Goal: Transaction & Acquisition: Purchase product/service

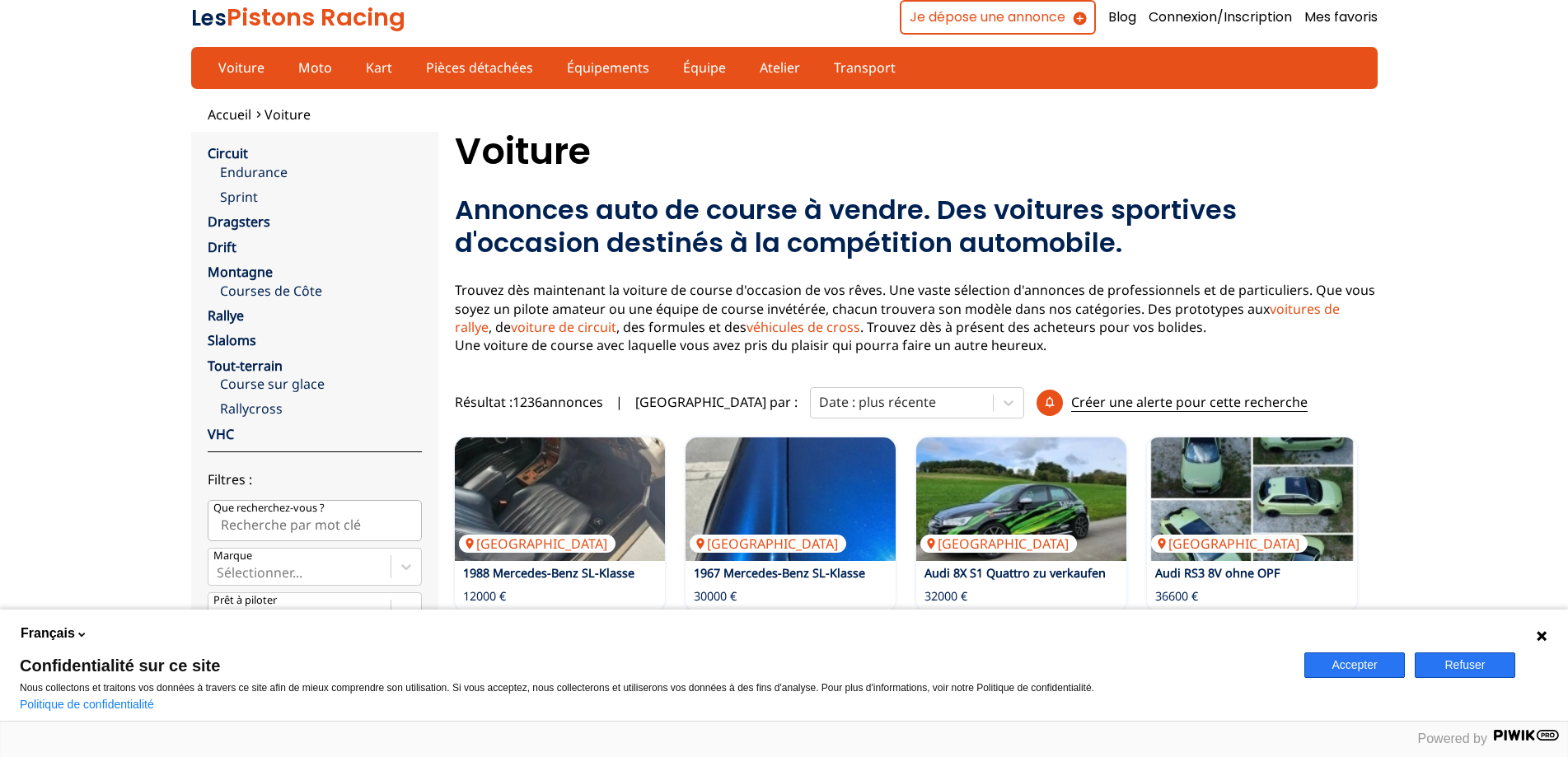
click at [1485, 654] on button "Refuser" at bounding box center [1464, 665] width 101 height 26
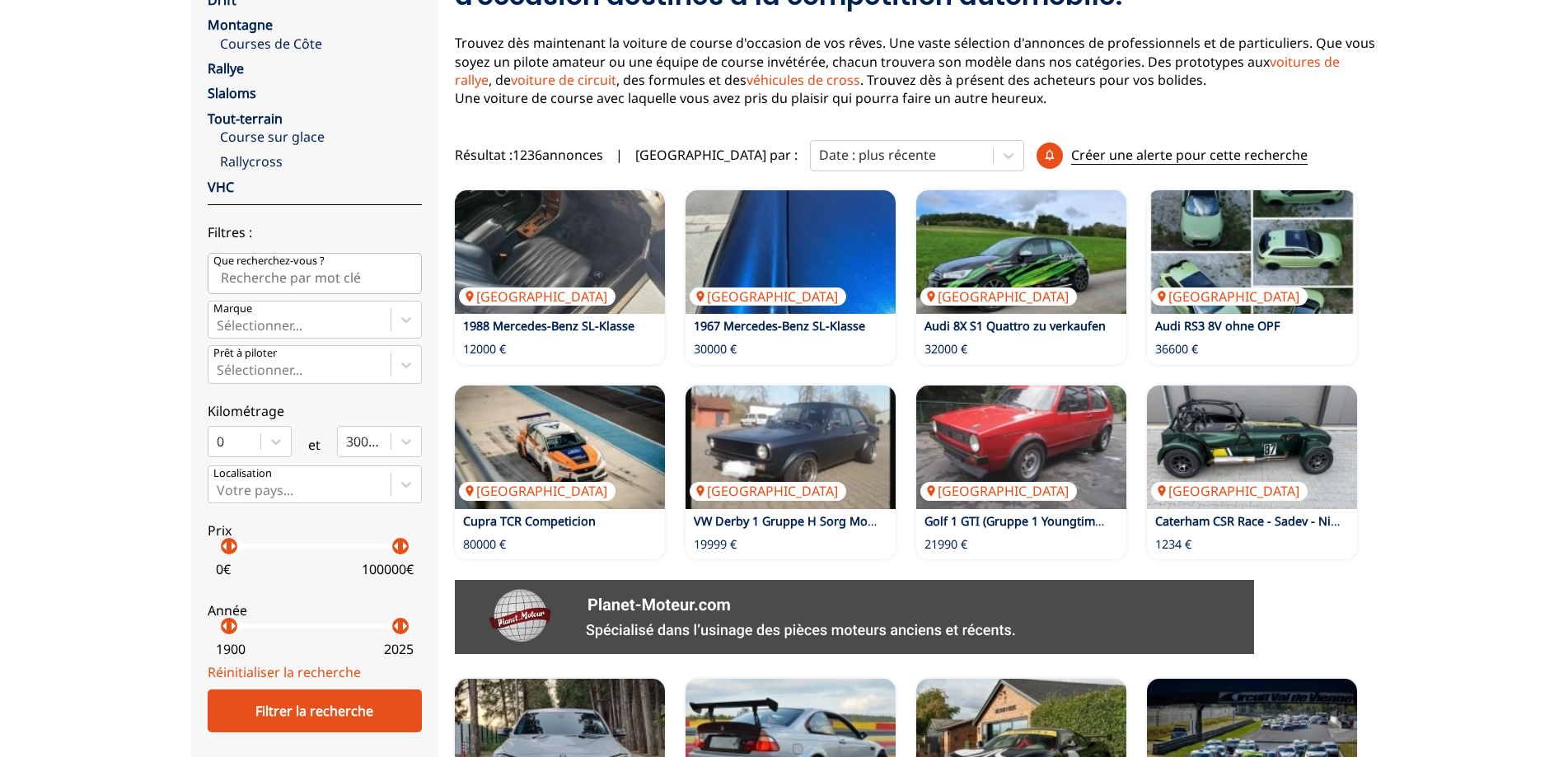
scroll to position [494, 0]
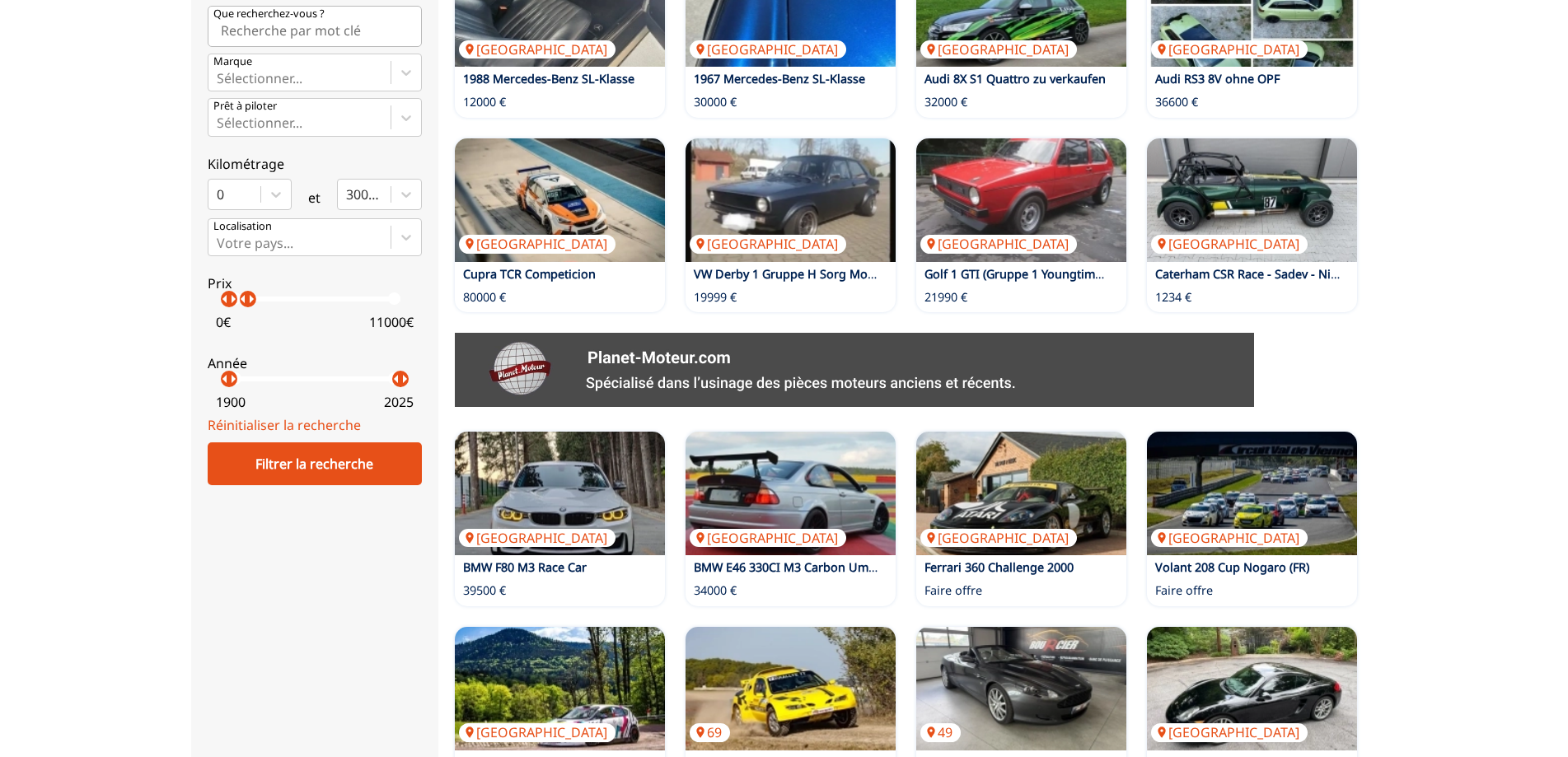
drag, startPoint x: 402, startPoint y: 306, endPoint x: 247, endPoint y: 304, distance: 155.0
click at [247, 304] on p "arrow_right" at bounding box center [251, 299] width 19 height 19
click at [340, 454] on div "Filtrer la recherche" at bounding box center [315, 464] width 215 height 43
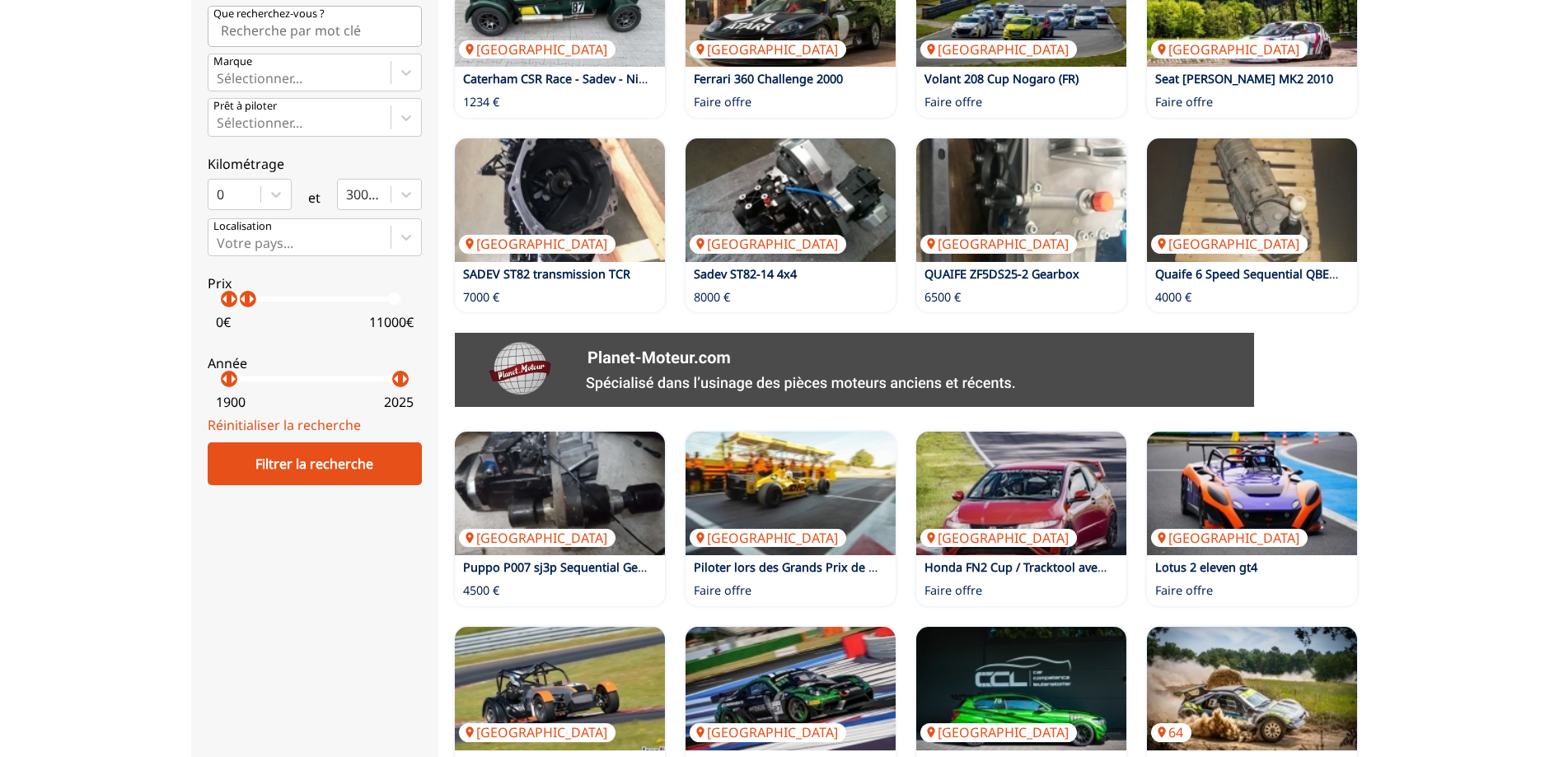
scroll to position [82, 0]
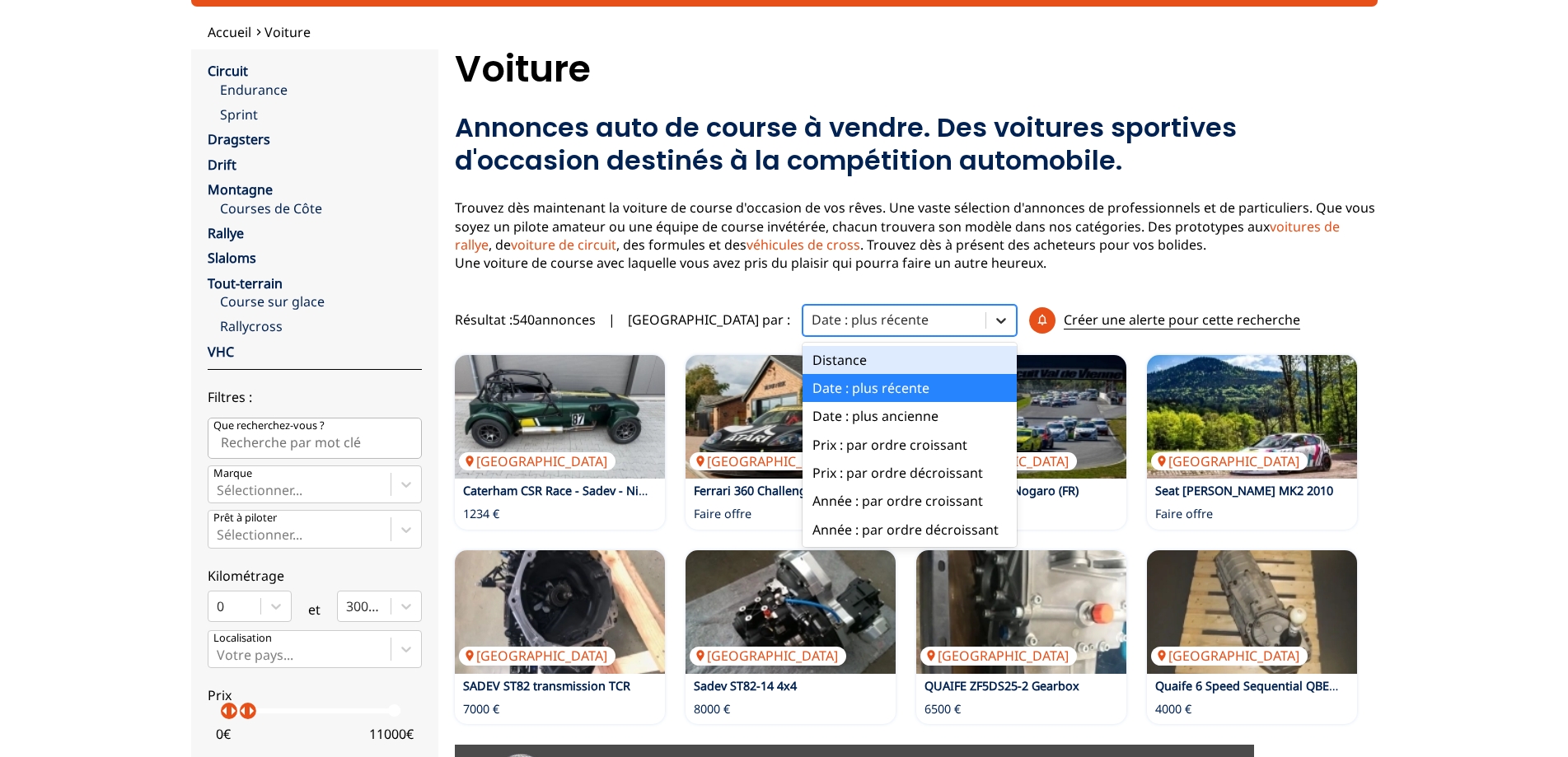
click at [993, 328] on icon at bounding box center [1001, 320] width 17 height 17
click at [829, 478] on div "Prix : par ordre décroissant" at bounding box center [909, 473] width 215 height 28
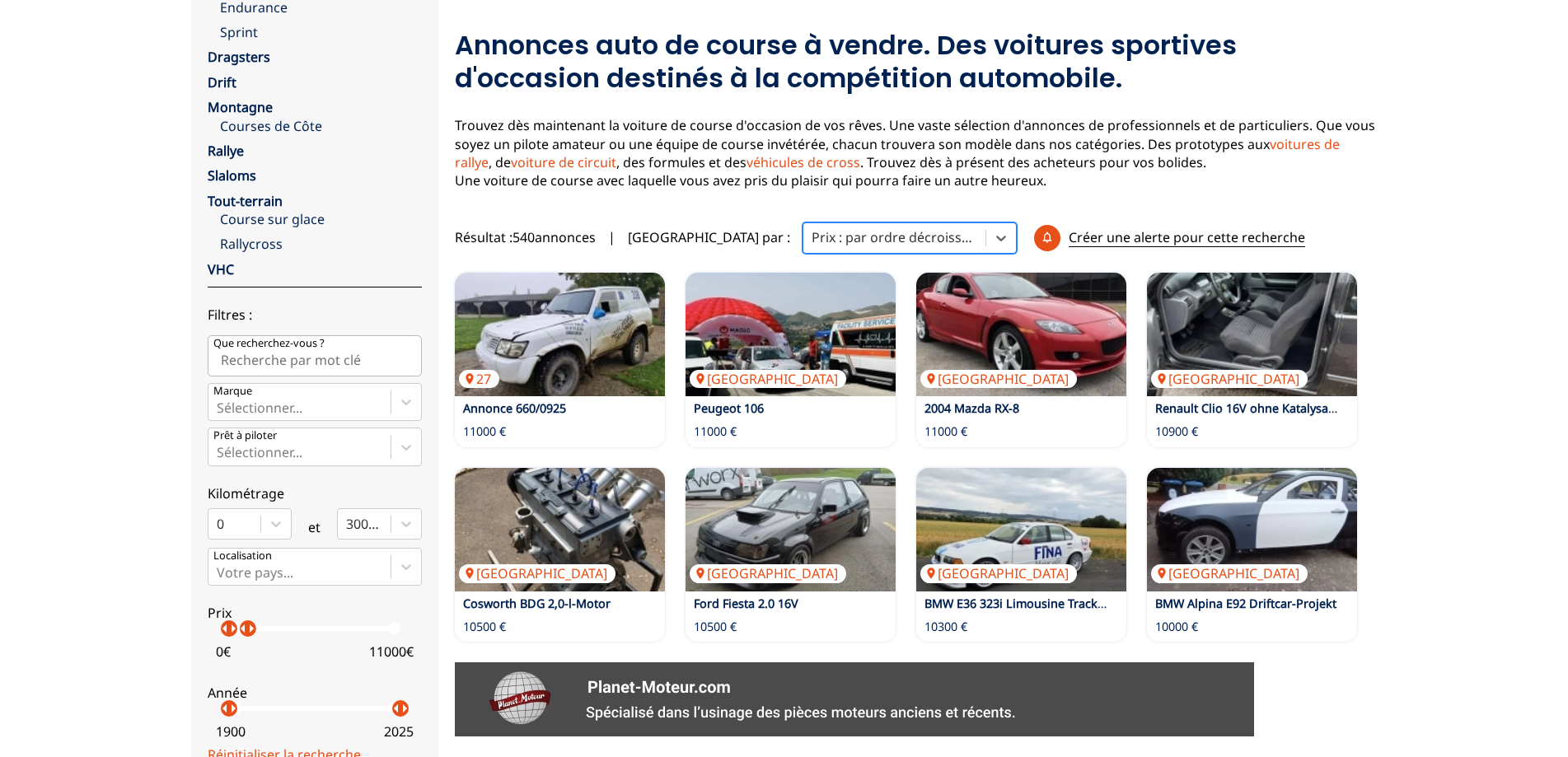
scroll to position [247, 0]
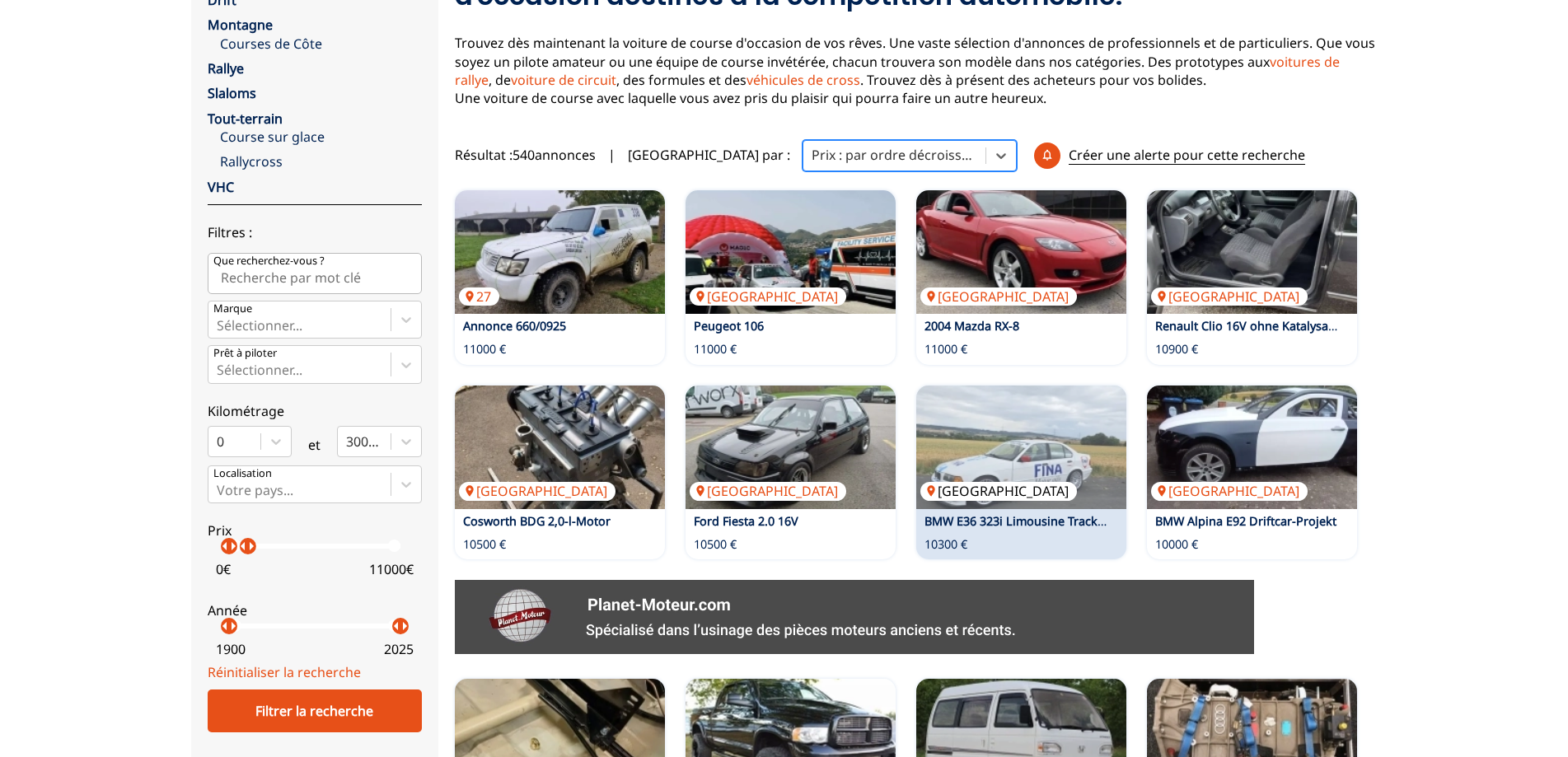
click at [1052, 458] on img at bounding box center [1020, 448] width 210 height 124
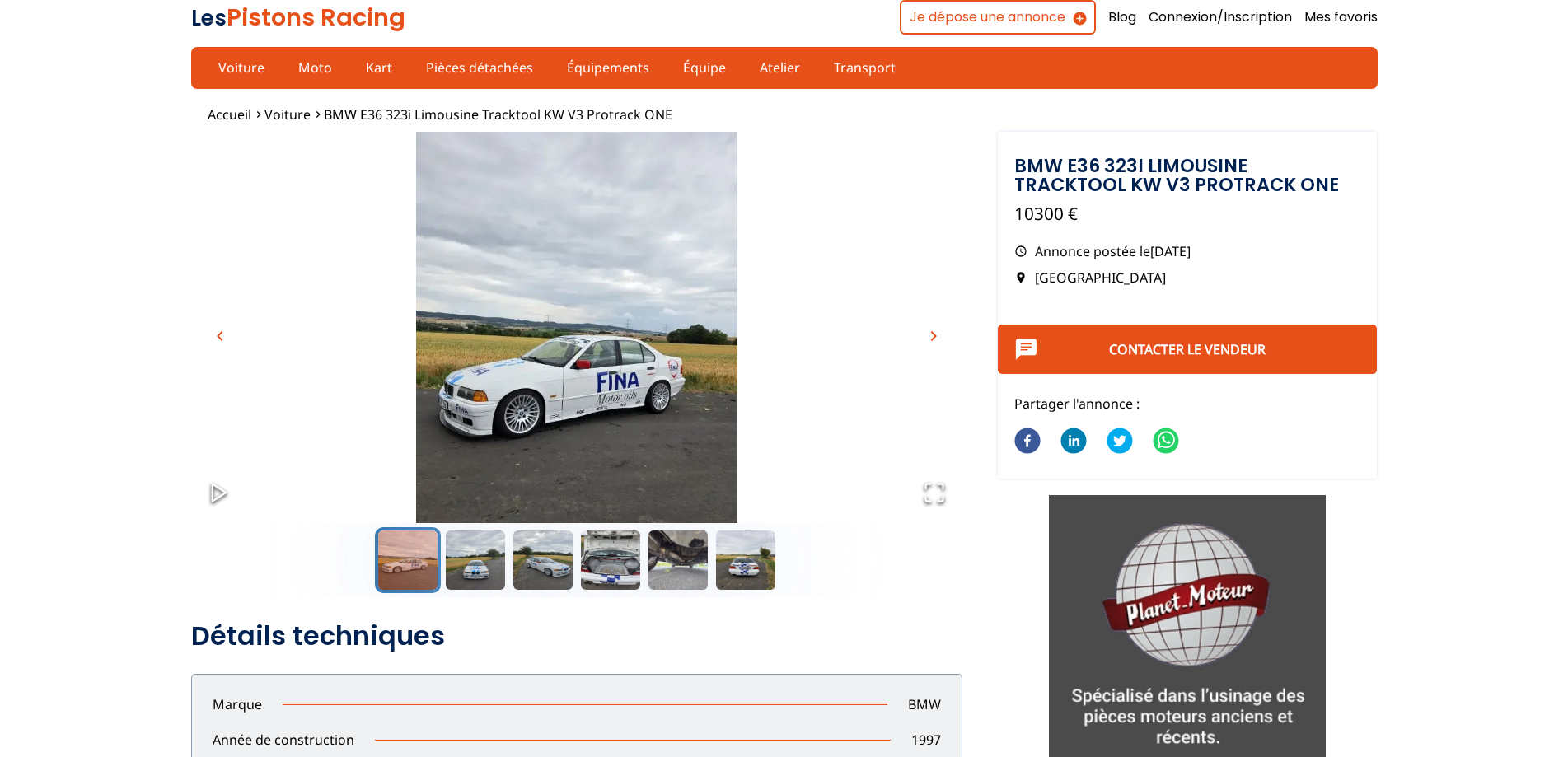
click at [597, 365] on img "Go to Slide 1" at bounding box center [576, 345] width 771 height 428
click at [936, 338] on span "chevron_right" at bounding box center [932, 336] width 19 height 19
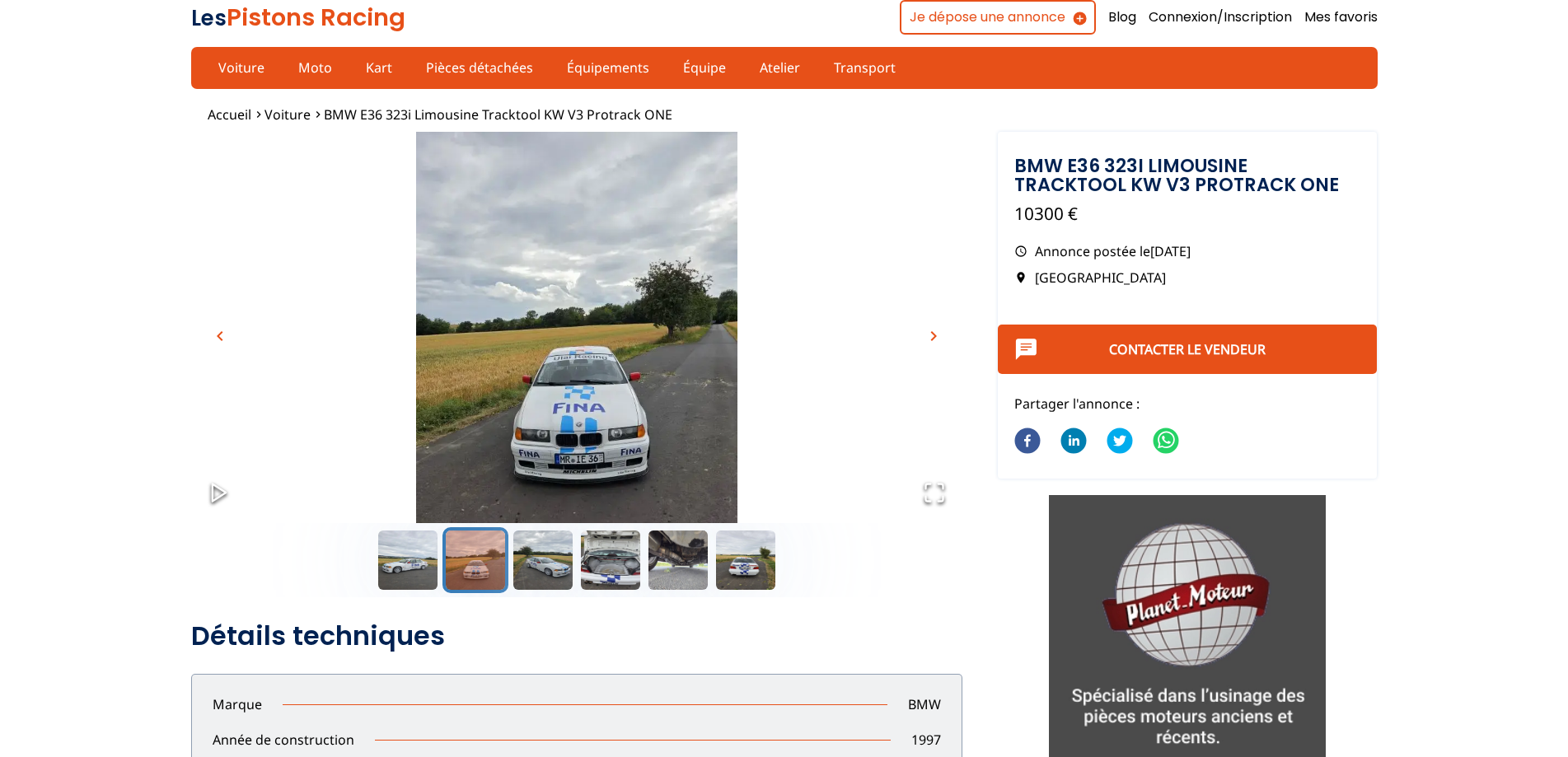
click at [936, 338] on span "chevron_right" at bounding box center [932, 336] width 19 height 19
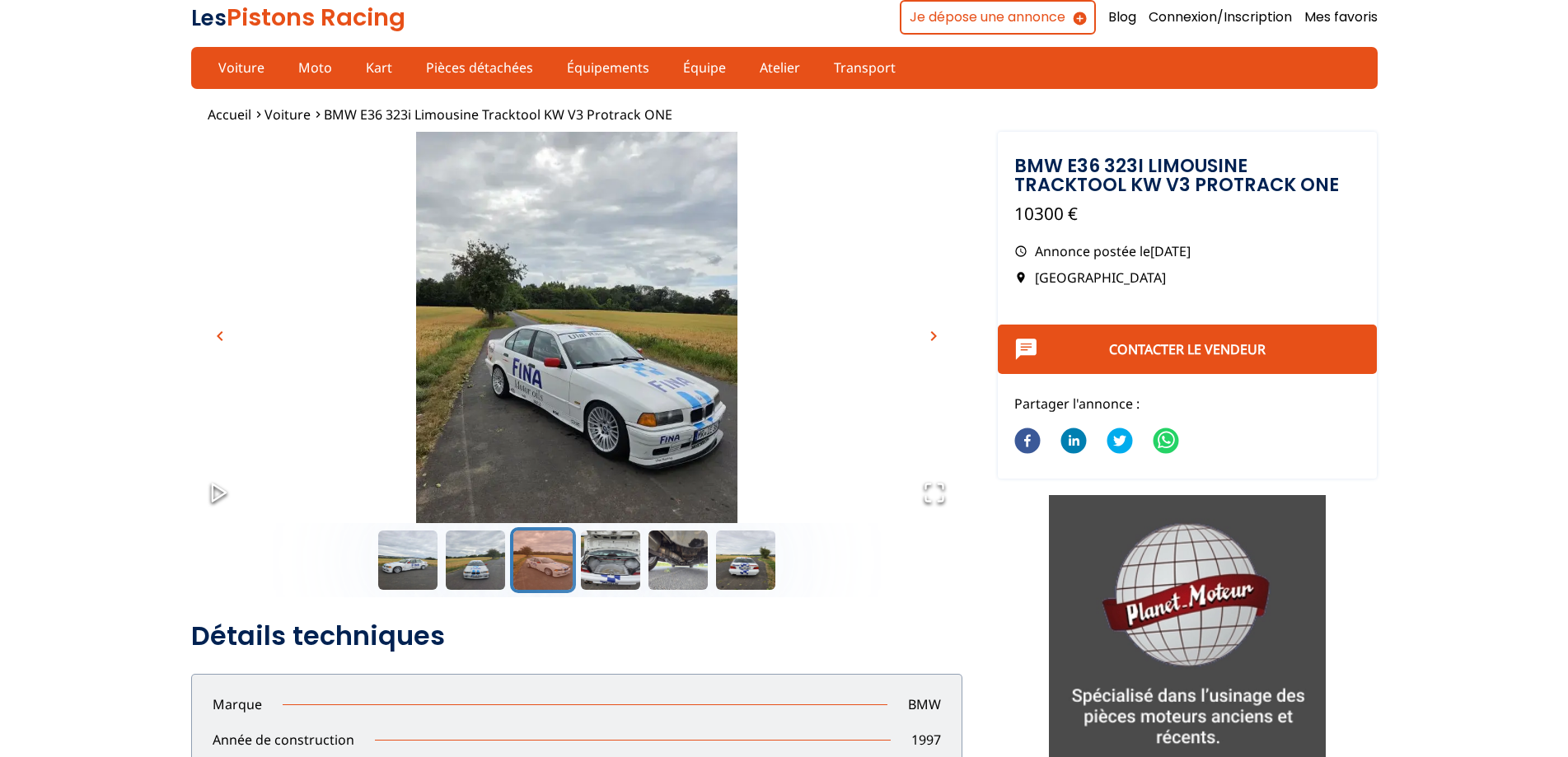
click at [936, 338] on span "chevron_right" at bounding box center [932, 336] width 19 height 19
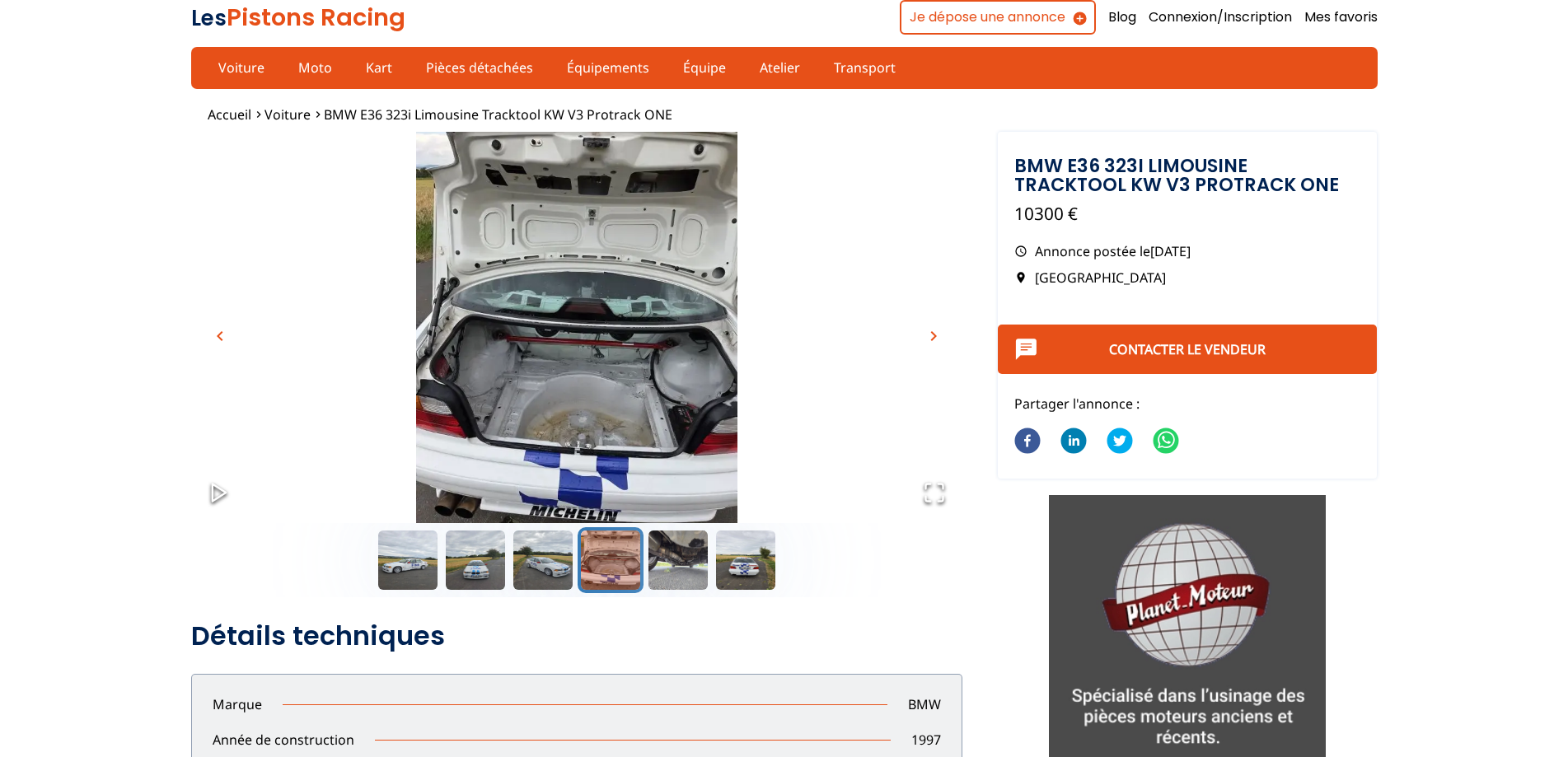
click at [936, 338] on span "chevron_right" at bounding box center [932, 336] width 19 height 19
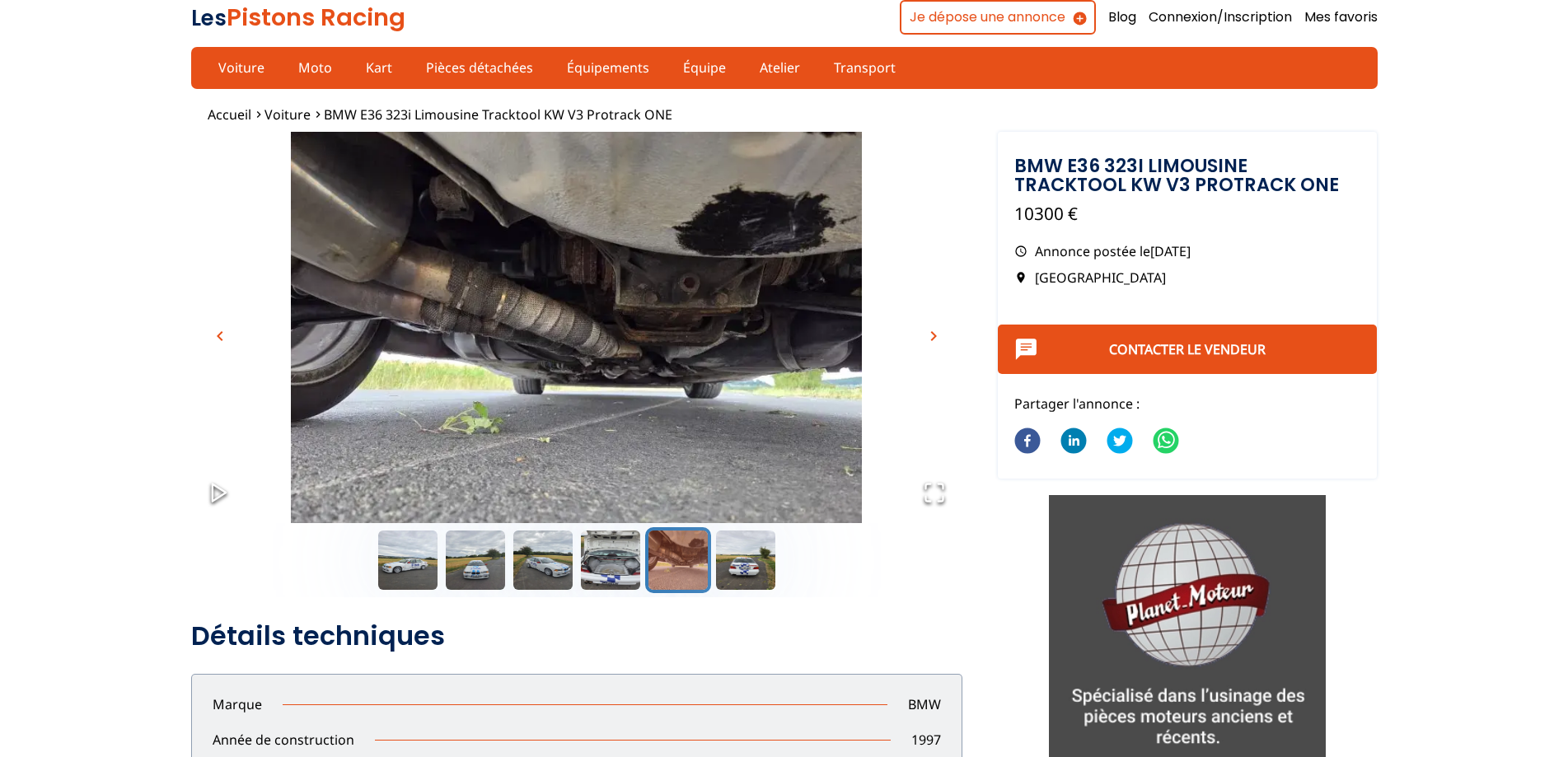
click at [936, 338] on span "chevron_right" at bounding box center [932, 336] width 19 height 19
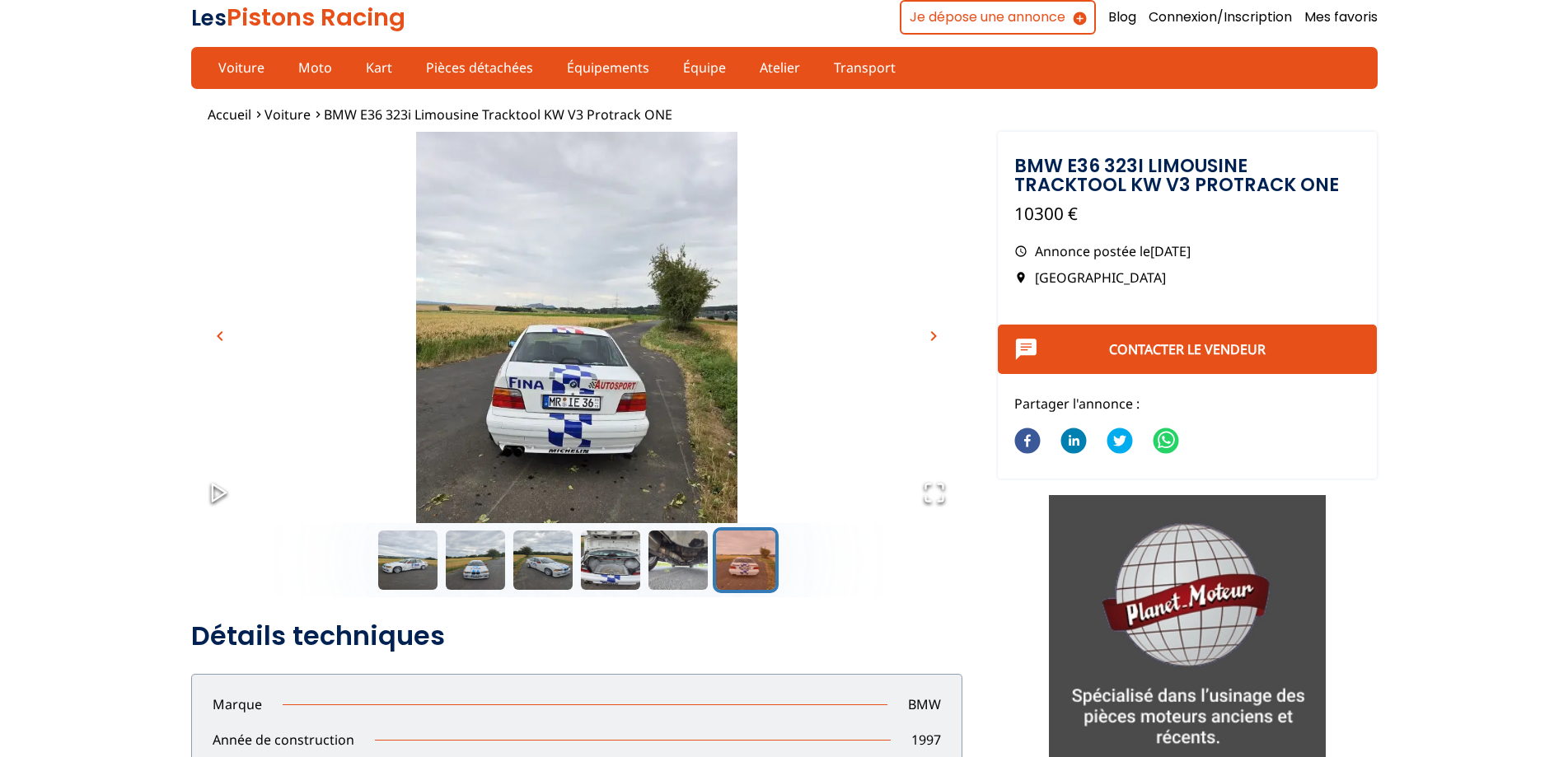
click at [936, 338] on span "chevron_right" at bounding box center [932, 336] width 19 height 19
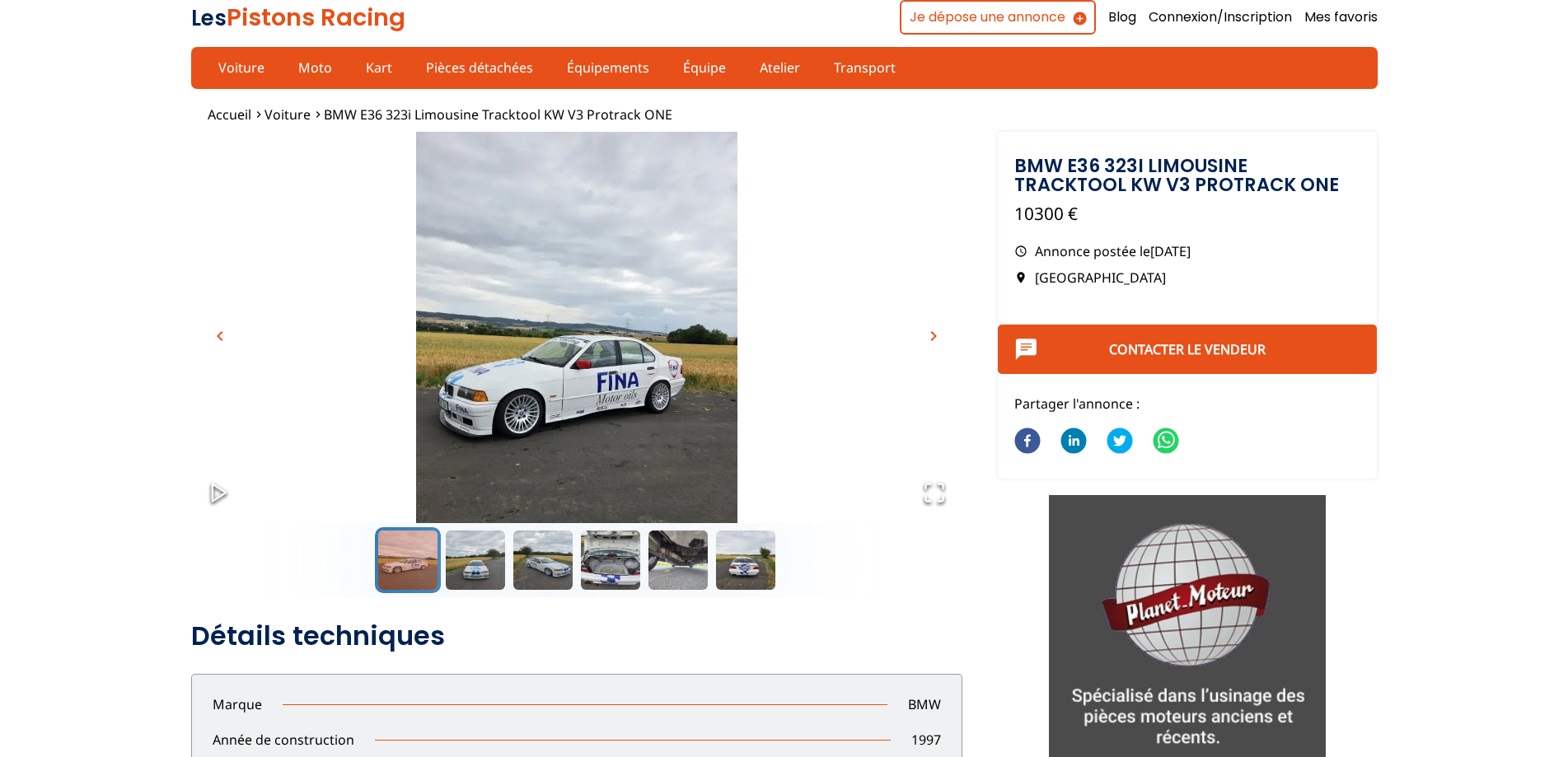
click at [936, 338] on span "chevron_right" at bounding box center [932, 336] width 19 height 19
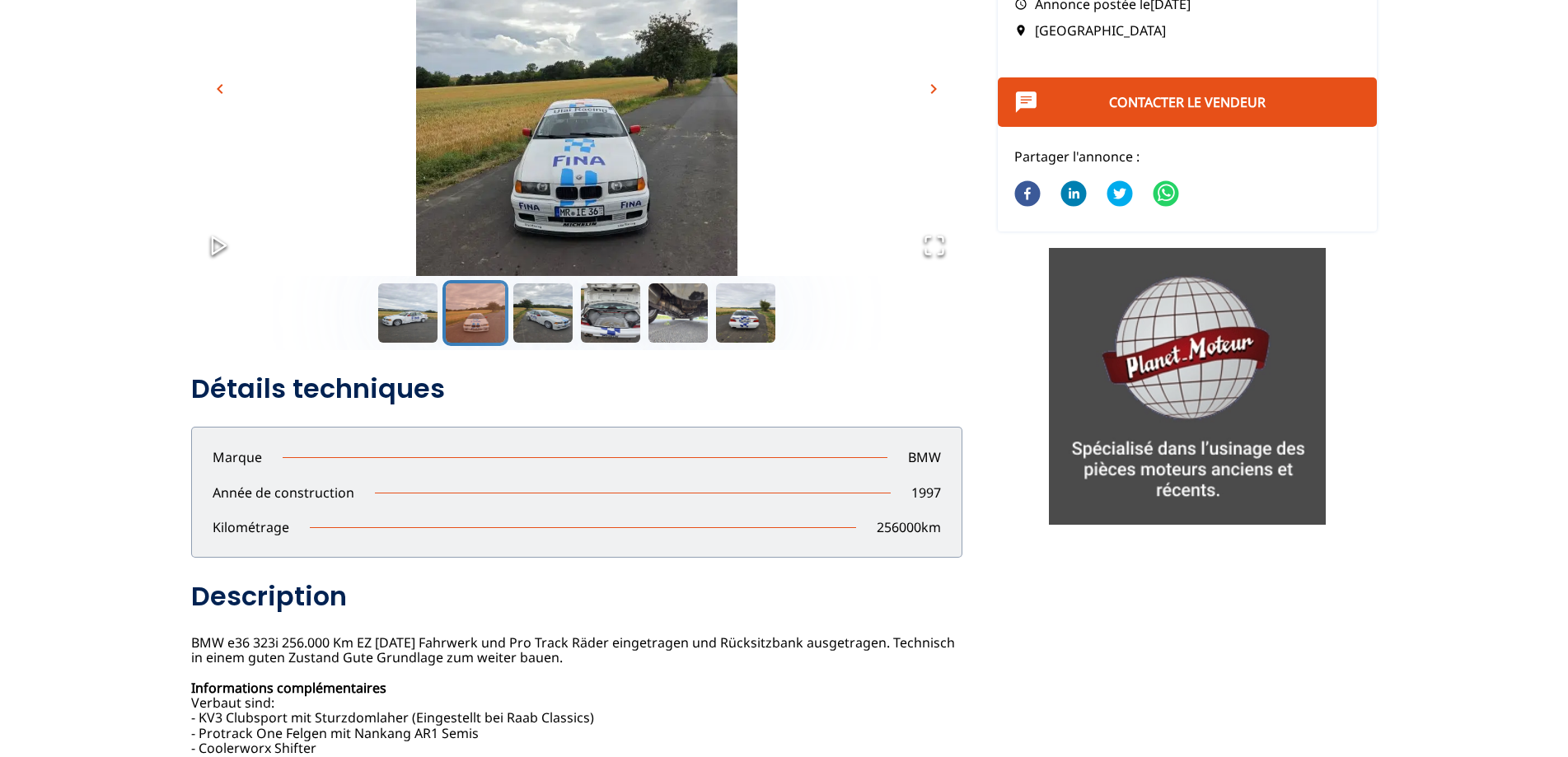
scroll to position [82, 0]
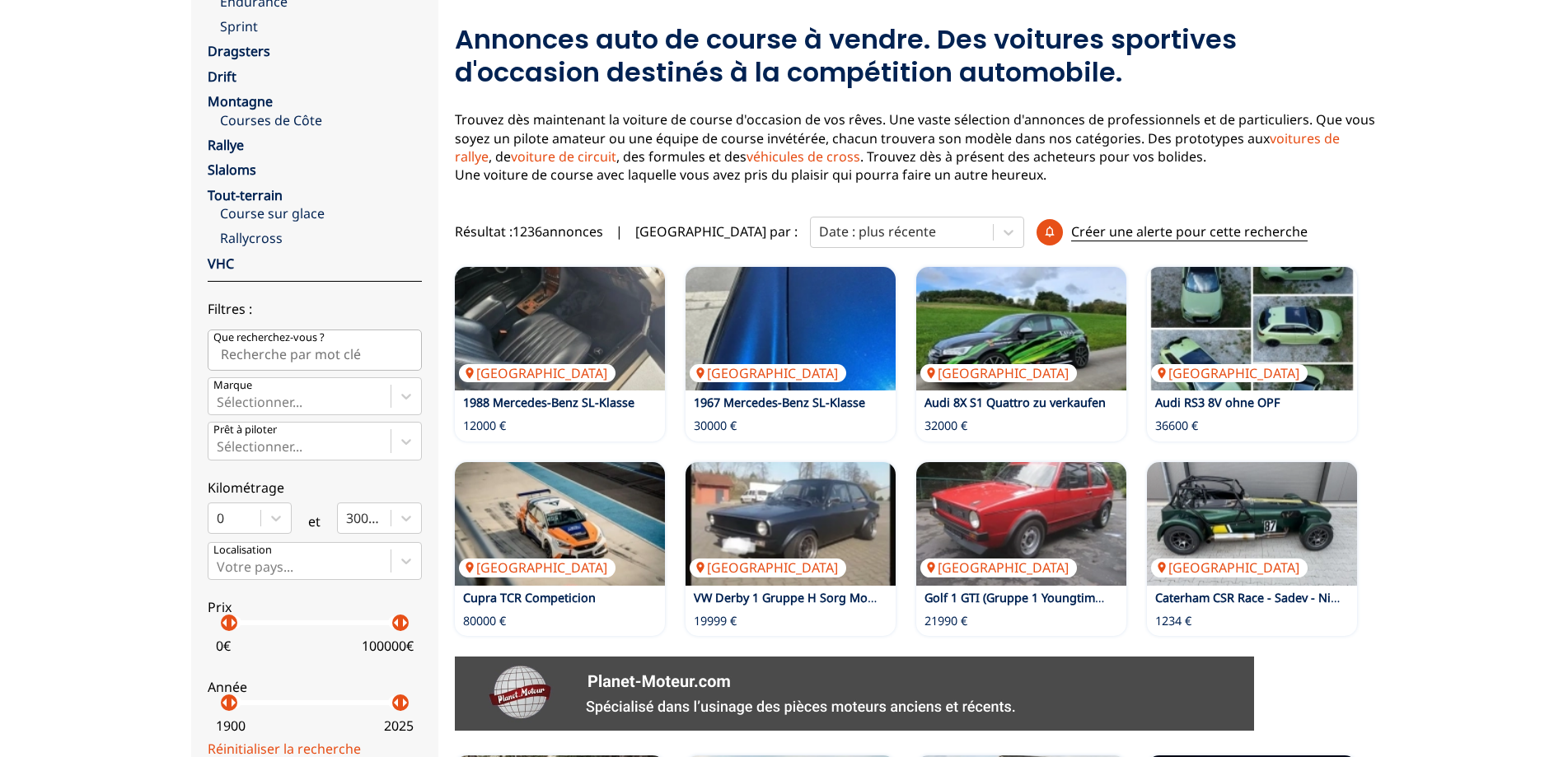
scroll to position [88, 0]
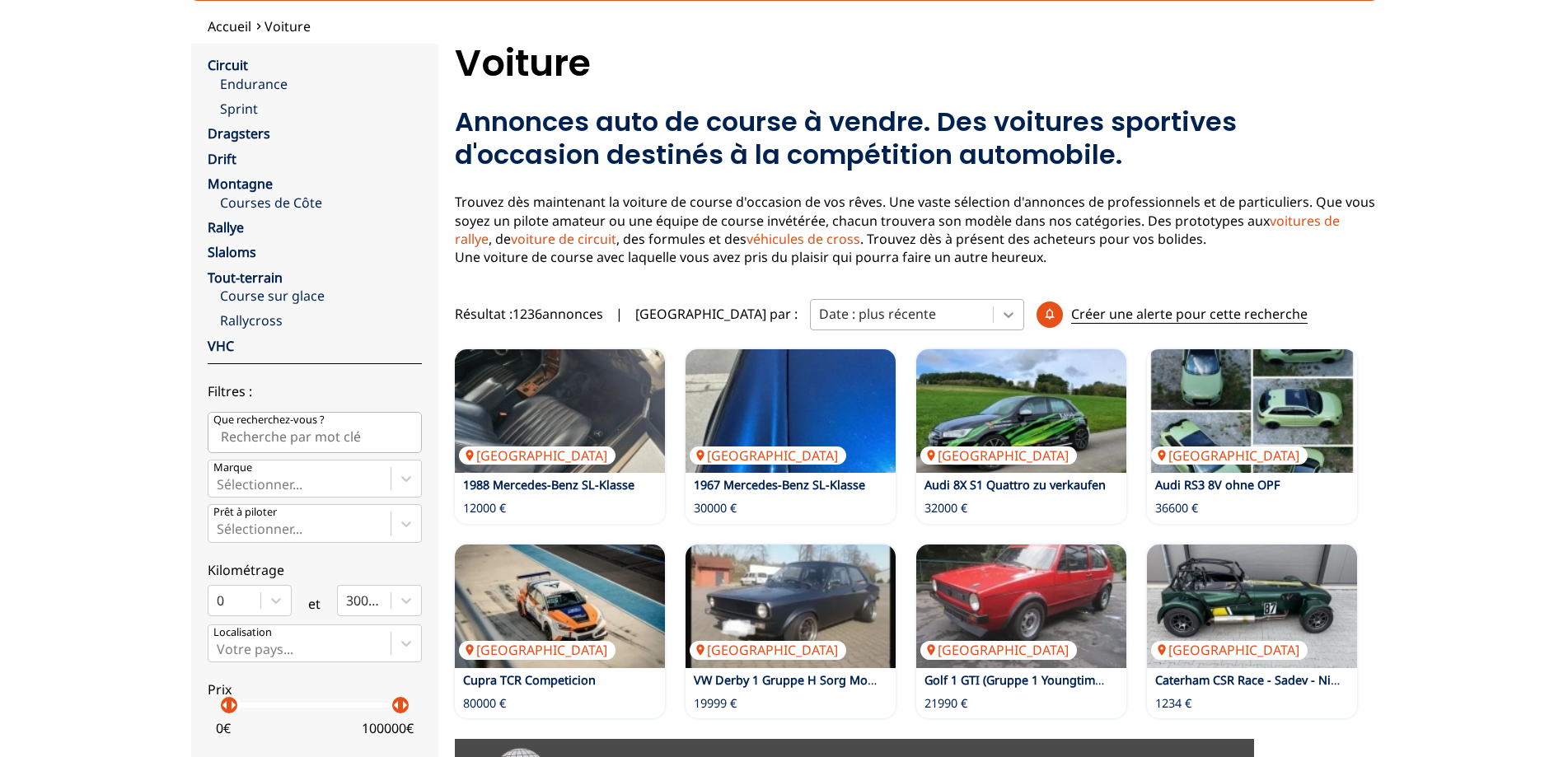
click at [1000, 316] on icon at bounding box center [1008, 315] width 17 height 17
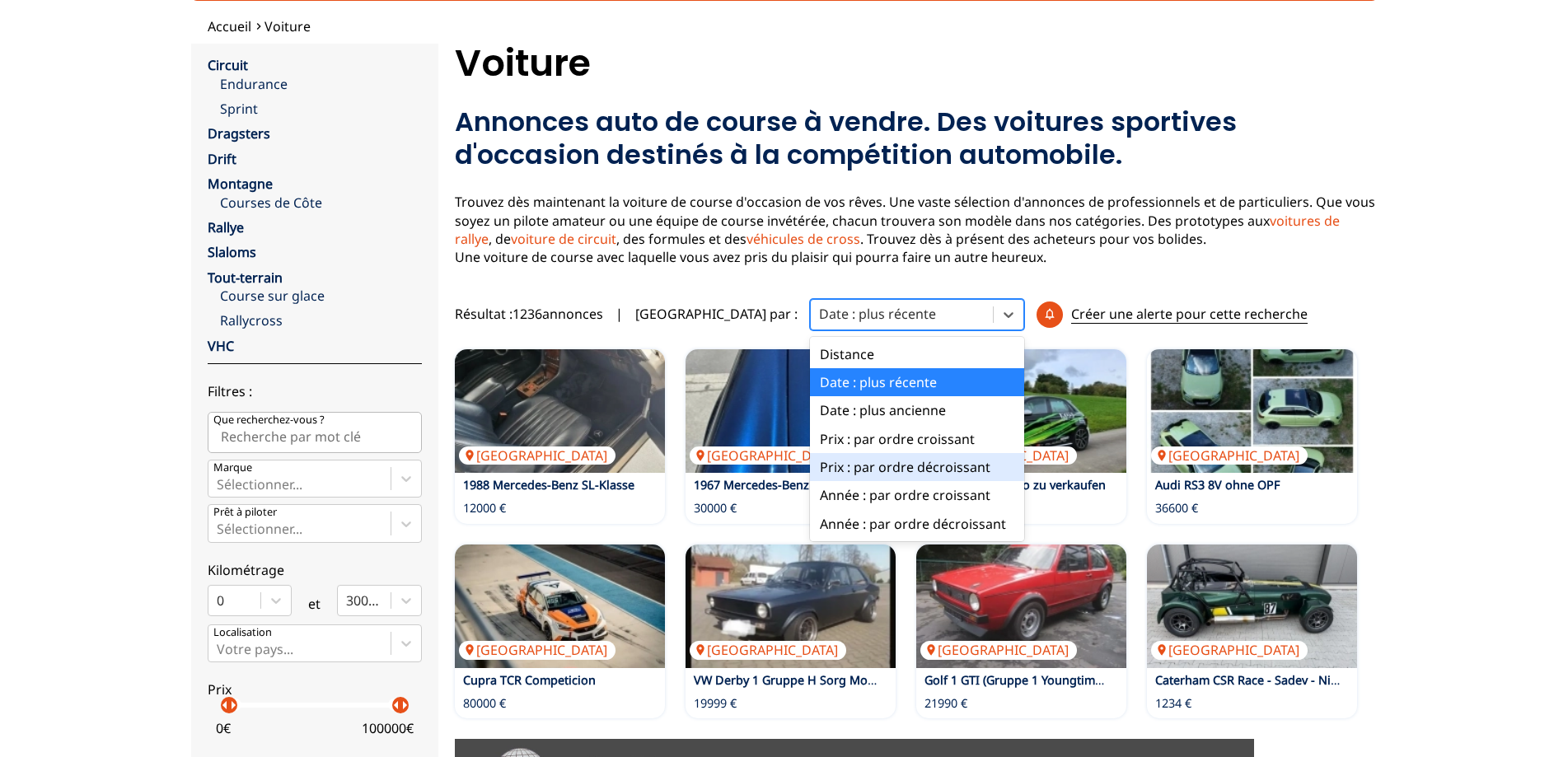
click at [882, 468] on div "Prix : par ordre décroissant" at bounding box center [917, 467] width 215 height 28
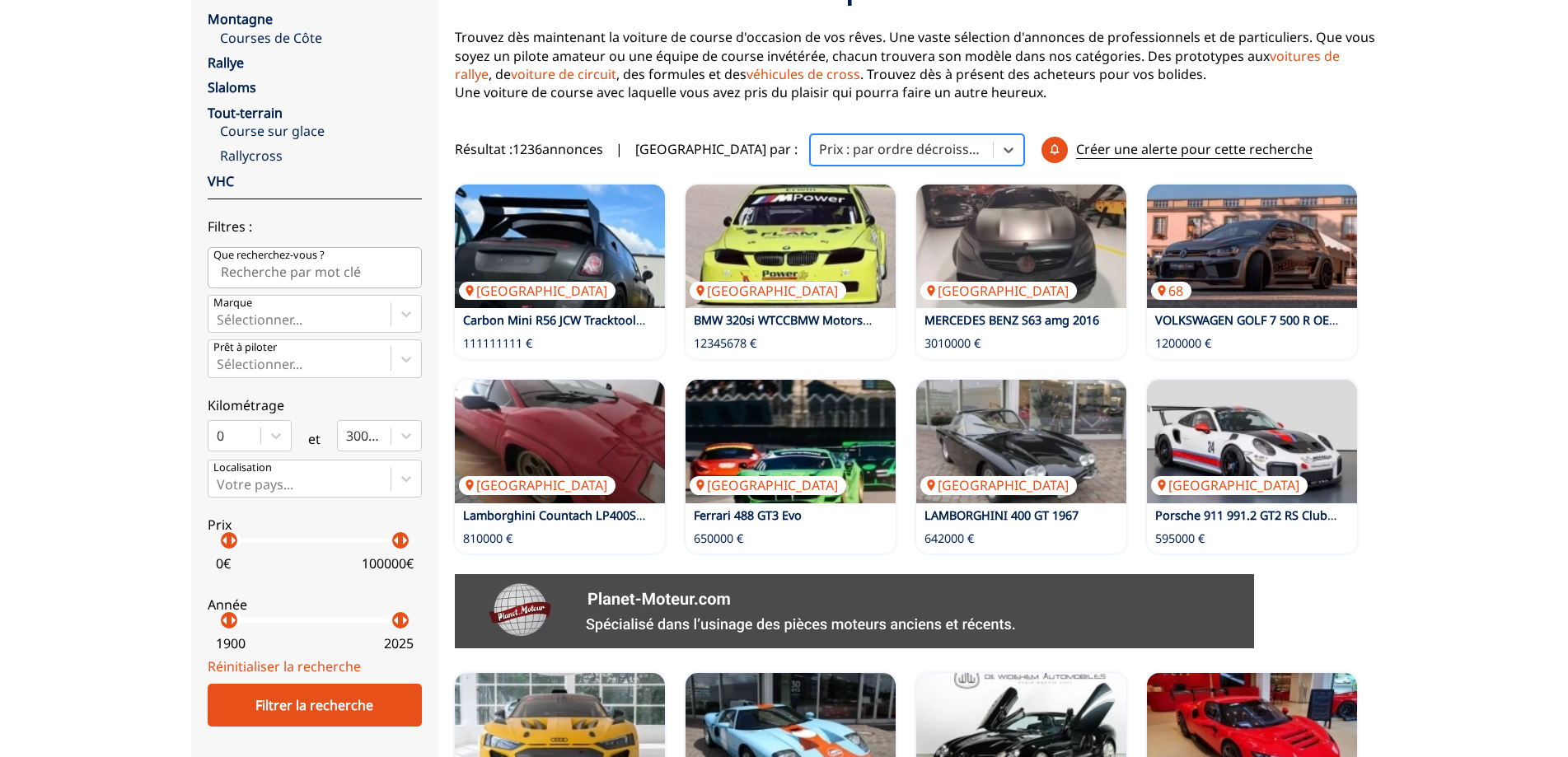
scroll to position [335, 0]
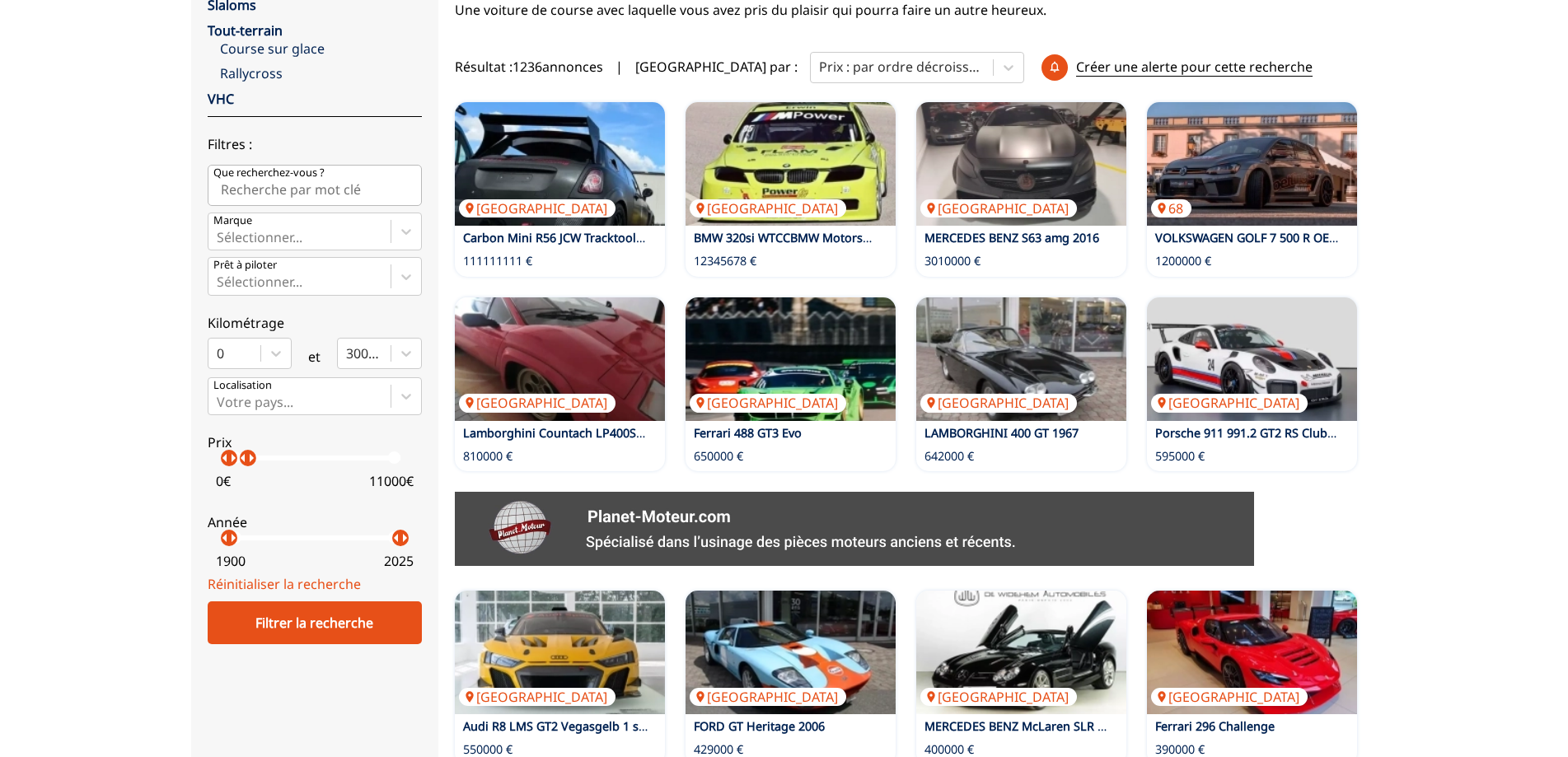
drag, startPoint x: 401, startPoint y: 464, endPoint x: 247, endPoint y: 463, distance: 154.0
click at [247, 463] on p "arrow_right" at bounding box center [251, 457] width 19 height 19
click at [347, 618] on div "Filtrer la recherche" at bounding box center [315, 623] width 215 height 43
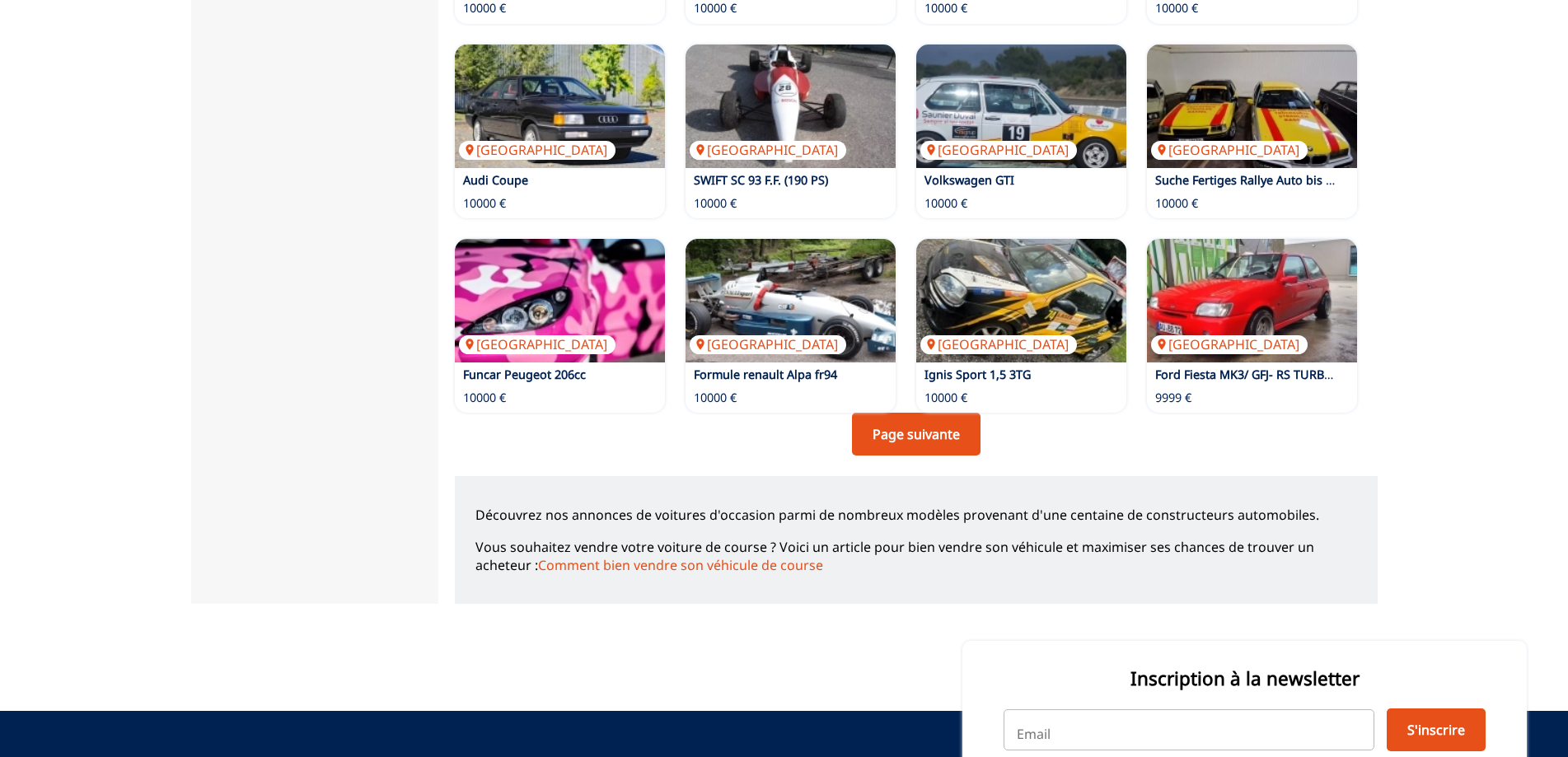
scroll to position [1160, 0]
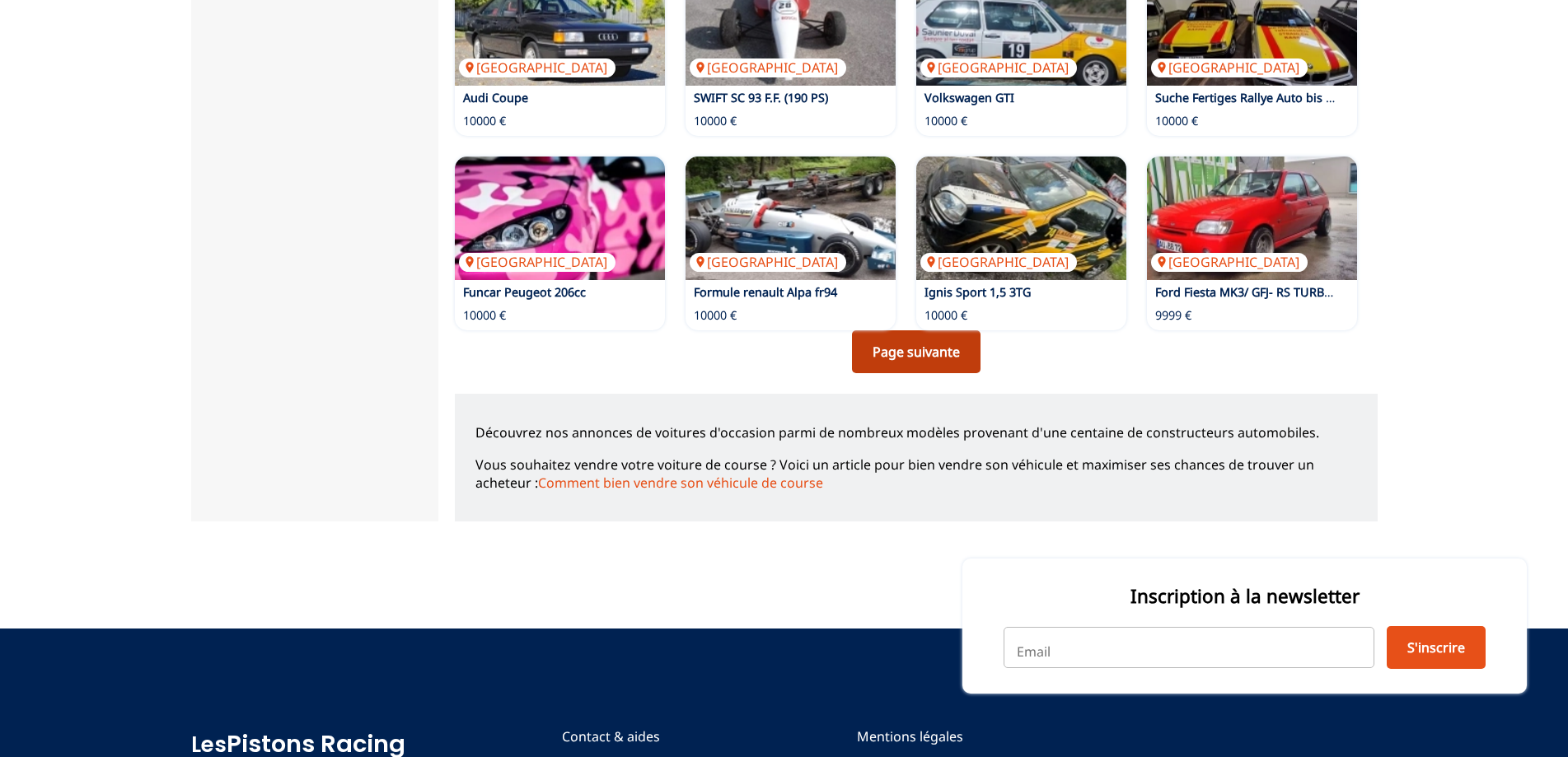
click at [927, 352] on link "Page suivante" at bounding box center [916, 352] width 129 height 43
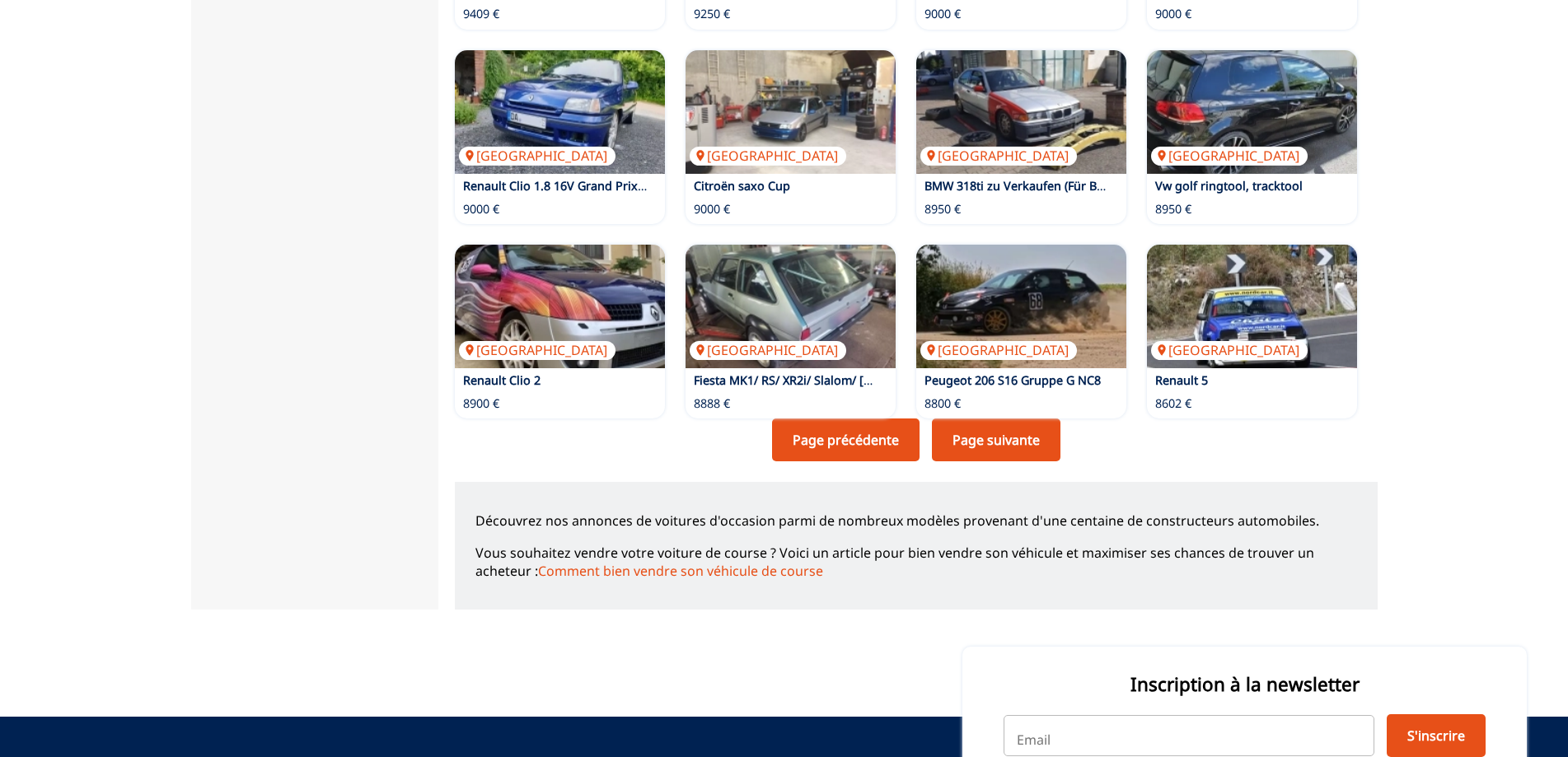
scroll to position [1154, 0]
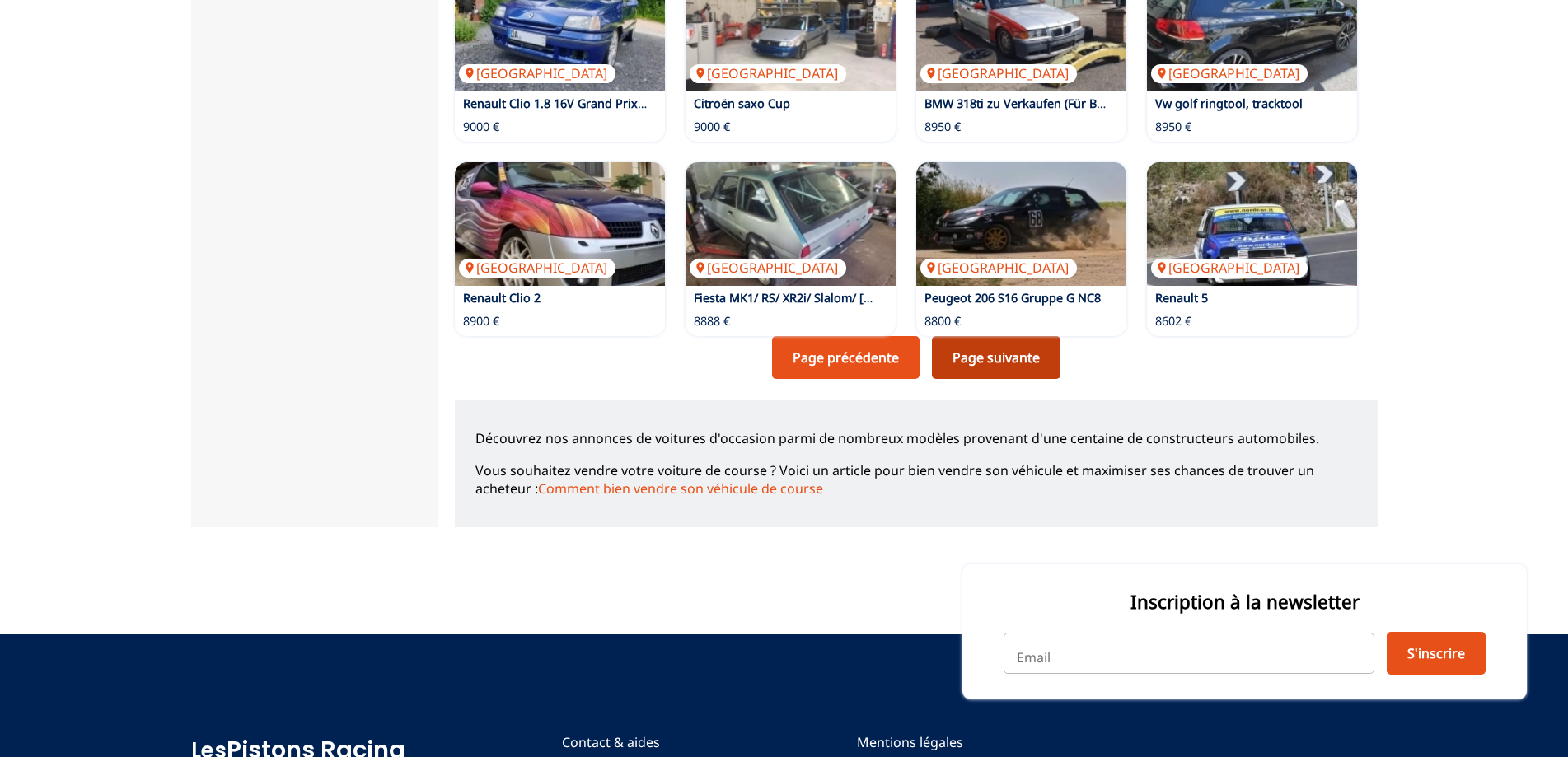
click at [990, 351] on link "Page suivante" at bounding box center [995, 357] width 129 height 43
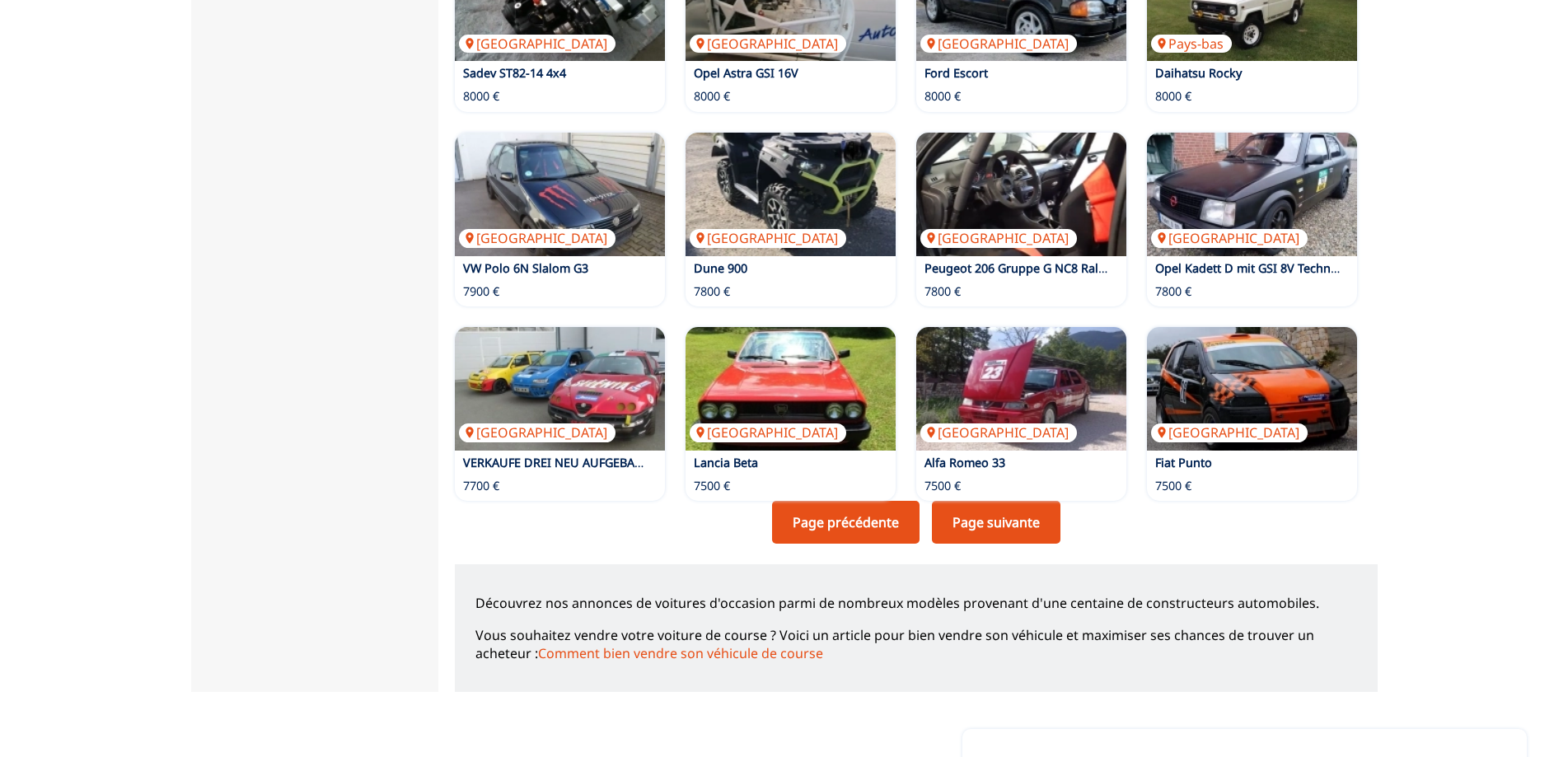
scroll to position [1072, 0]
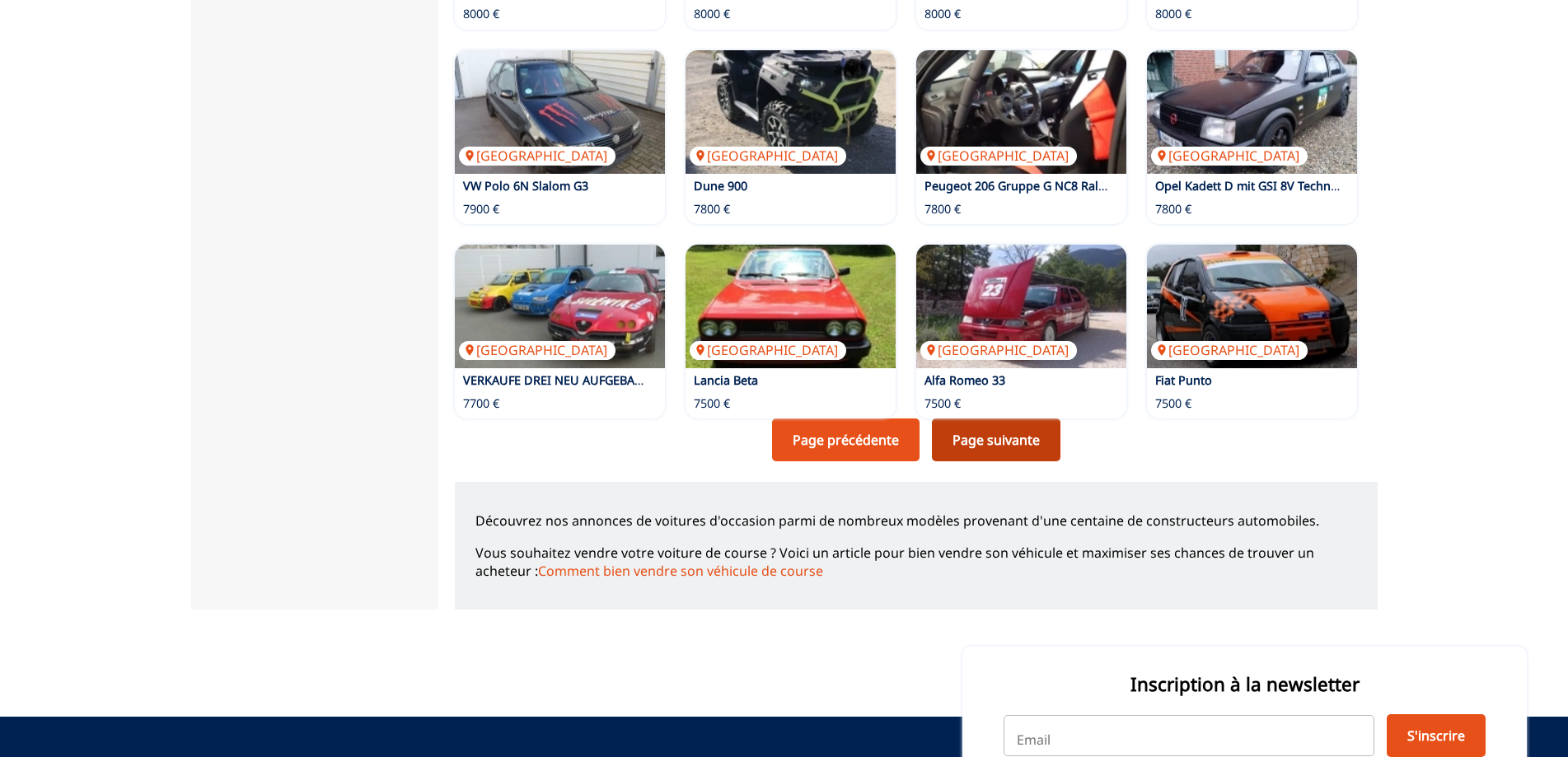
click at [974, 434] on link "Page suivante" at bounding box center [995, 440] width 129 height 43
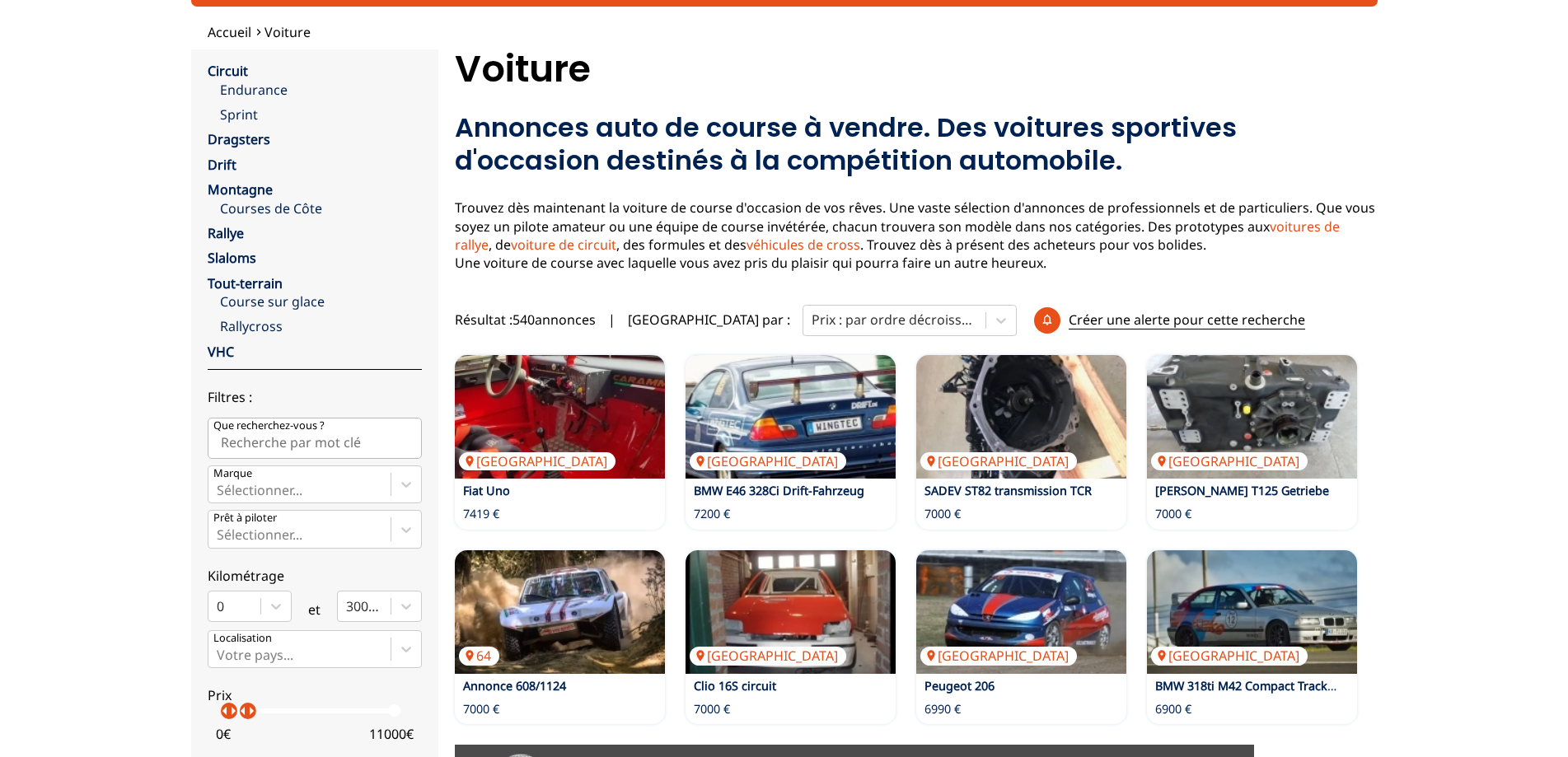
scroll to position [247, 0]
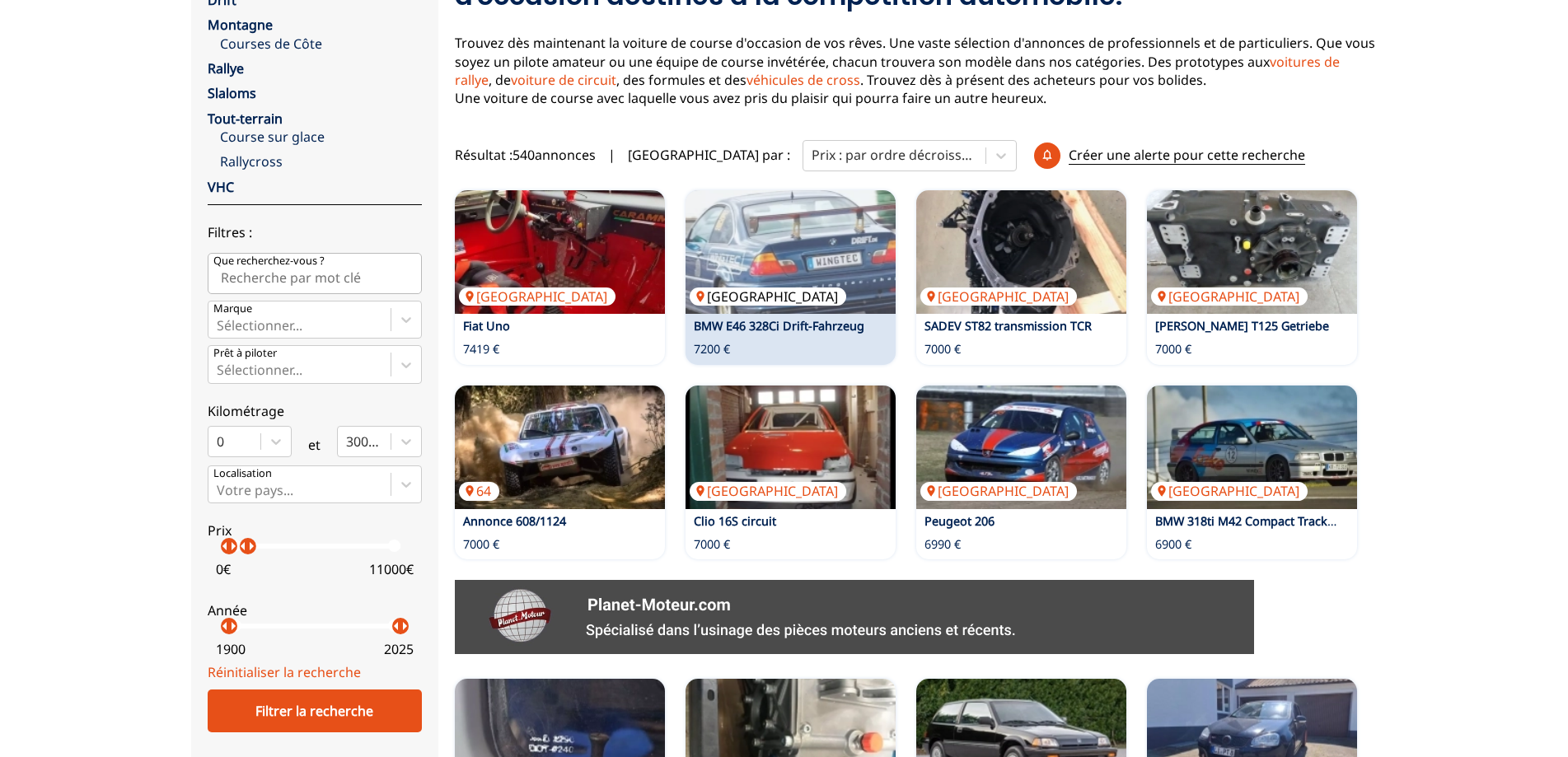
click at [848, 260] on img at bounding box center [790, 253] width 210 height 124
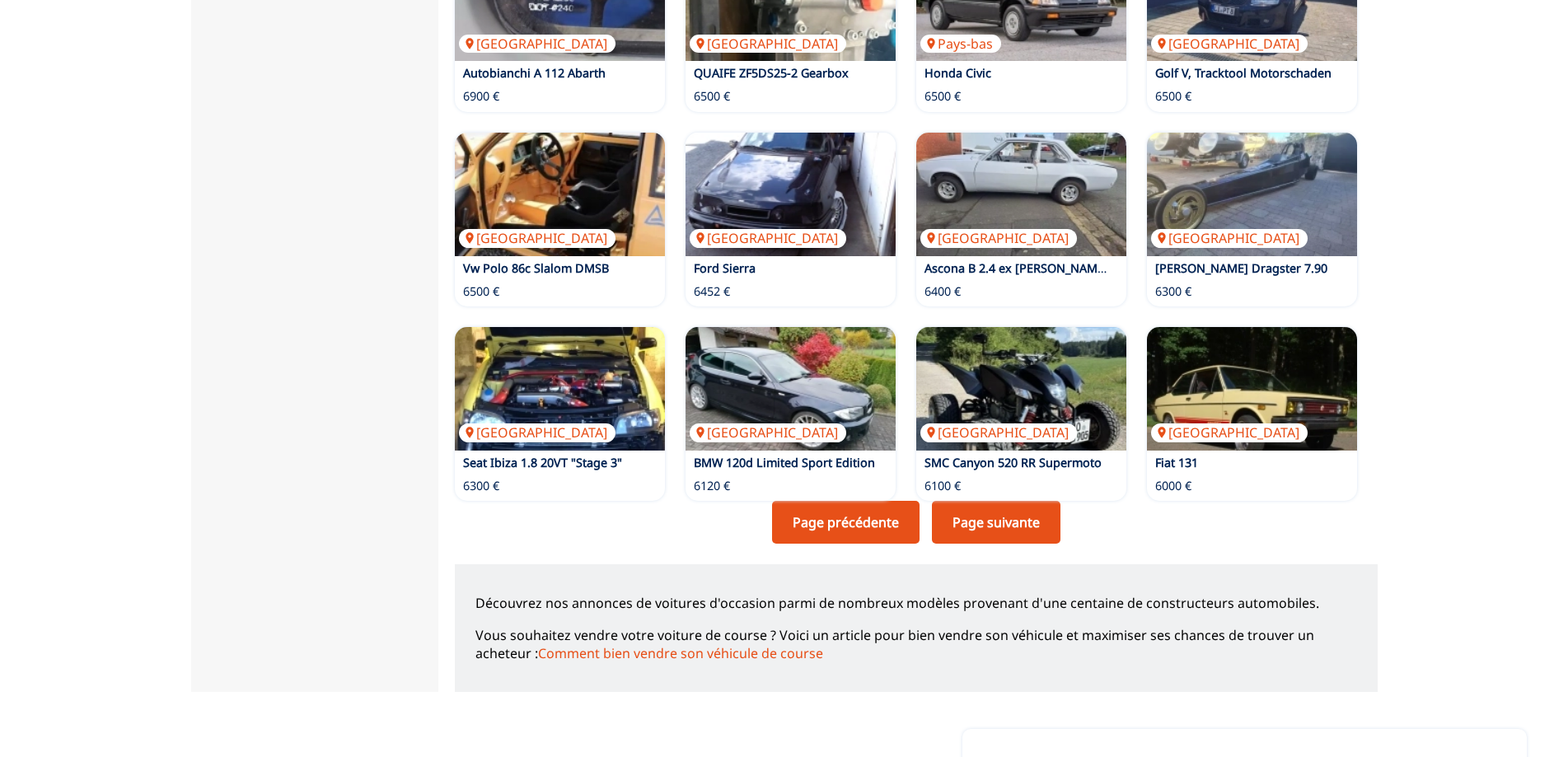
scroll to position [1072, 0]
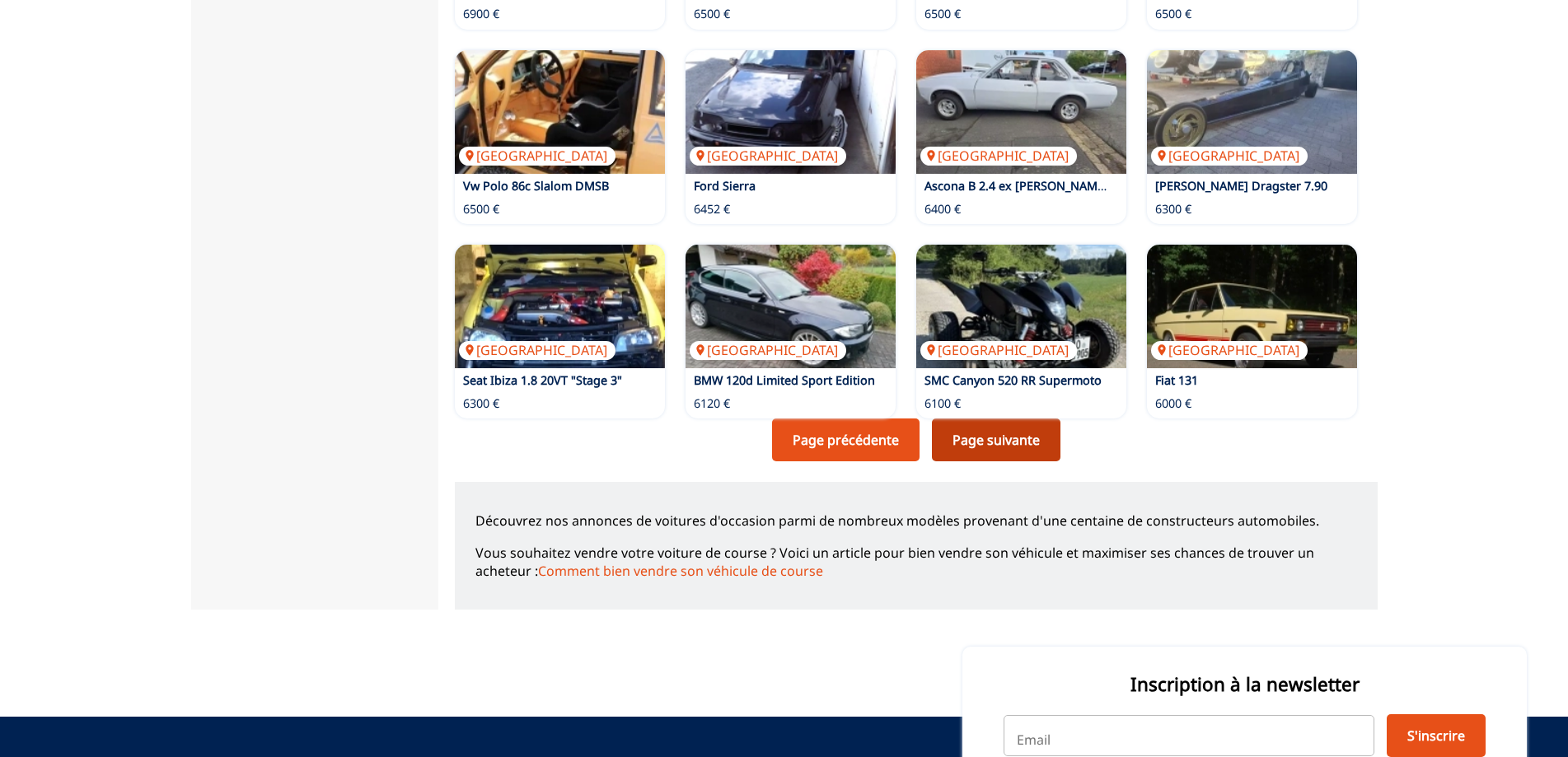
click at [1014, 429] on link "Page suivante" at bounding box center [995, 440] width 129 height 43
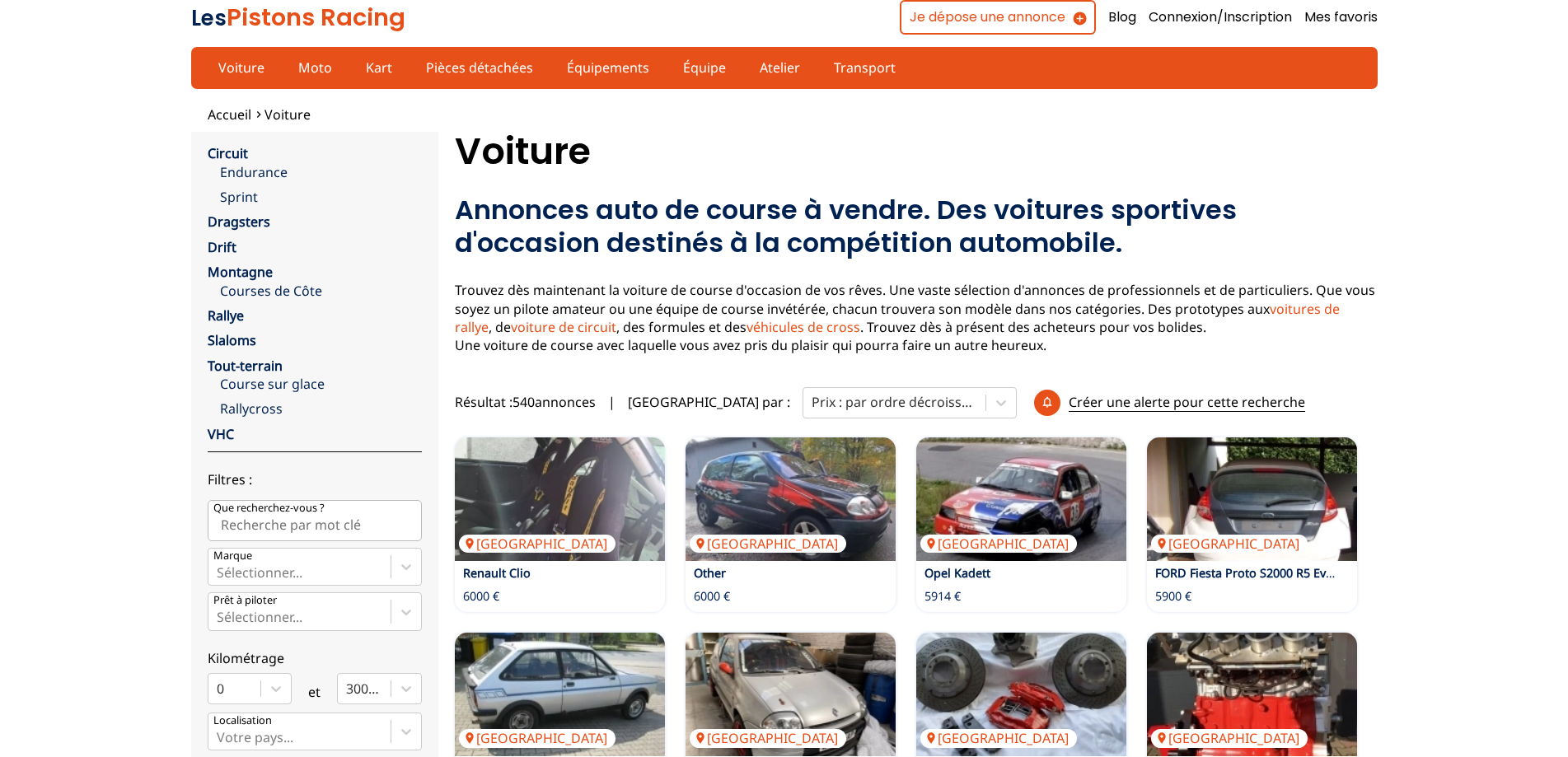
scroll to position [165, 0]
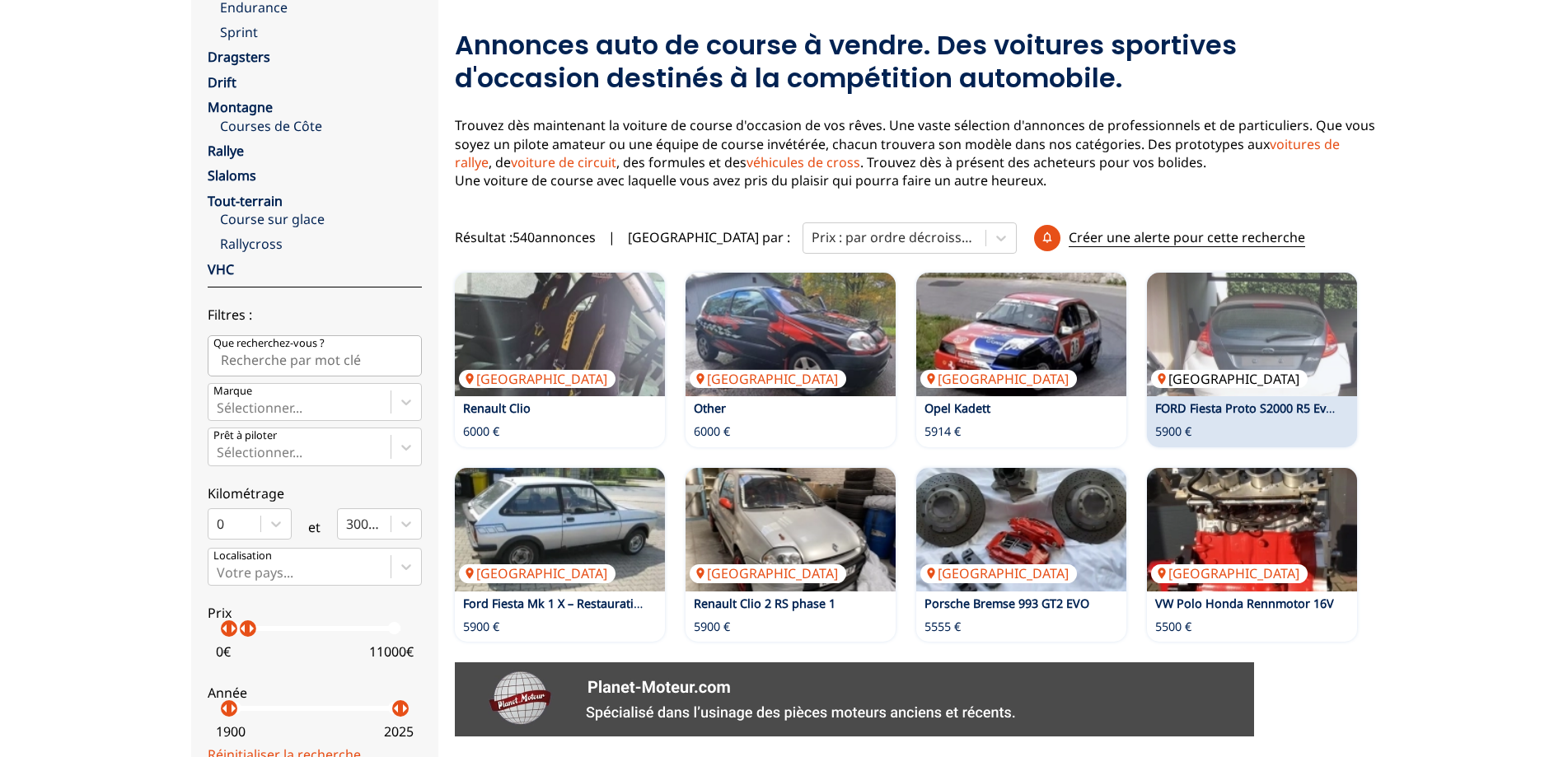
click at [1285, 338] on img at bounding box center [1252, 335] width 210 height 124
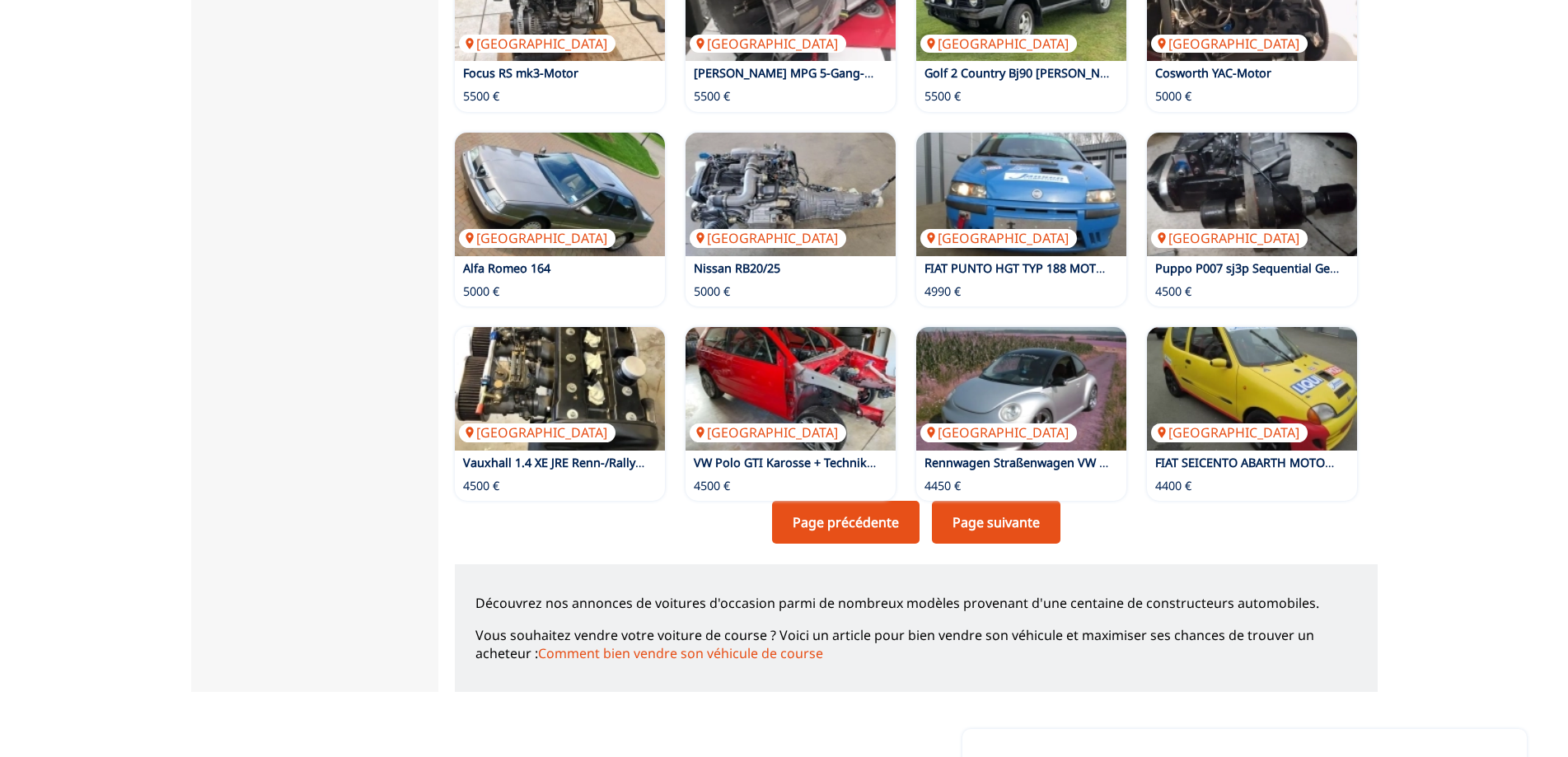
scroll to position [1154, 0]
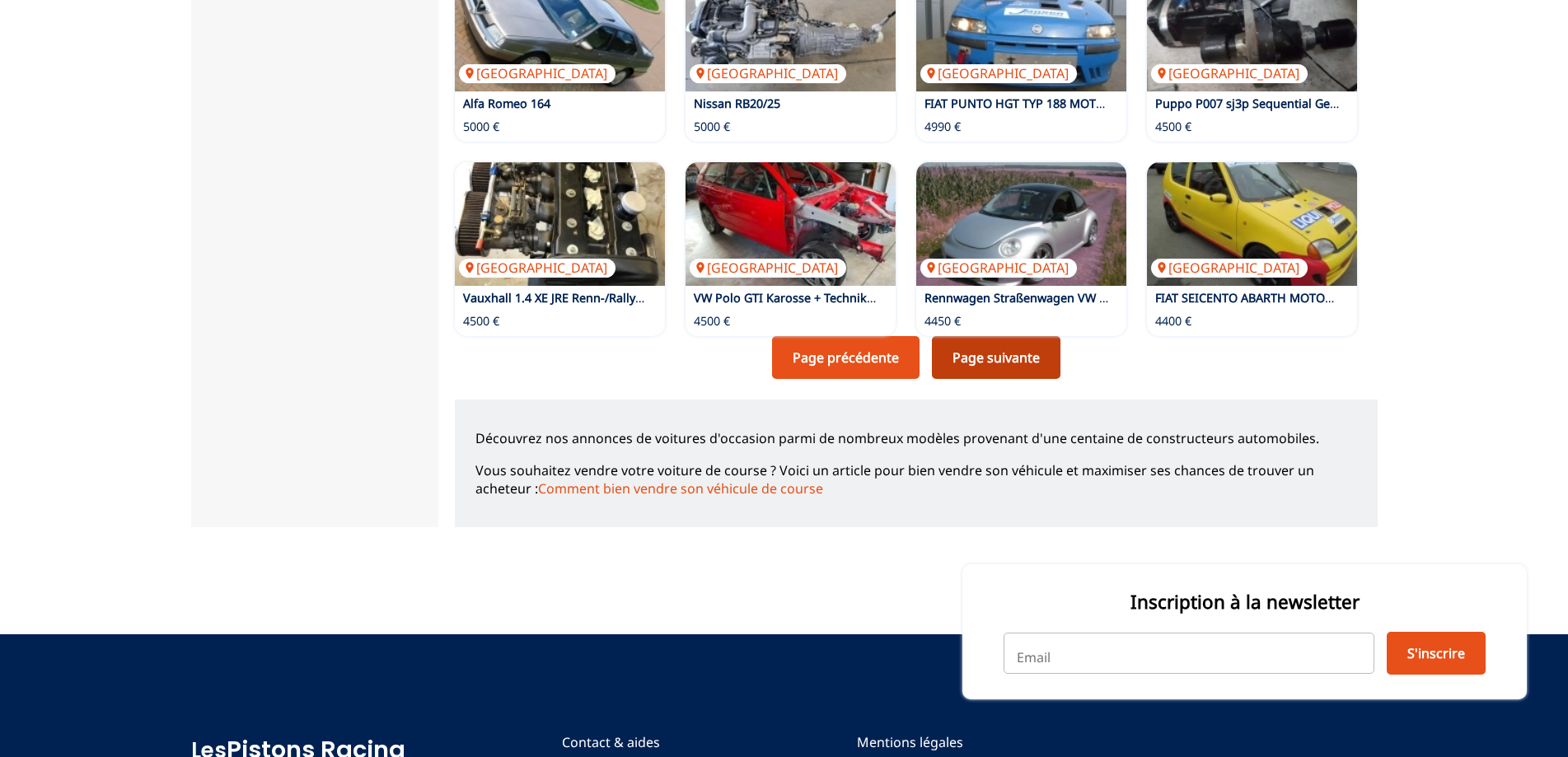
click at [1023, 350] on link "Page suivante" at bounding box center [995, 357] width 129 height 43
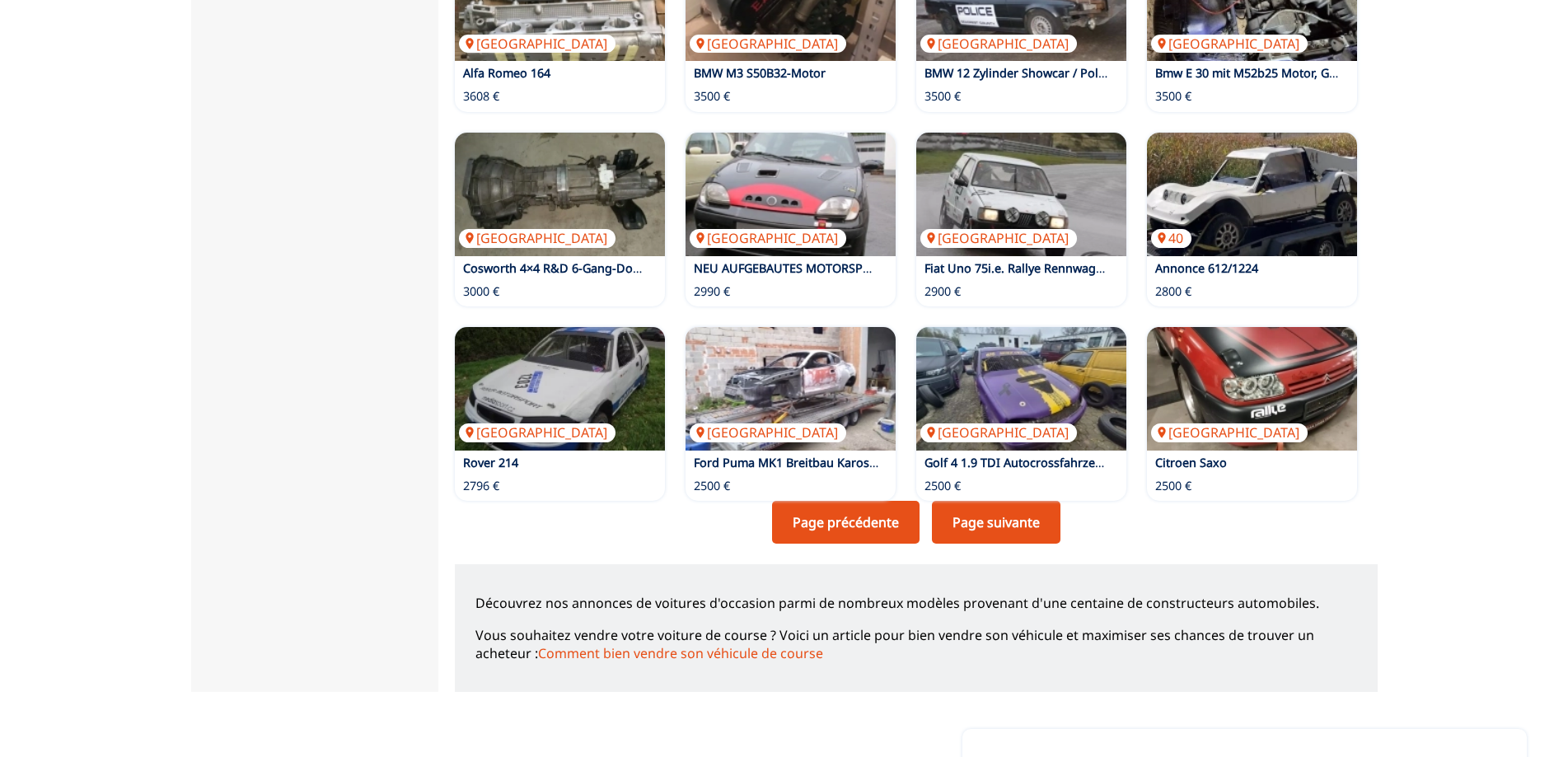
scroll to position [1236, 0]
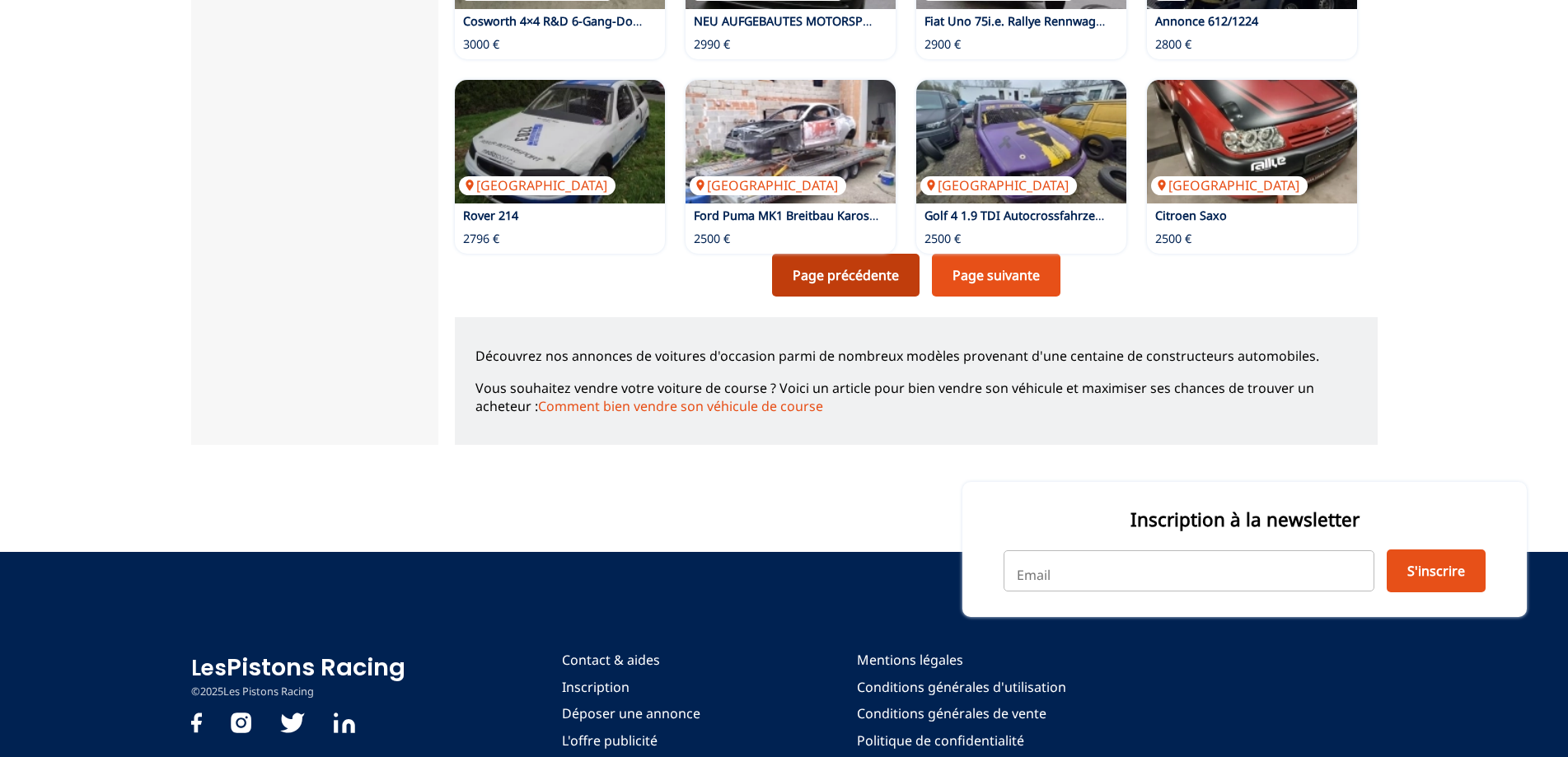
click at [833, 279] on link "Page précédente" at bounding box center [845, 275] width 147 height 43
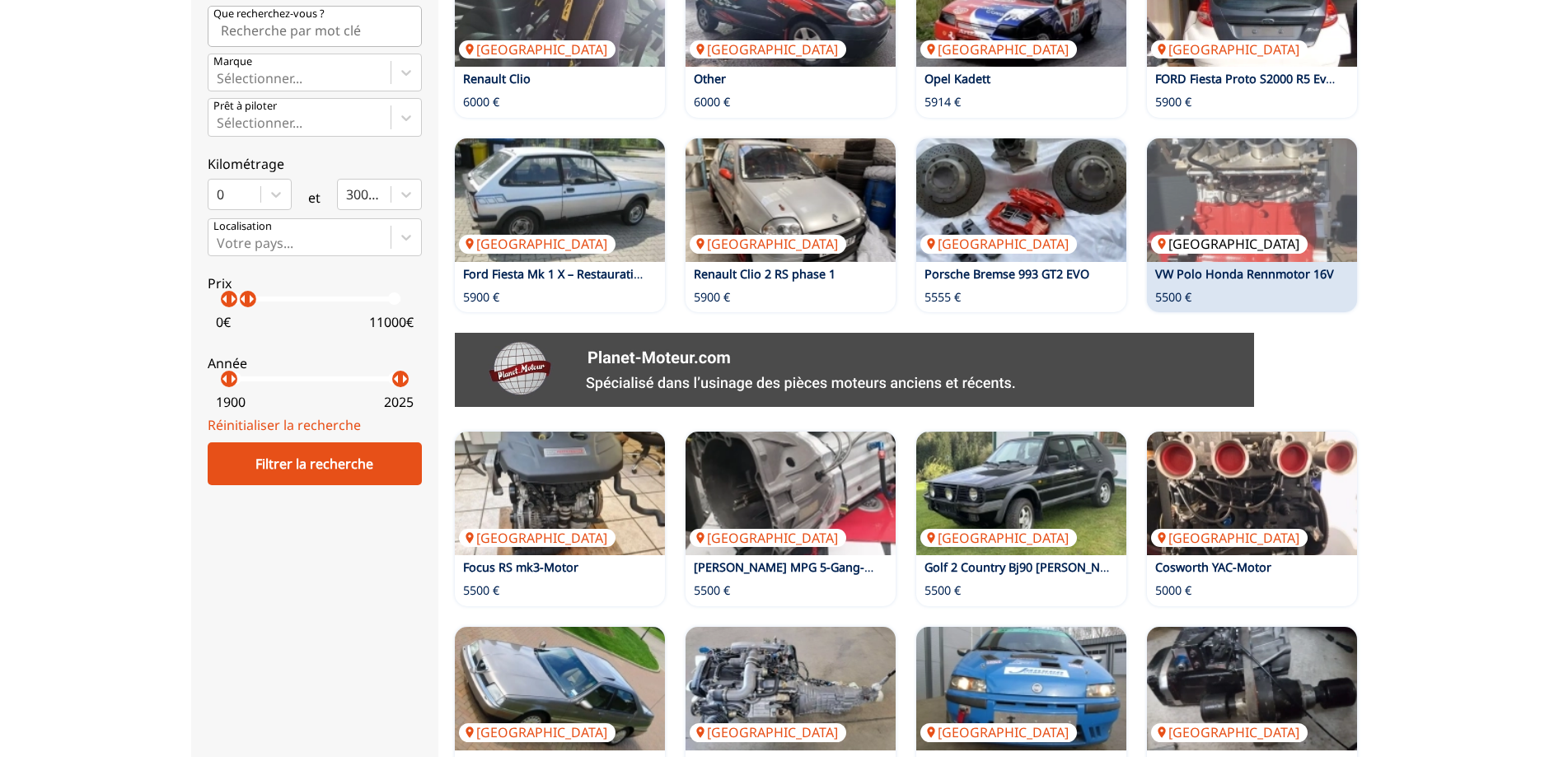
scroll to position [907, 0]
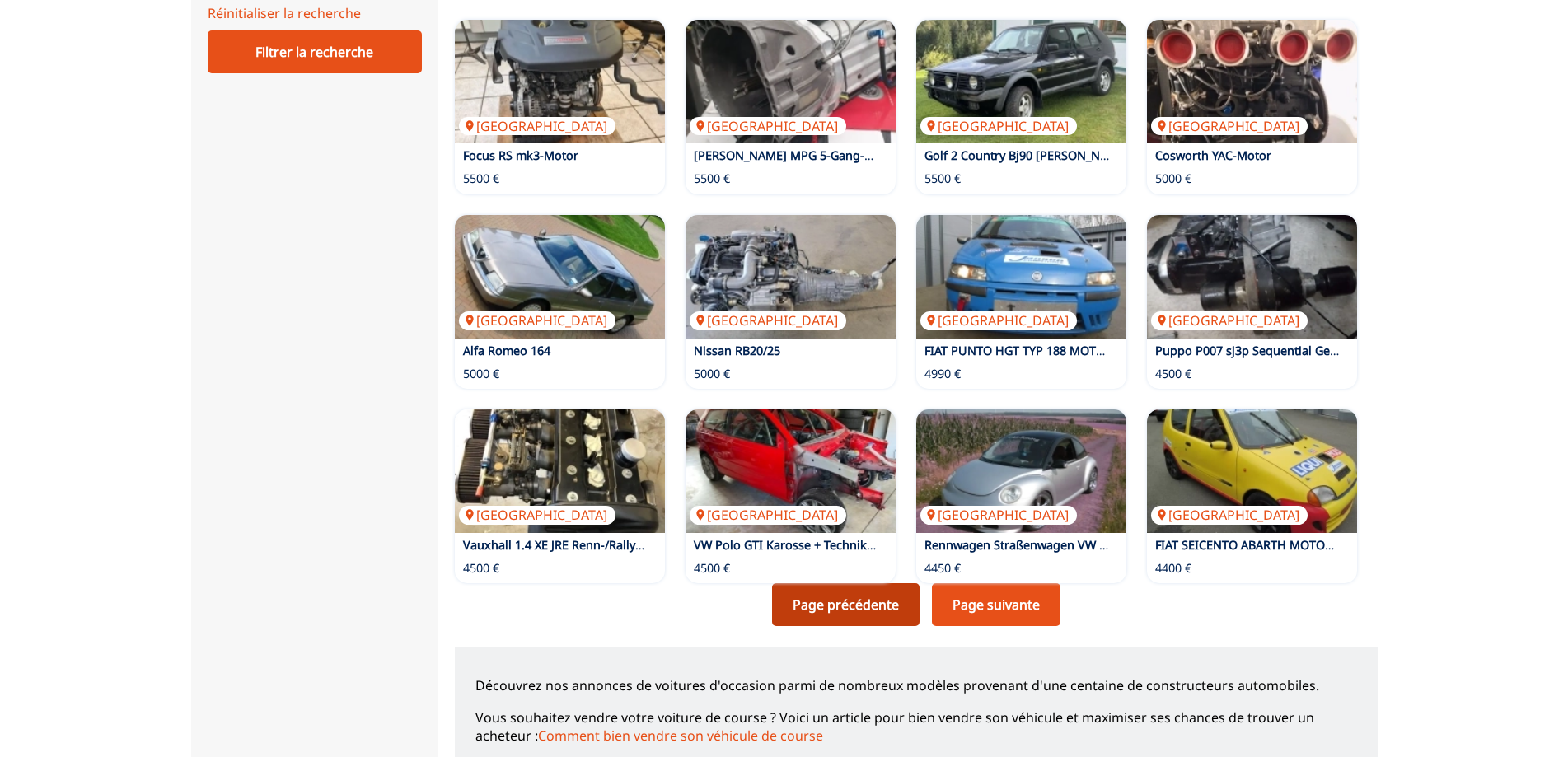
click at [863, 600] on link "Page précédente" at bounding box center [845, 604] width 147 height 43
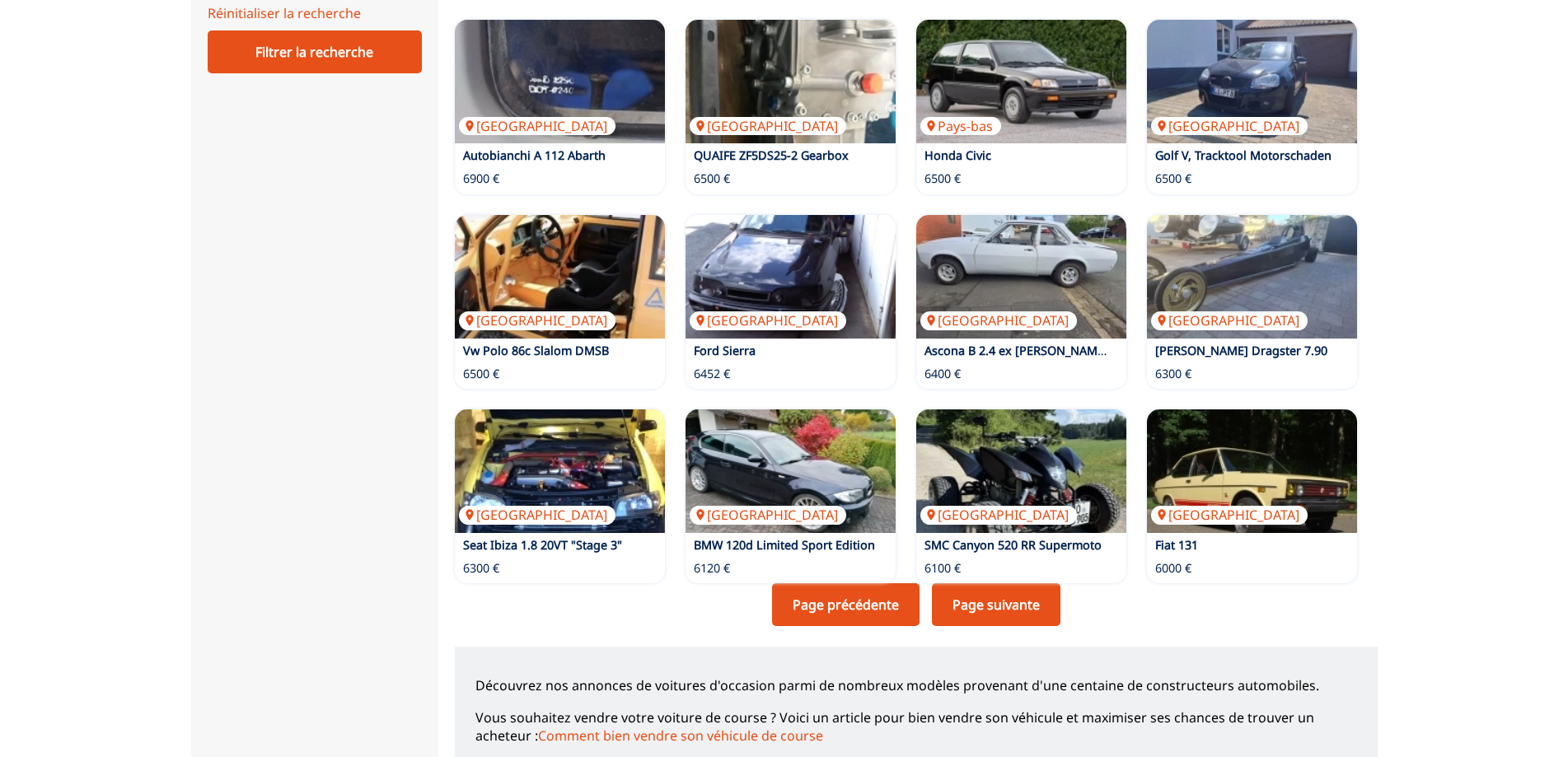
scroll to position [1072, 0]
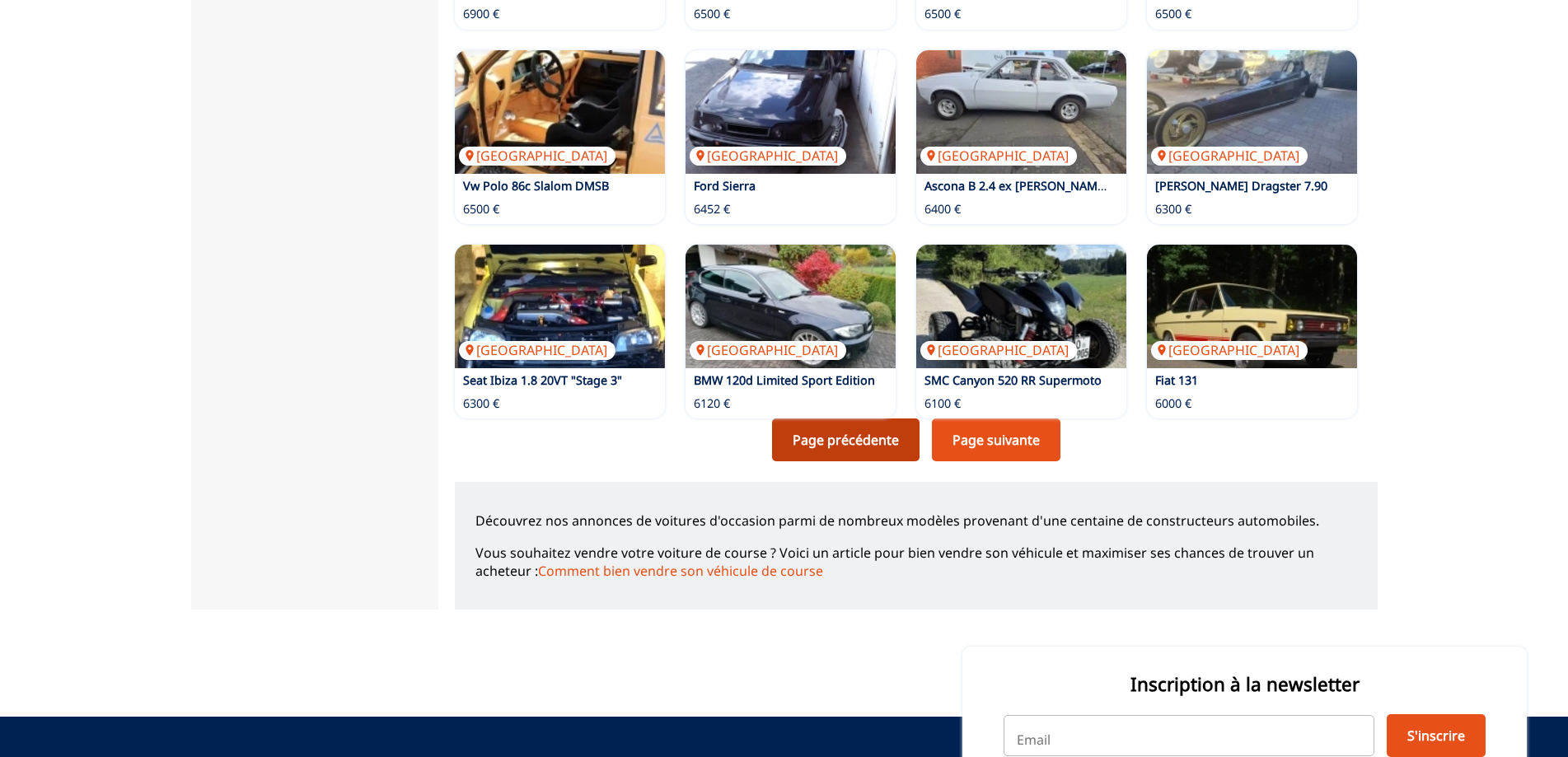
click at [857, 457] on link "Page précédente" at bounding box center [845, 440] width 147 height 43
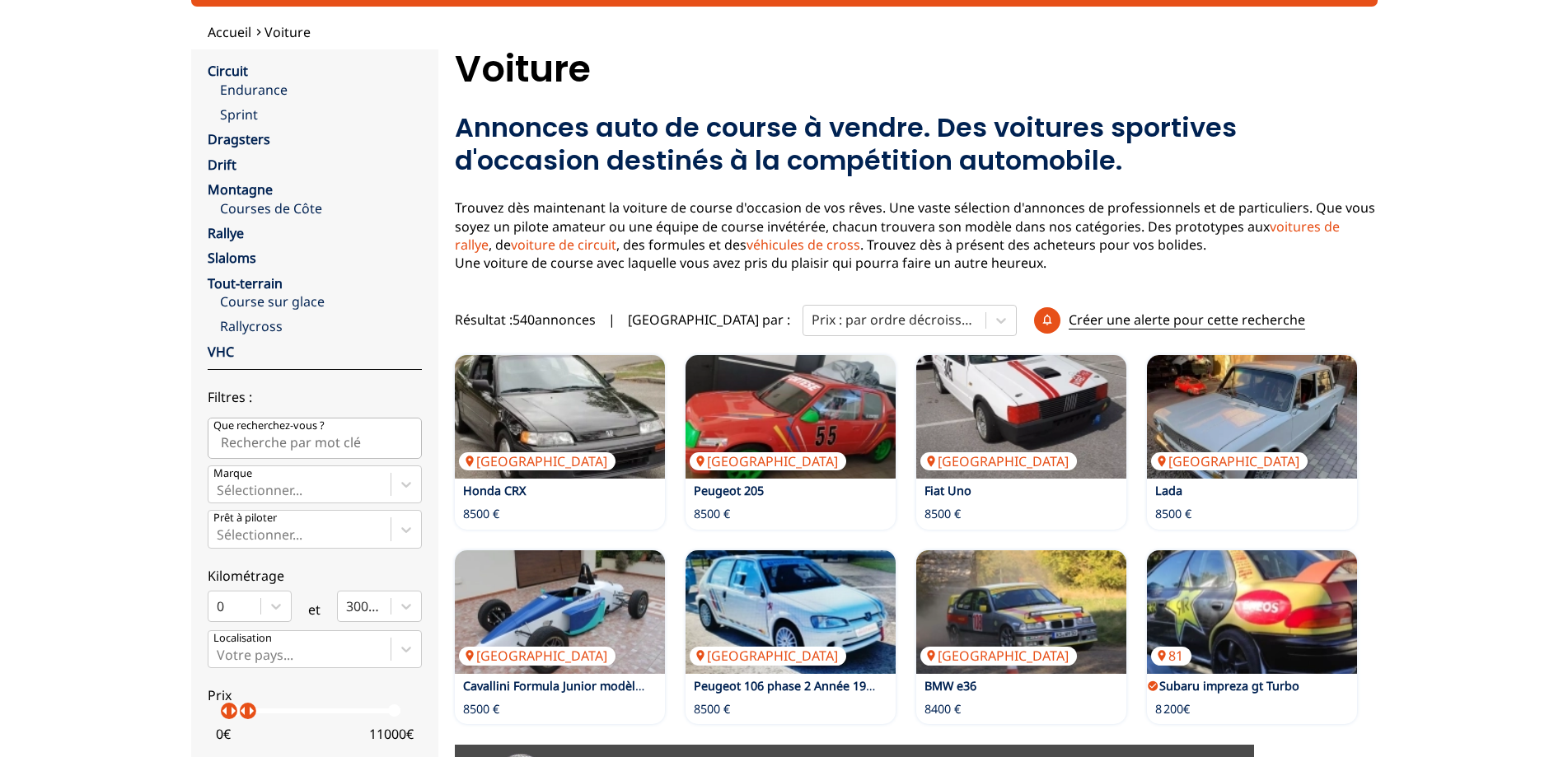
scroll to position [165, 0]
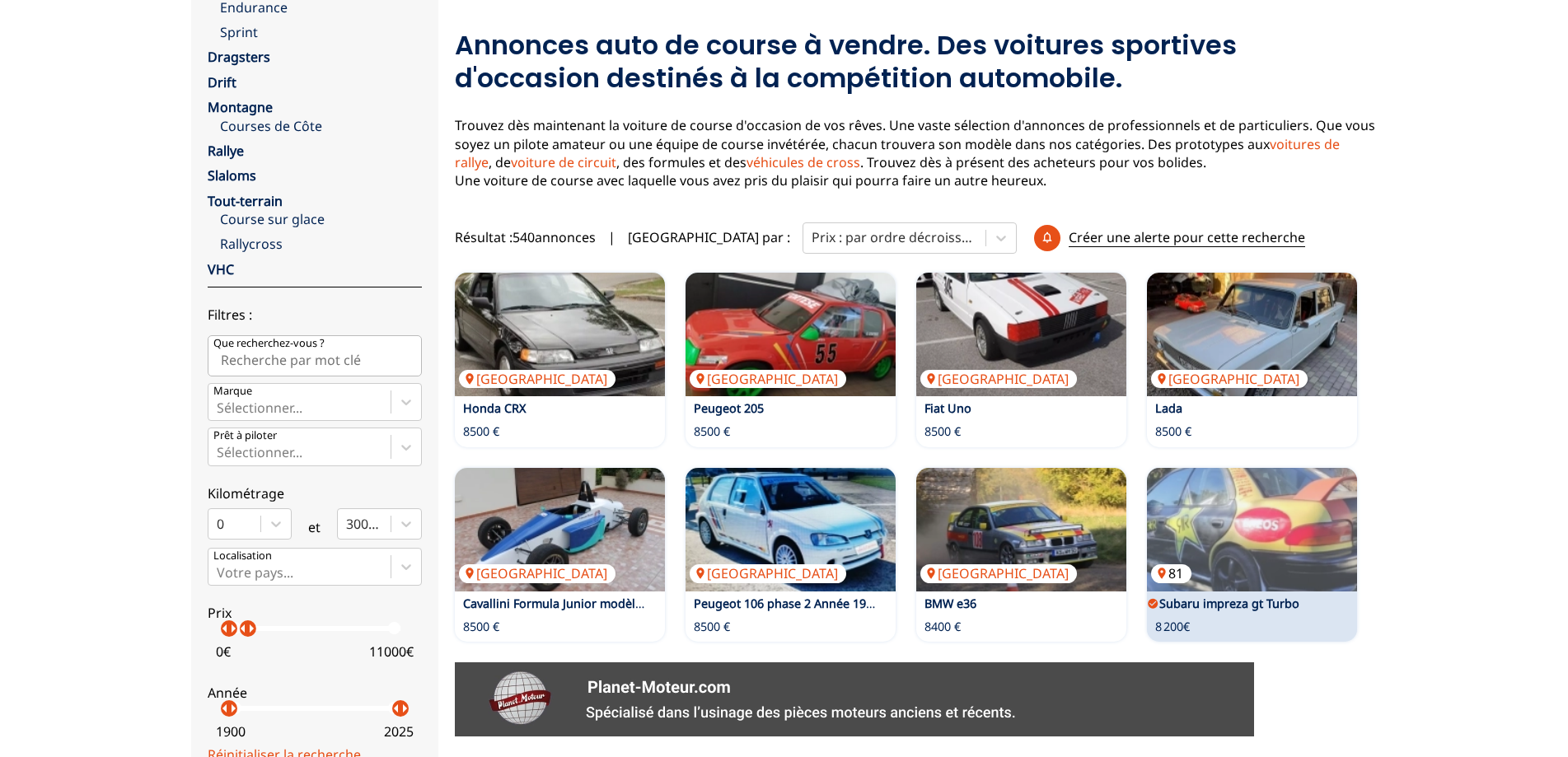
click at [1200, 515] on img at bounding box center [1252, 530] width 210 height 124
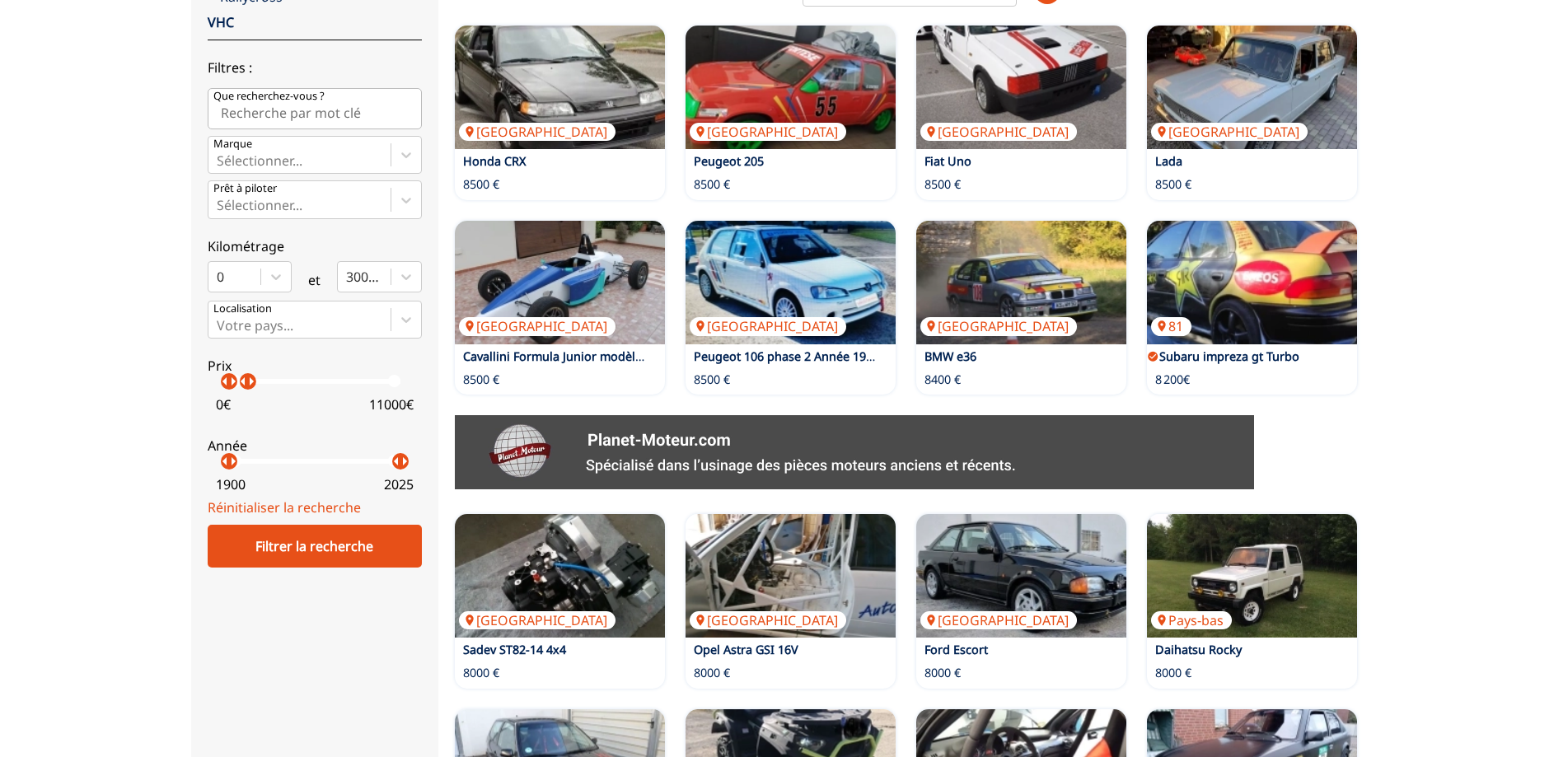
scroll to position [494, 0]
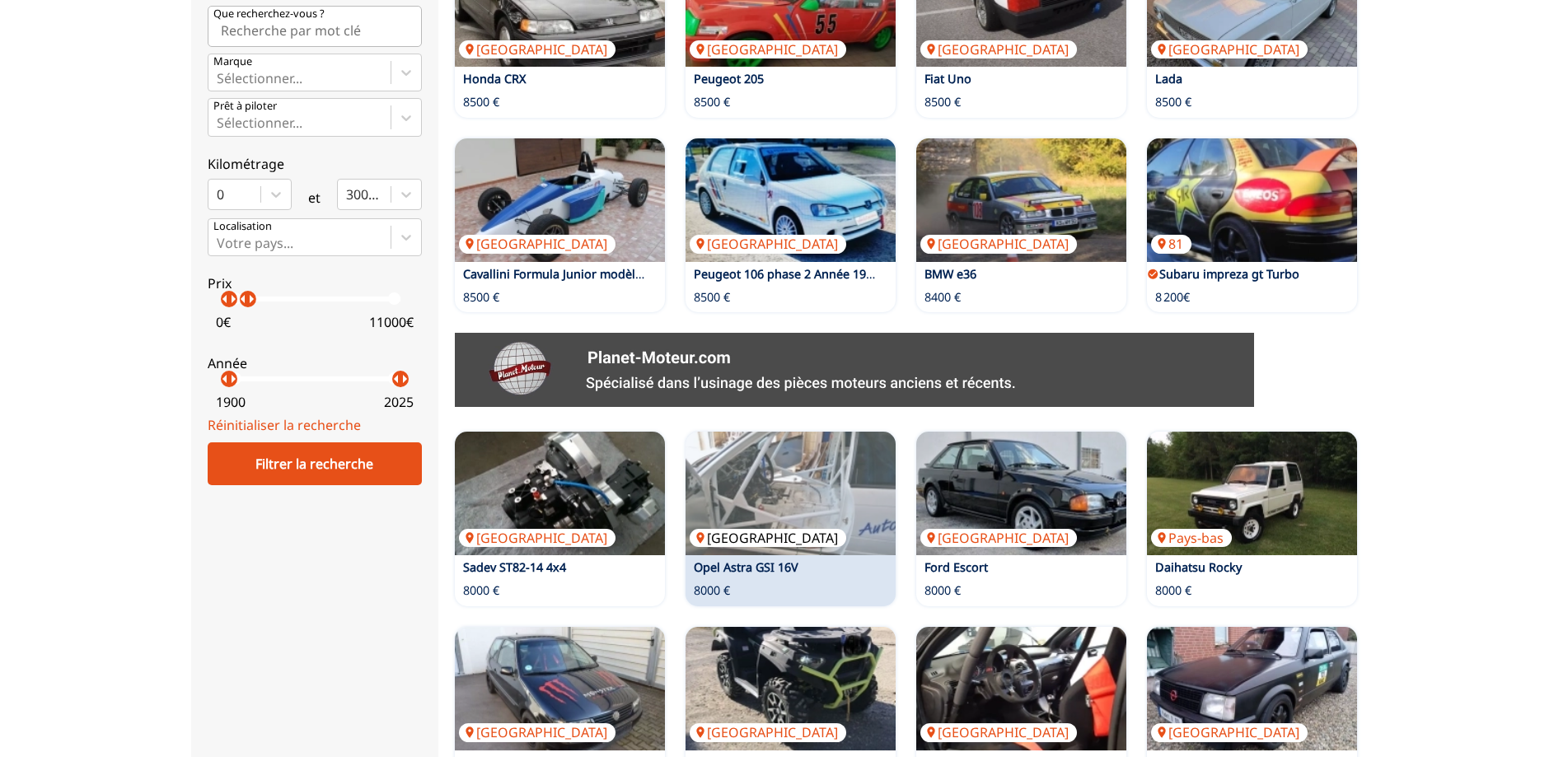
click at [767, 499] on img at bounding box center [790, 494] width 210 height 124
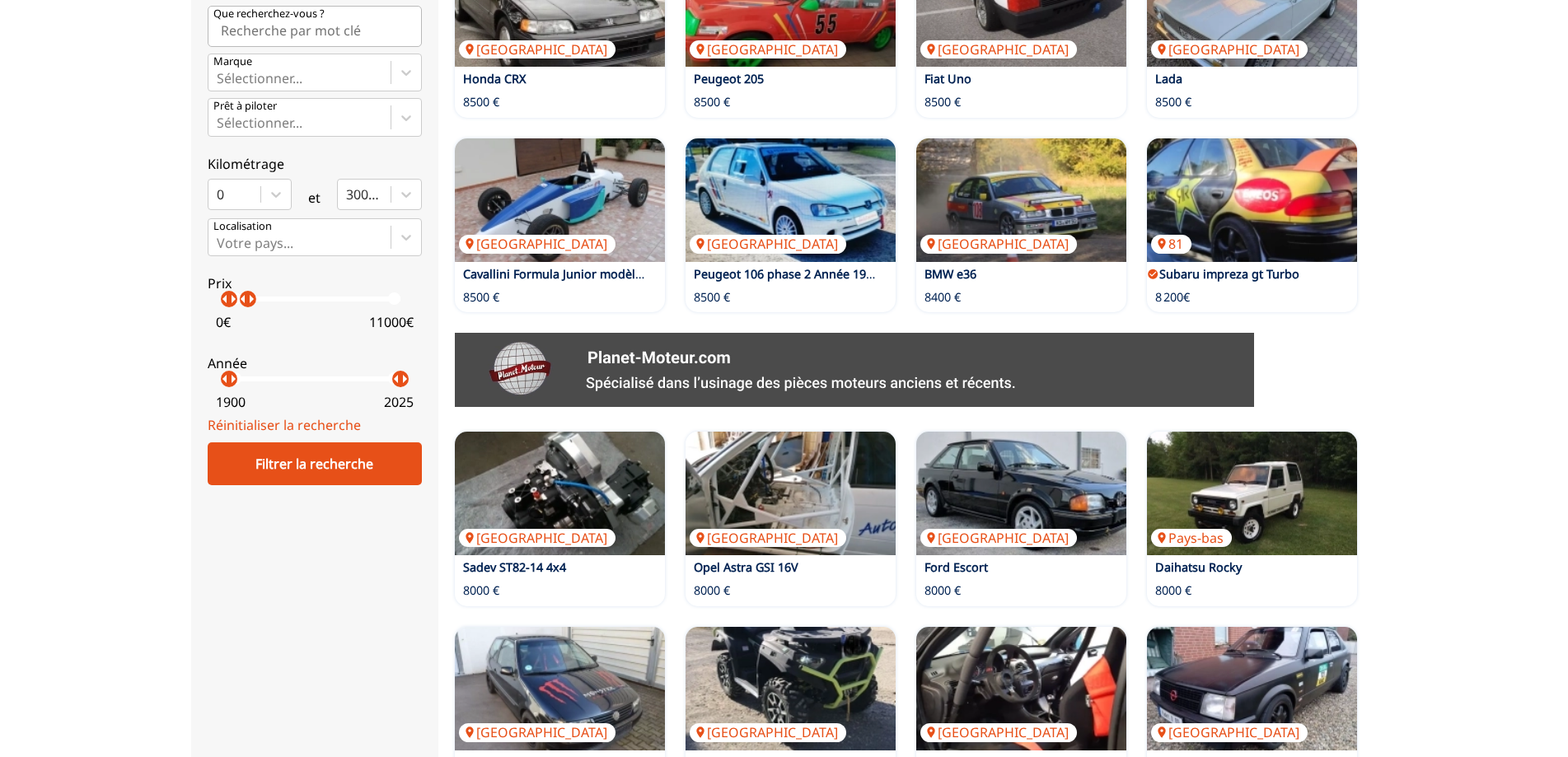
scroll to position [1072, 0]
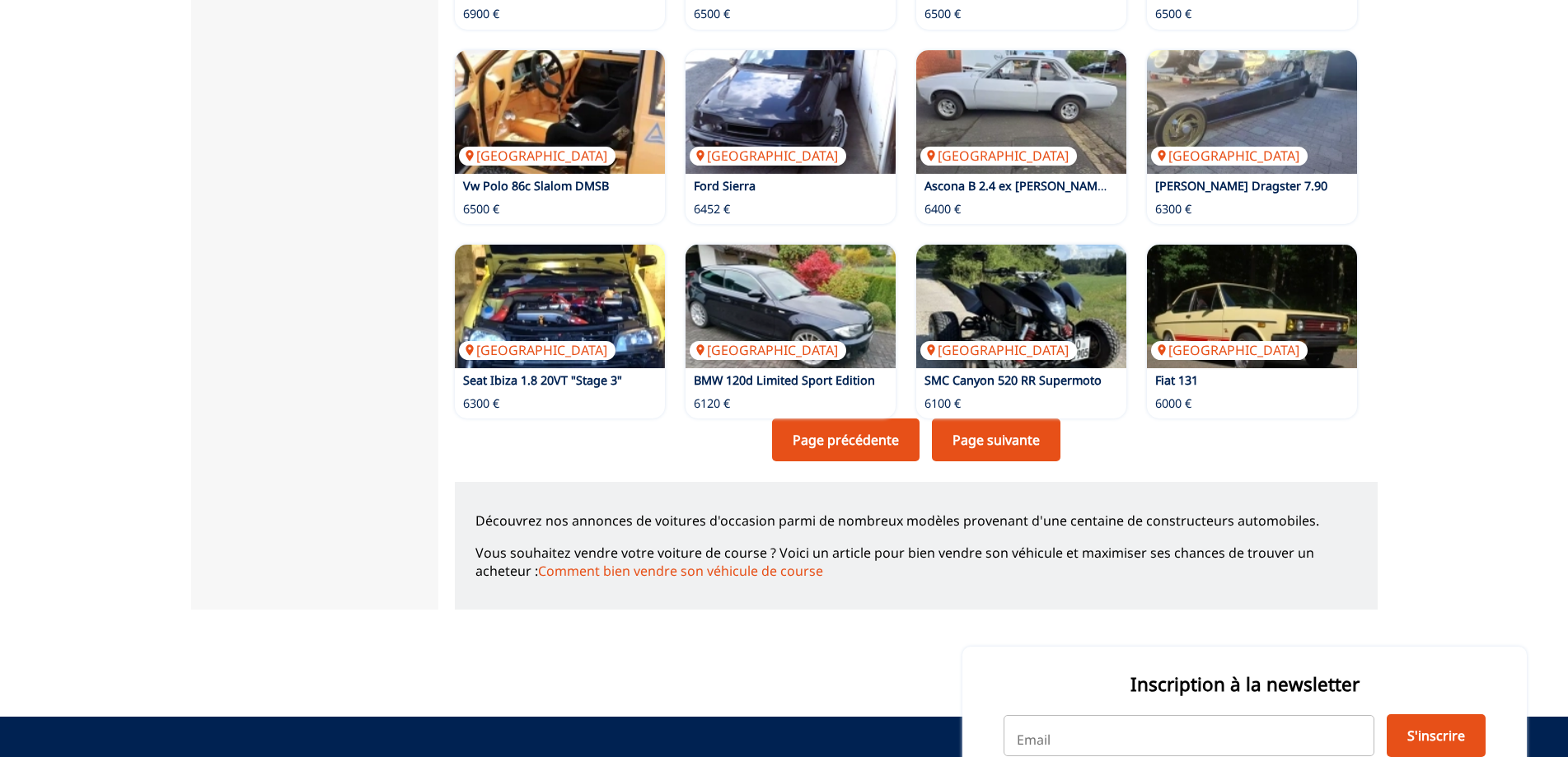
scroll to position [907, 0]
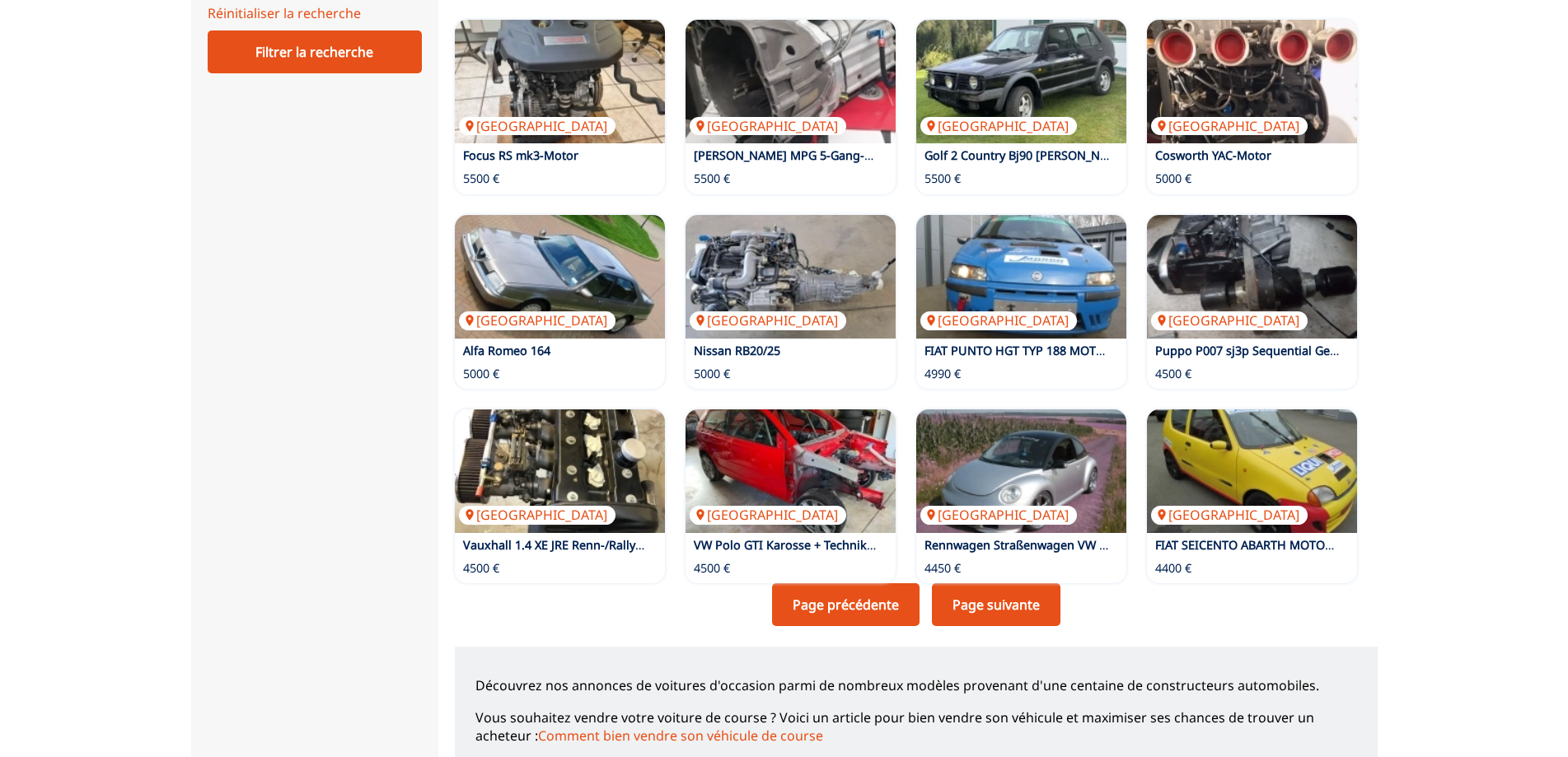
scroll to position [1236, 0]
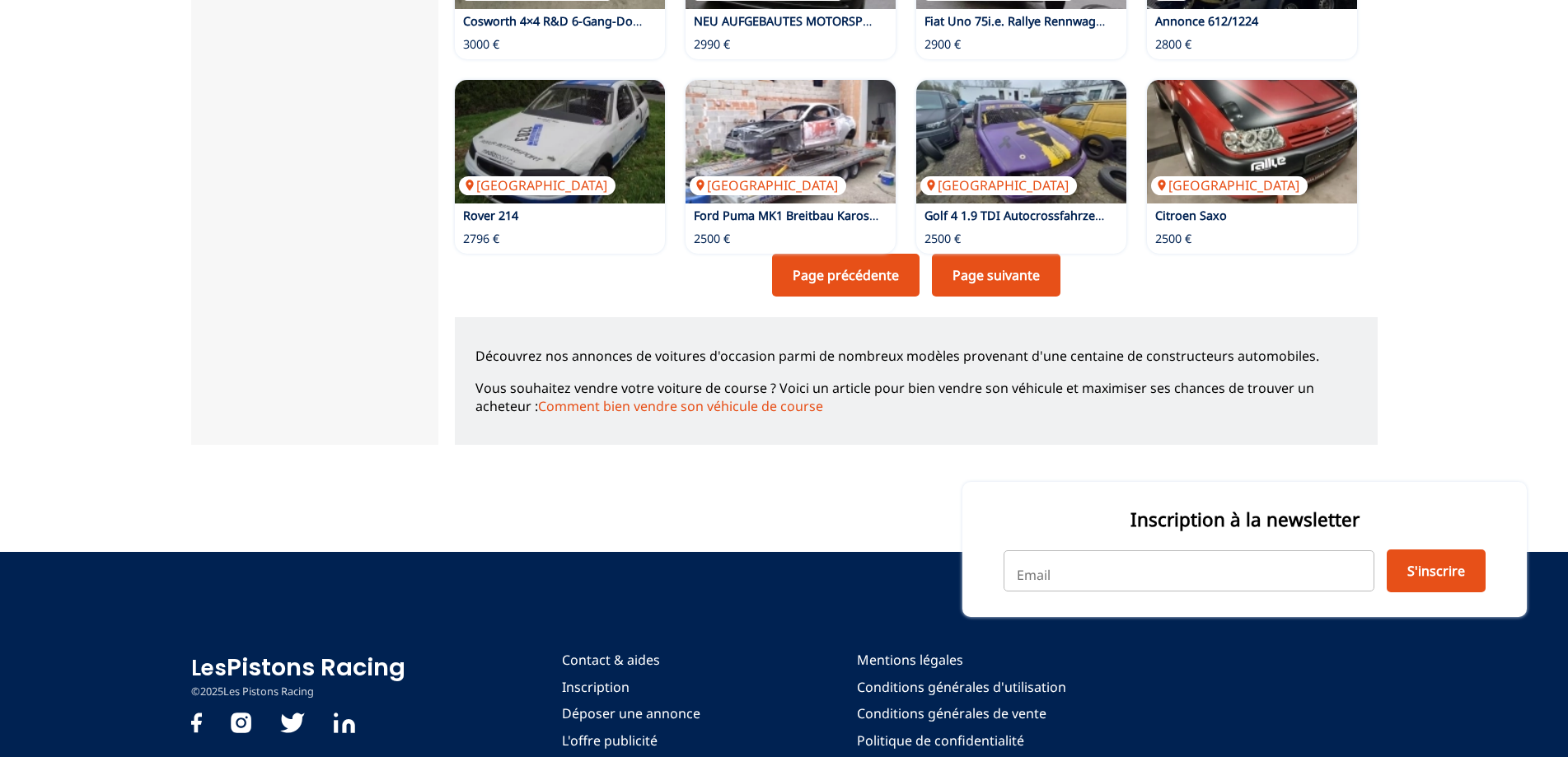
scroll to position [1154, 0]
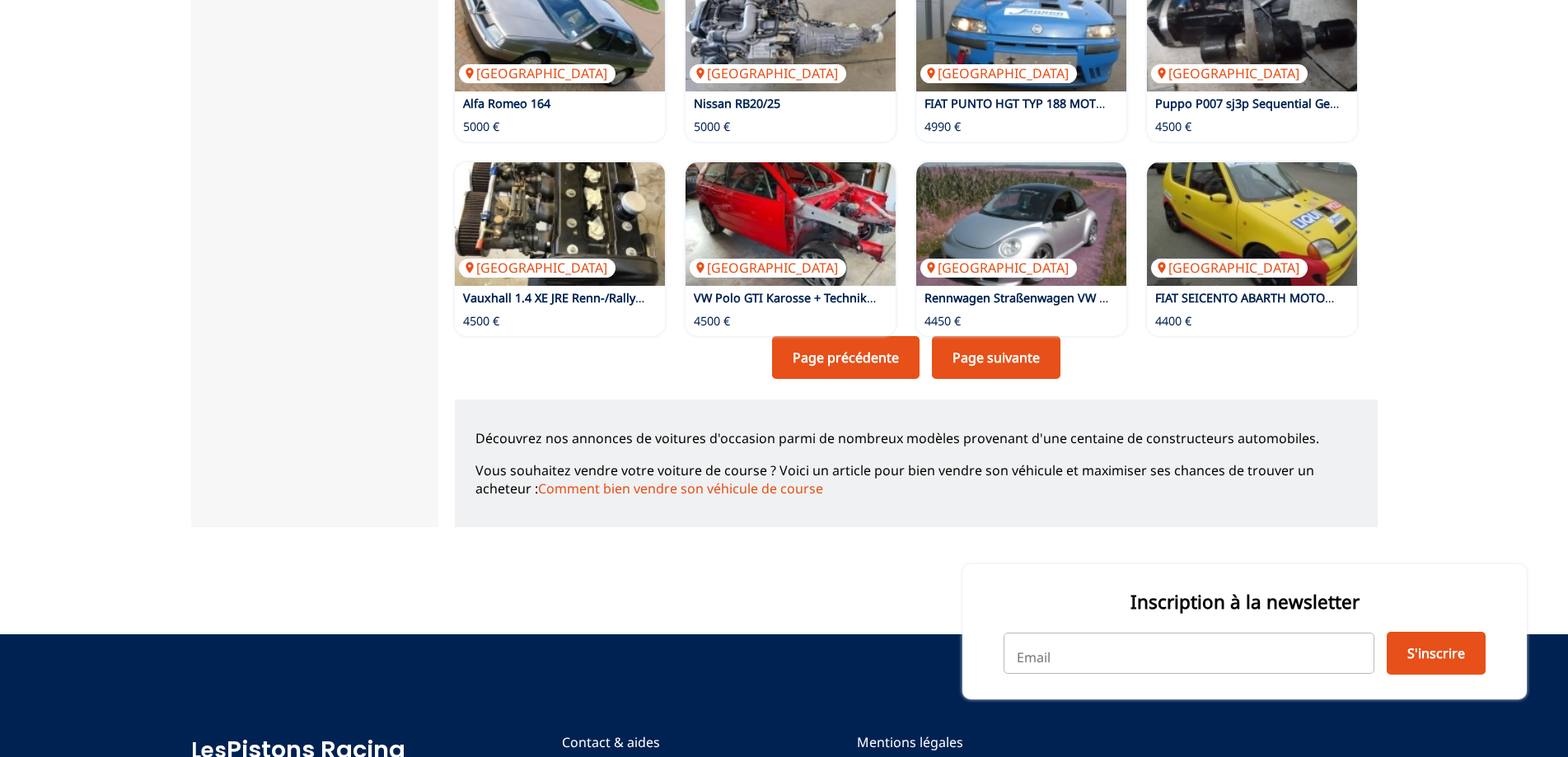
scroll to position [1072, 0]
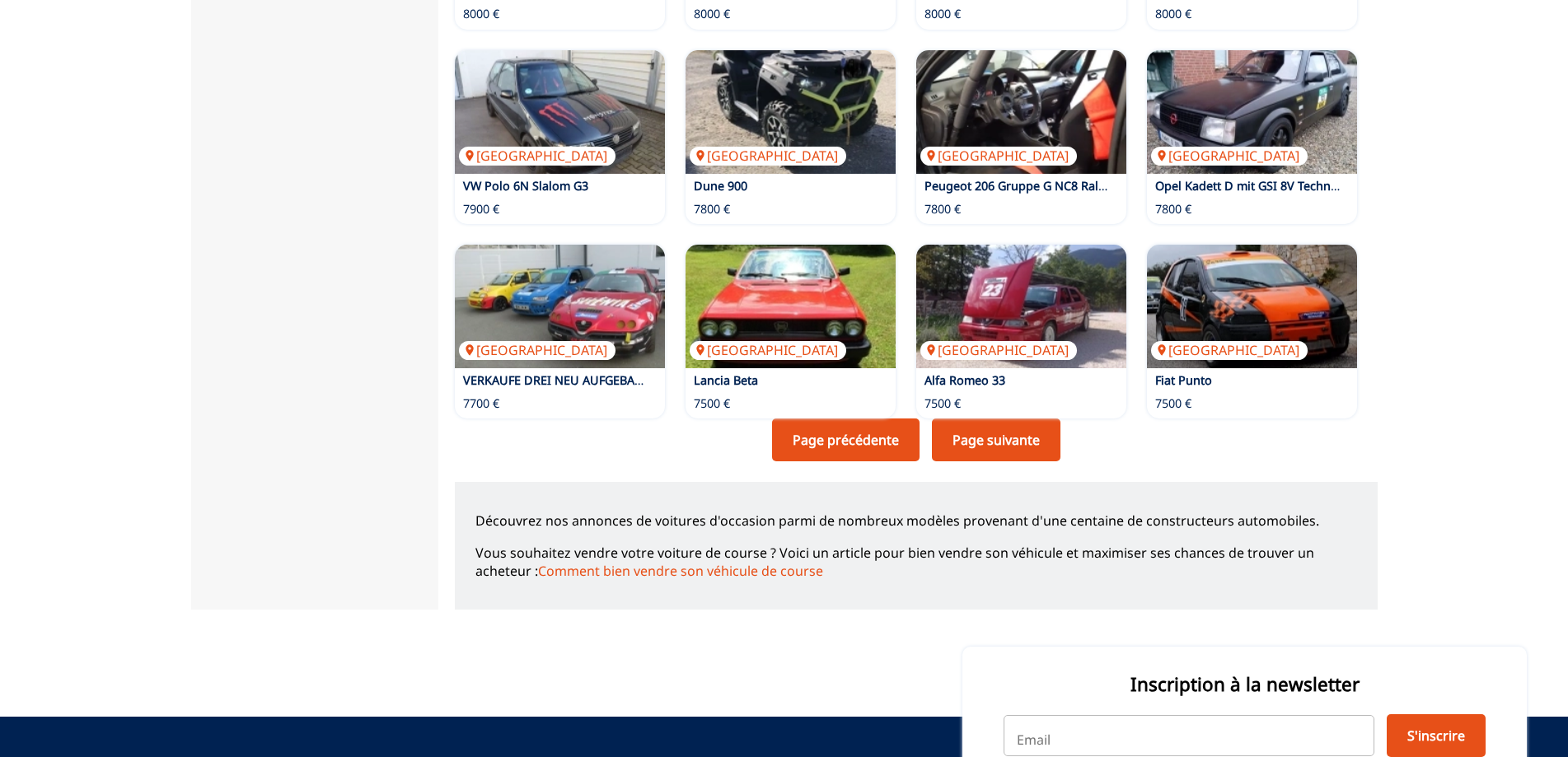
scroll to position [1154, 0]
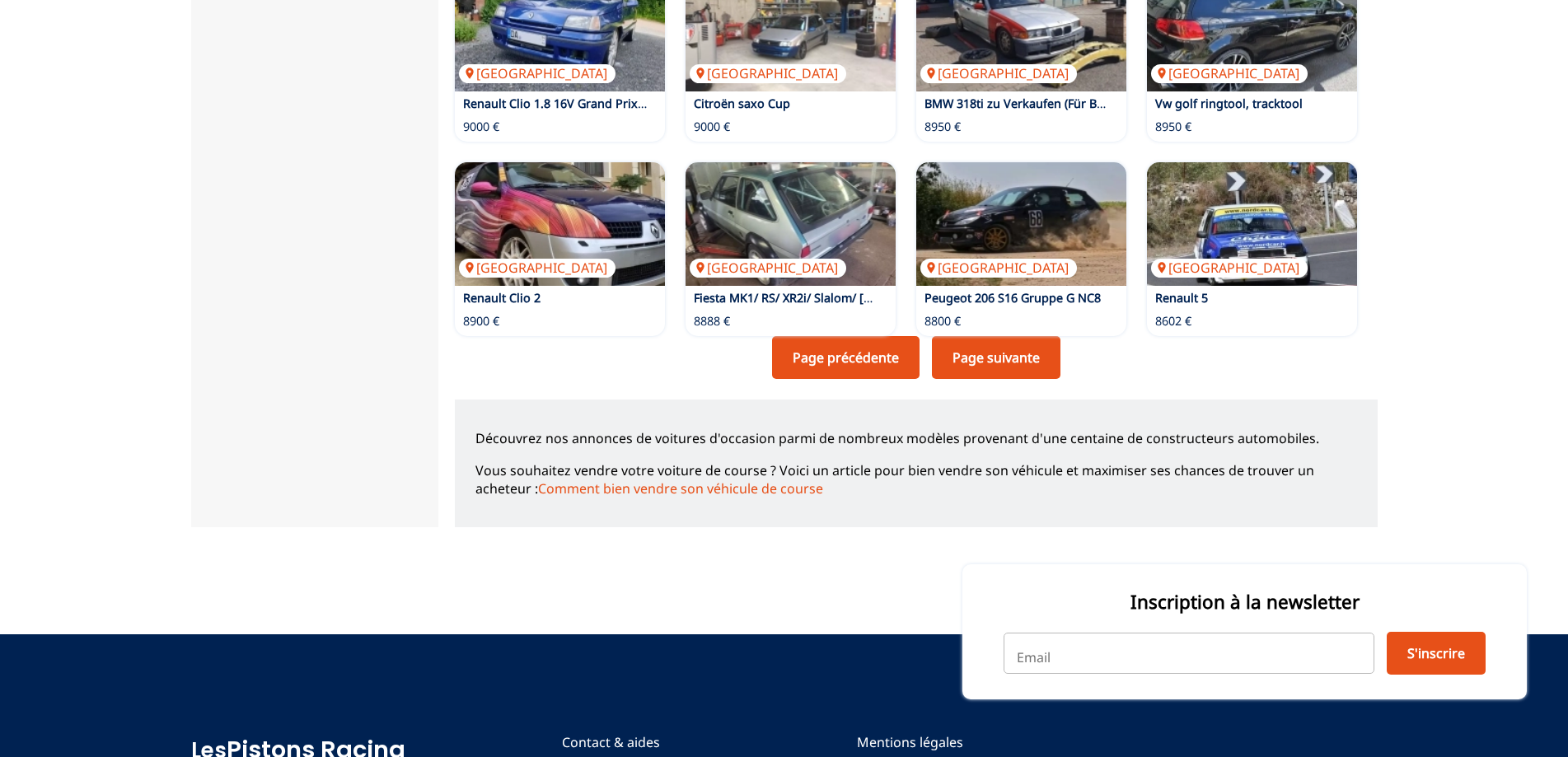
scroll to position [1160, 0]
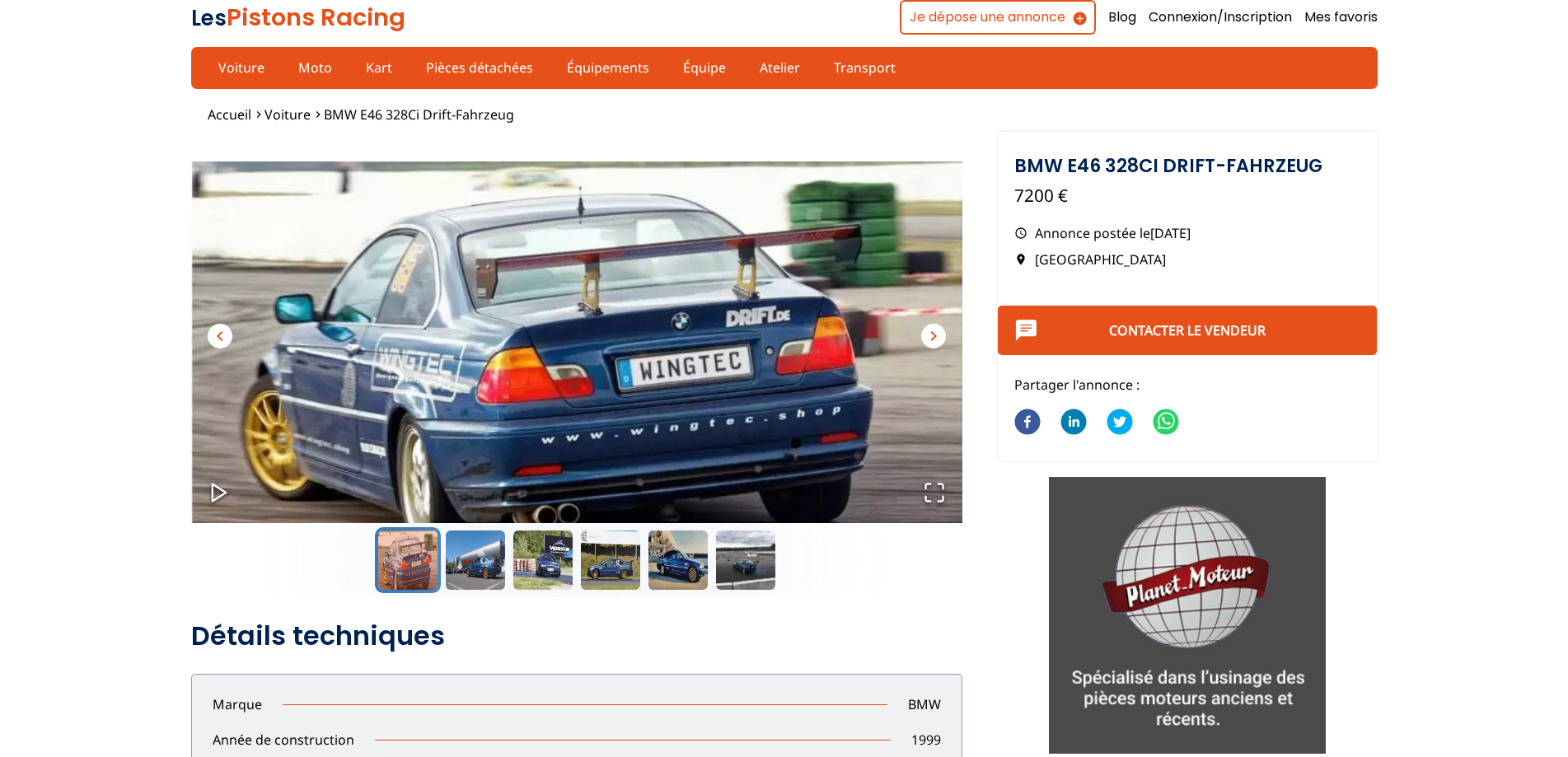
click at [927, 338] on span "chevron_right" at bounding box center [932, 336] width 19 height 19
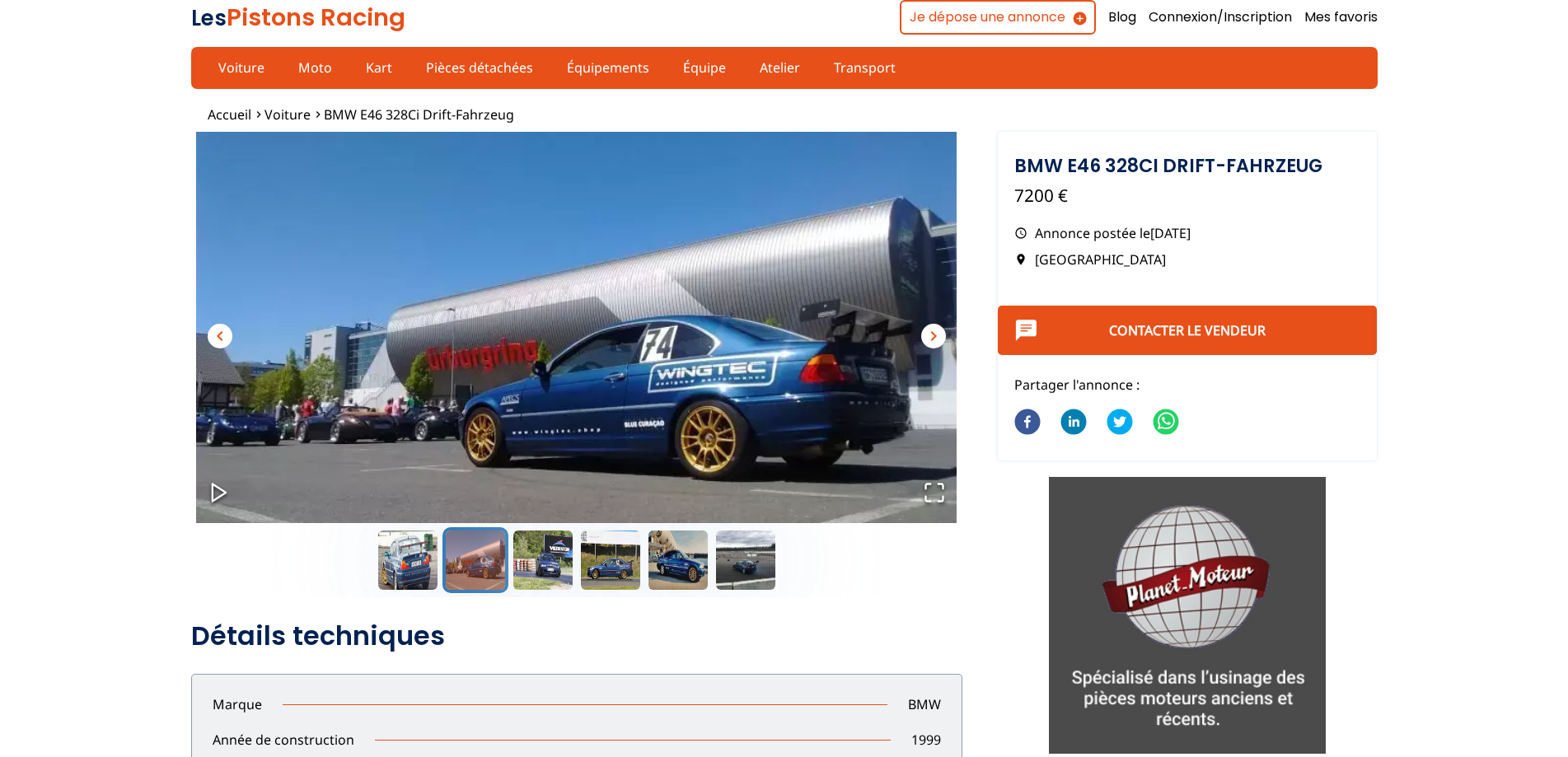
click at [927, 338] on span "chevron_right" at bounding box center [932, 336] width 19 height 19
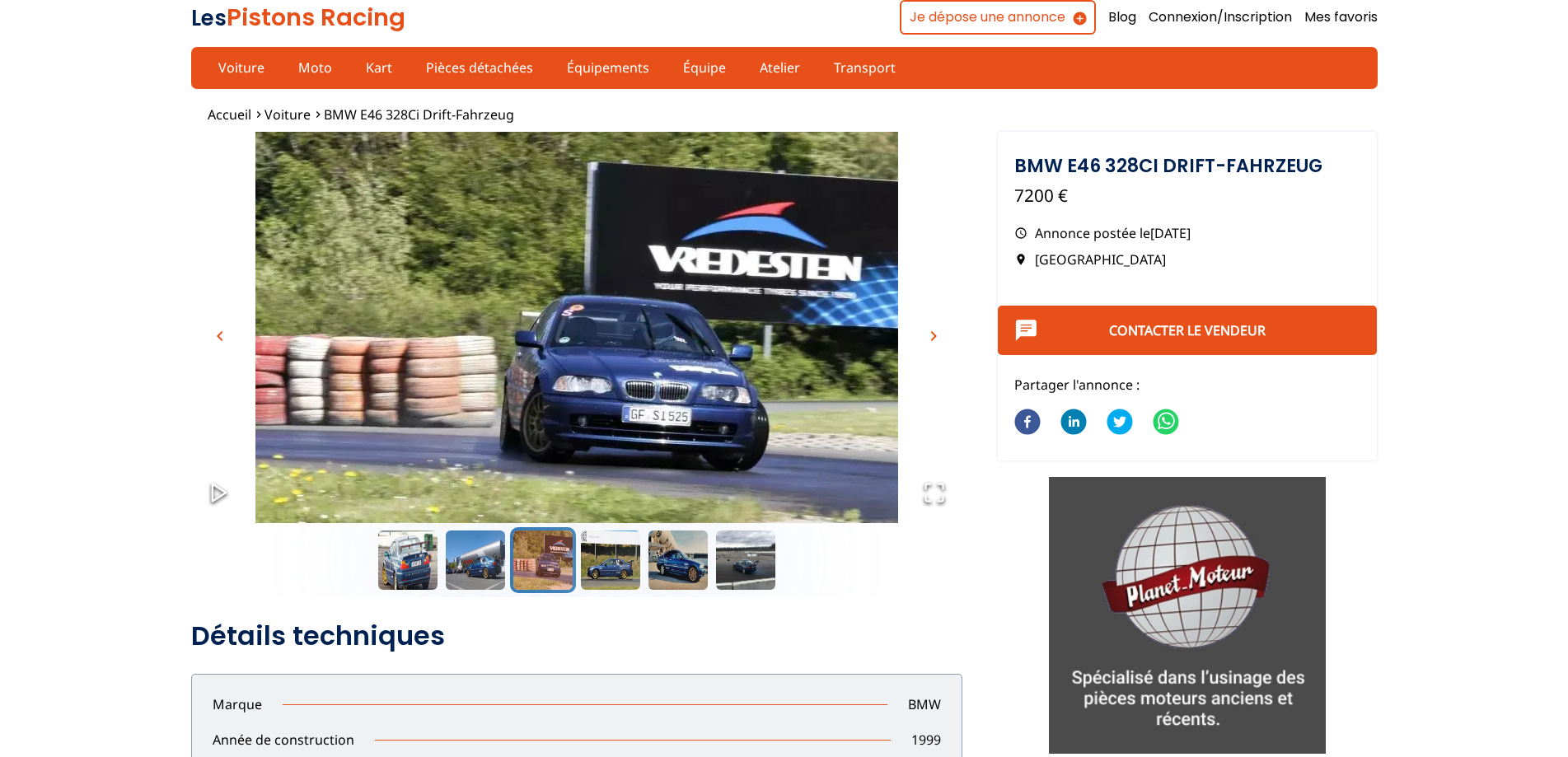
click at [927, 338] on span "chevron_right" at bounding box center [932, 336] width 19 height 19
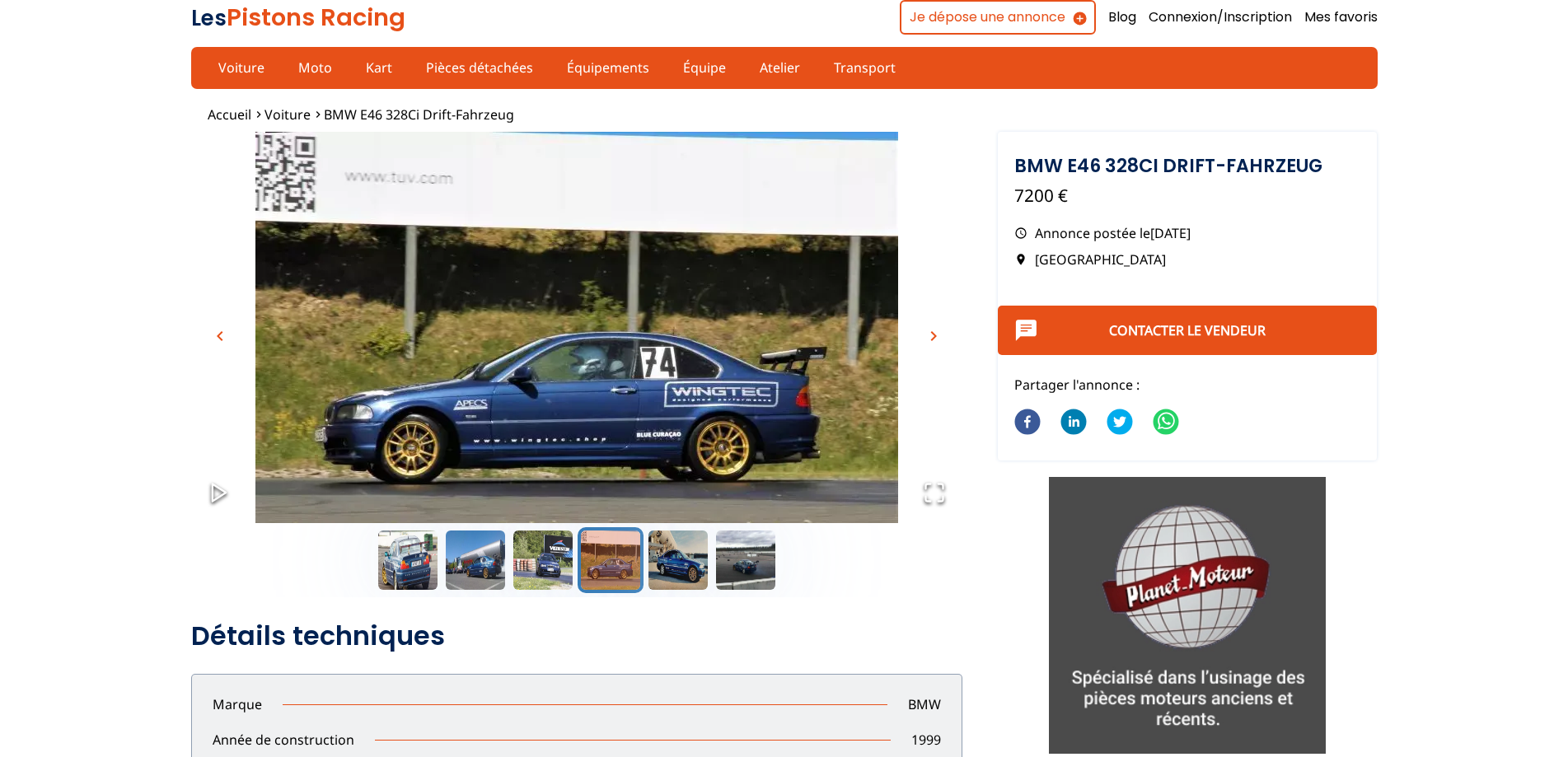
click at [927, 338] on span "chevron_right" at bounding box center [932, 336] width 19 height 19
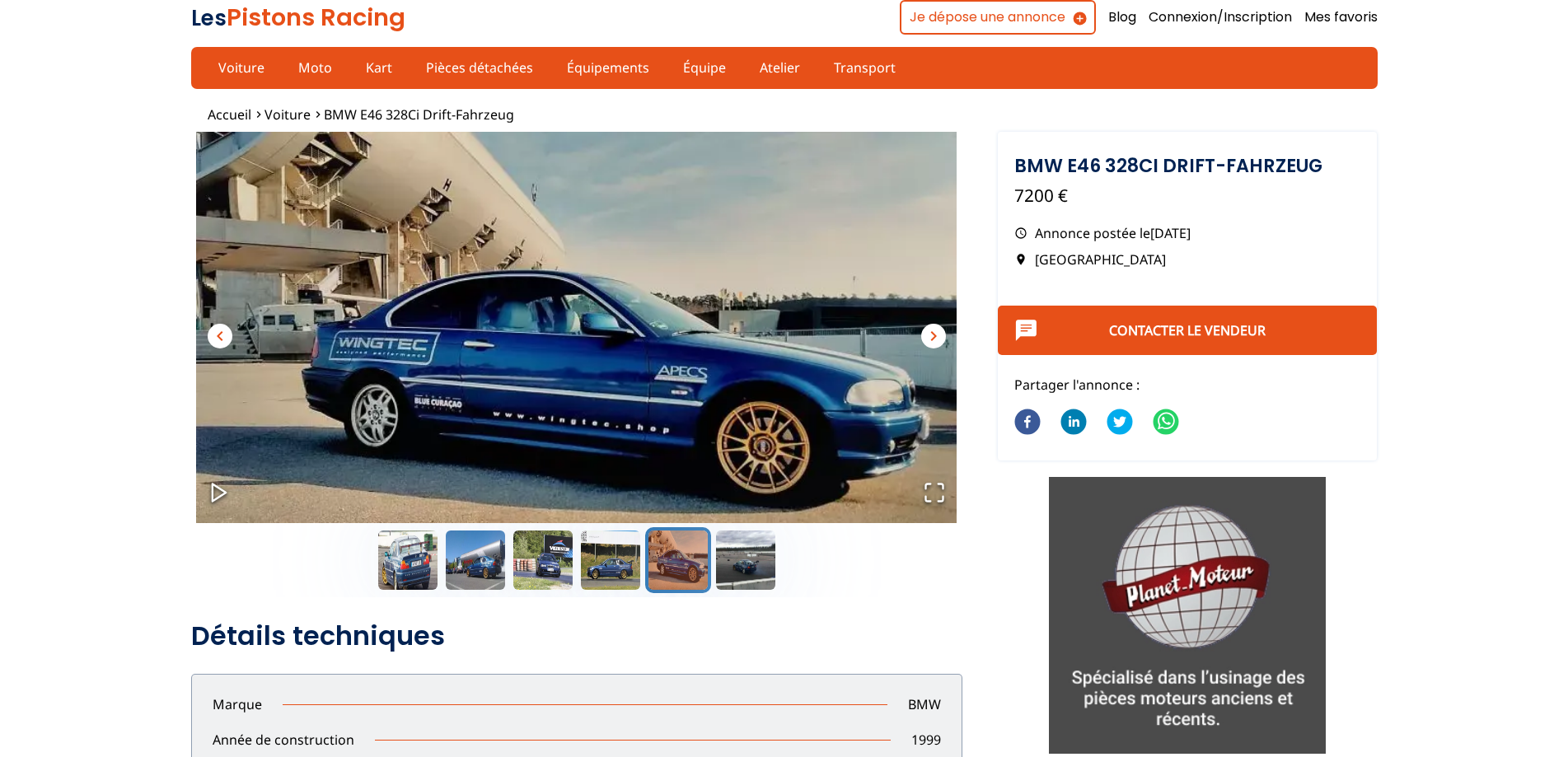
click at [927, 338] on span "chevron_right" at bounding box center [932, 336] width 19 height 19
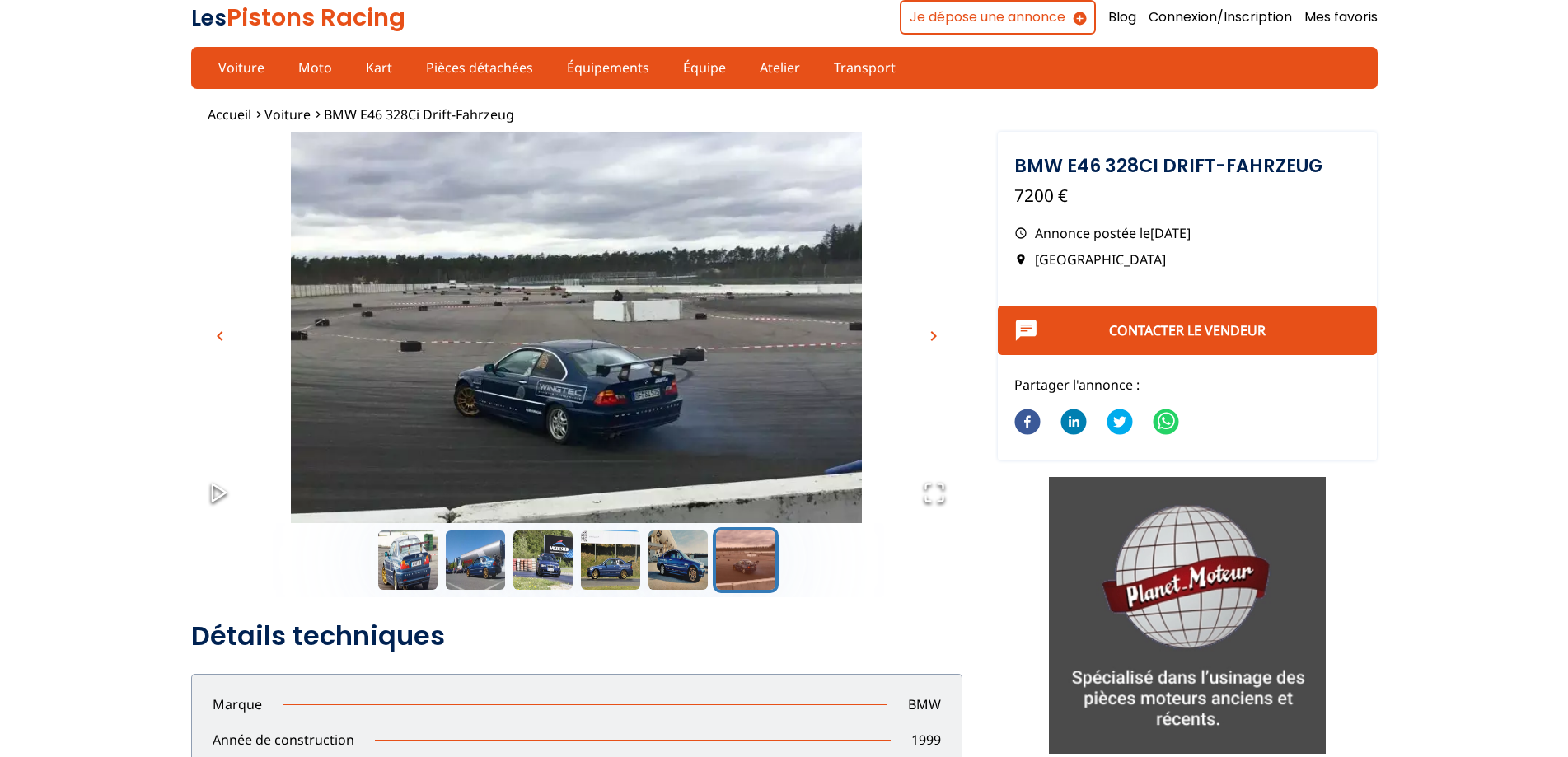
click at [927, 338] on span "chevron_right" at bounding box center [932, 336] width 19 height 19
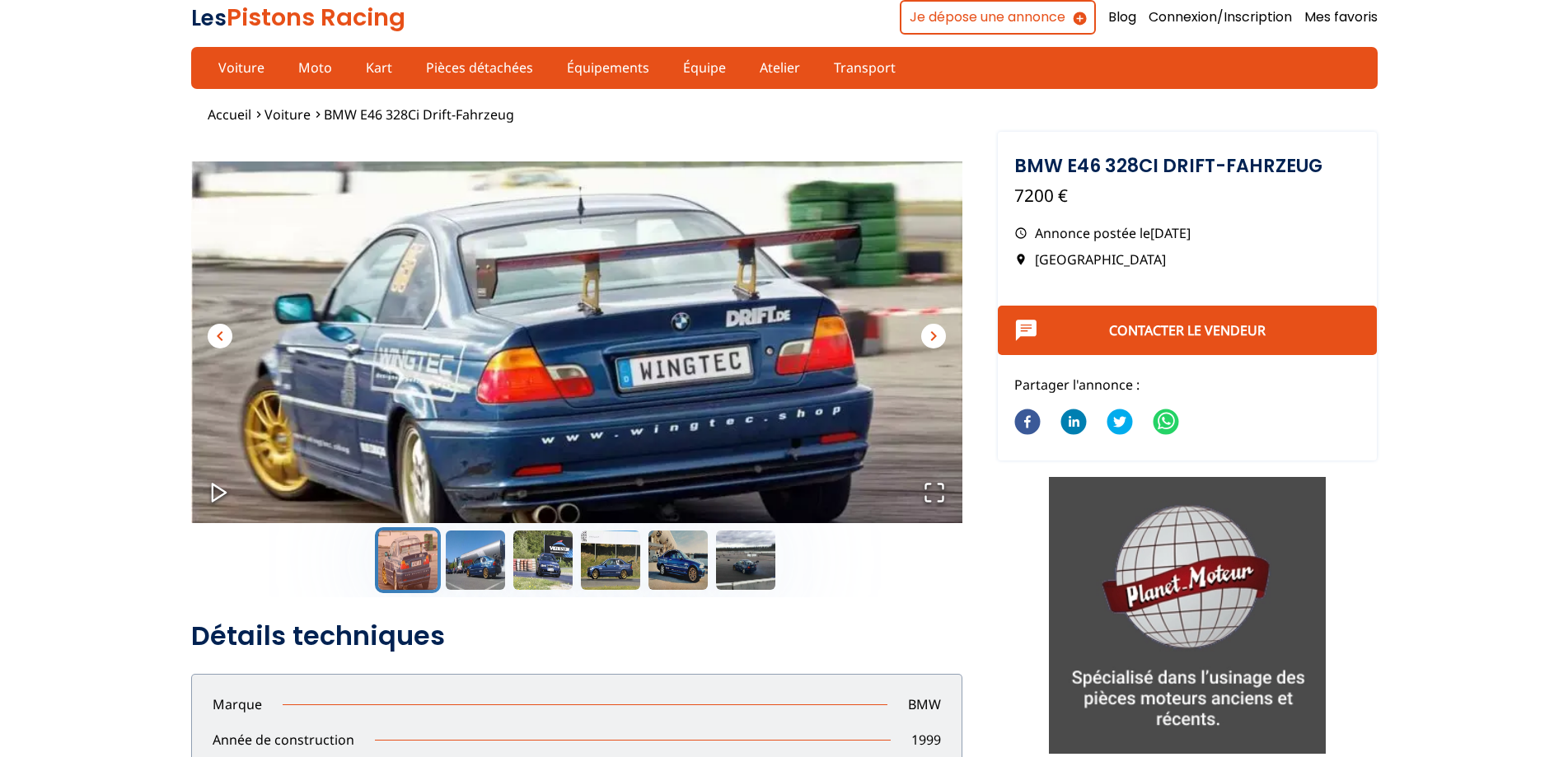
click at [927, 338] on span "chevron_right" at bounding box center [932, 336] width 19 height 19
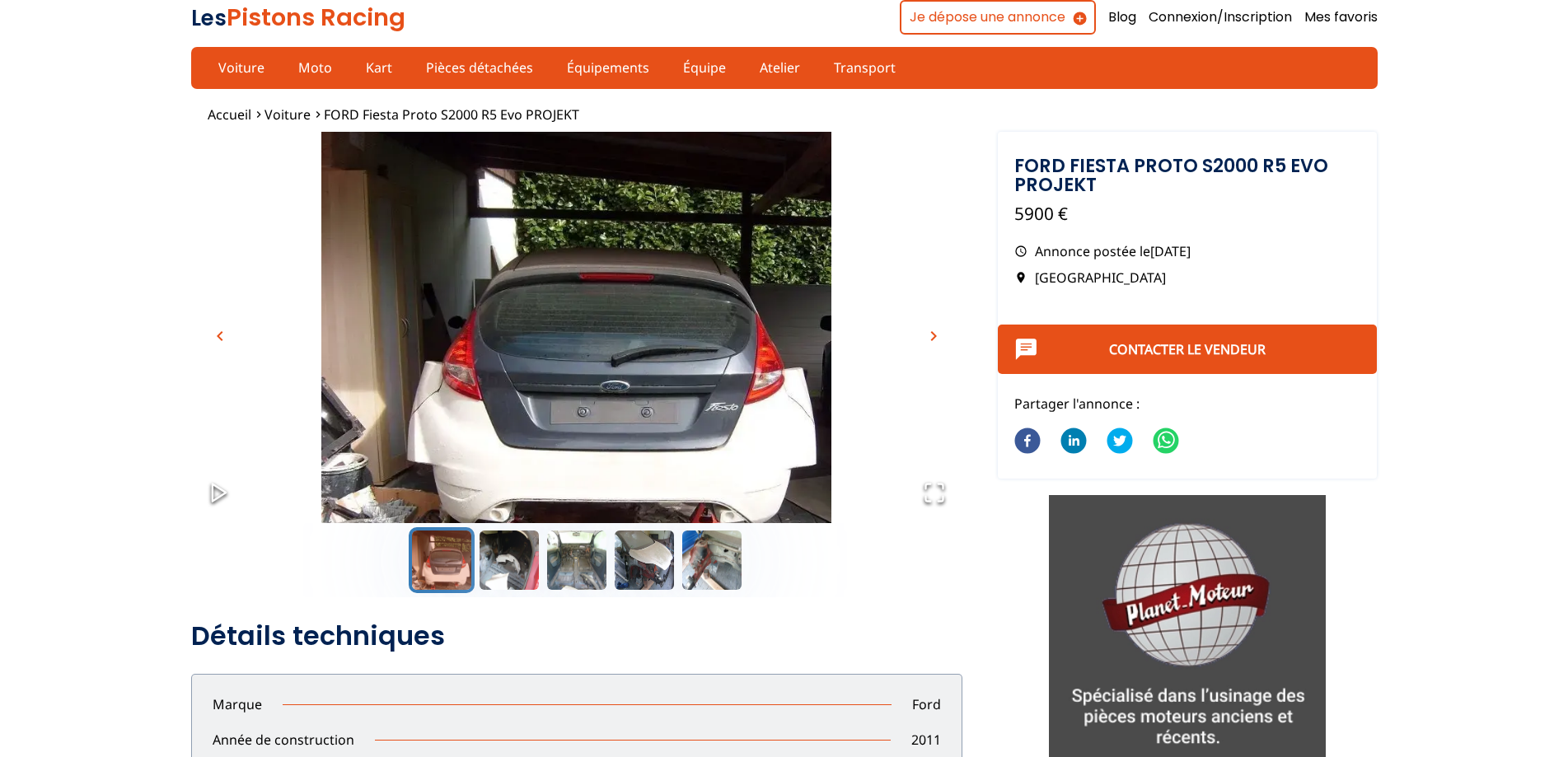
click at [937, 322] on img "Go to Slide 1" at bounding box center [576, 345] width 771 height 428
click at [937, 332] on span "chevron_right" at bounding box center [932, 336] width 19 height 19
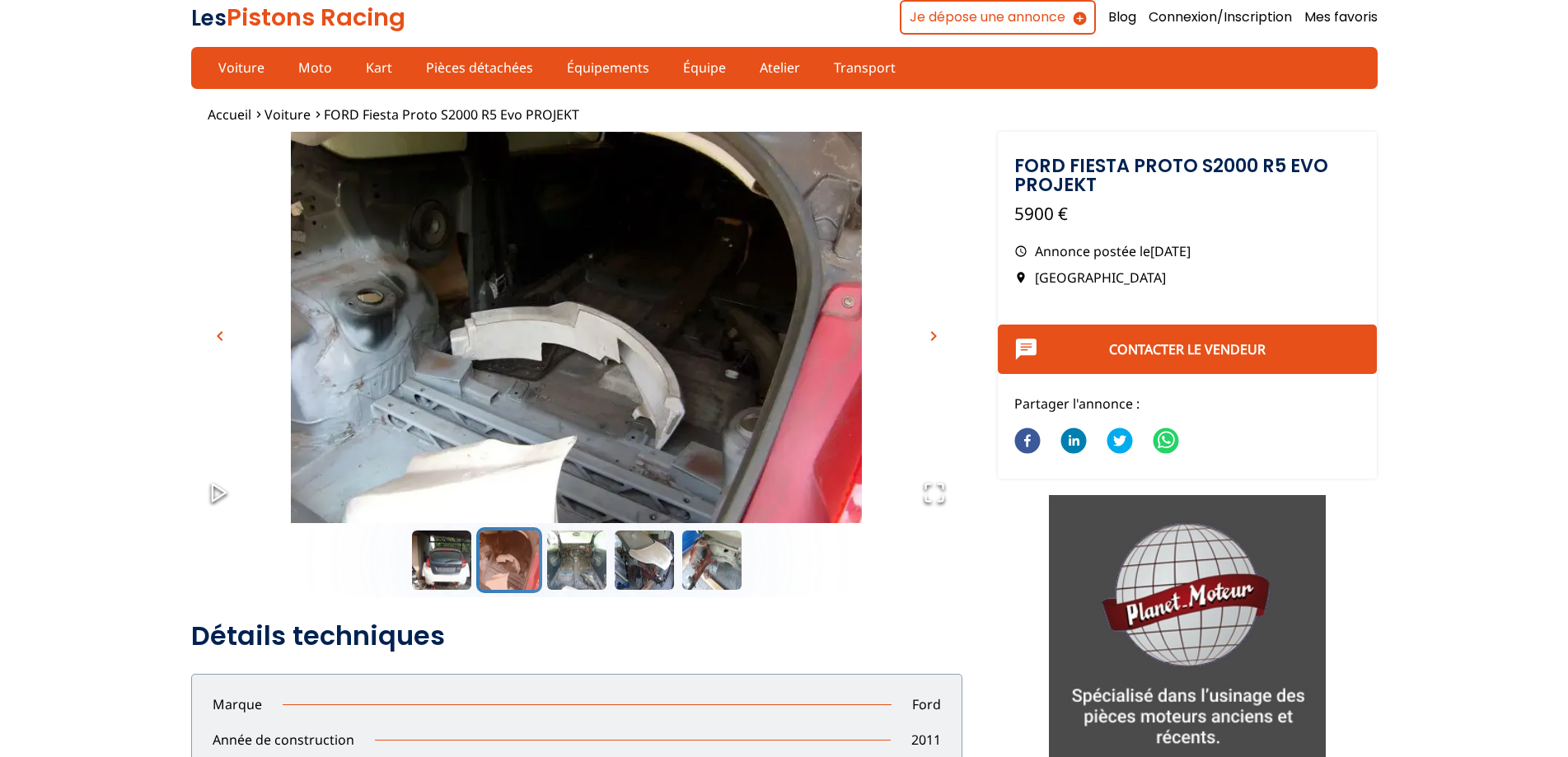
click at [937, 332] on span "chevron_right" at bounding box center [932, 336] width 19 height 19
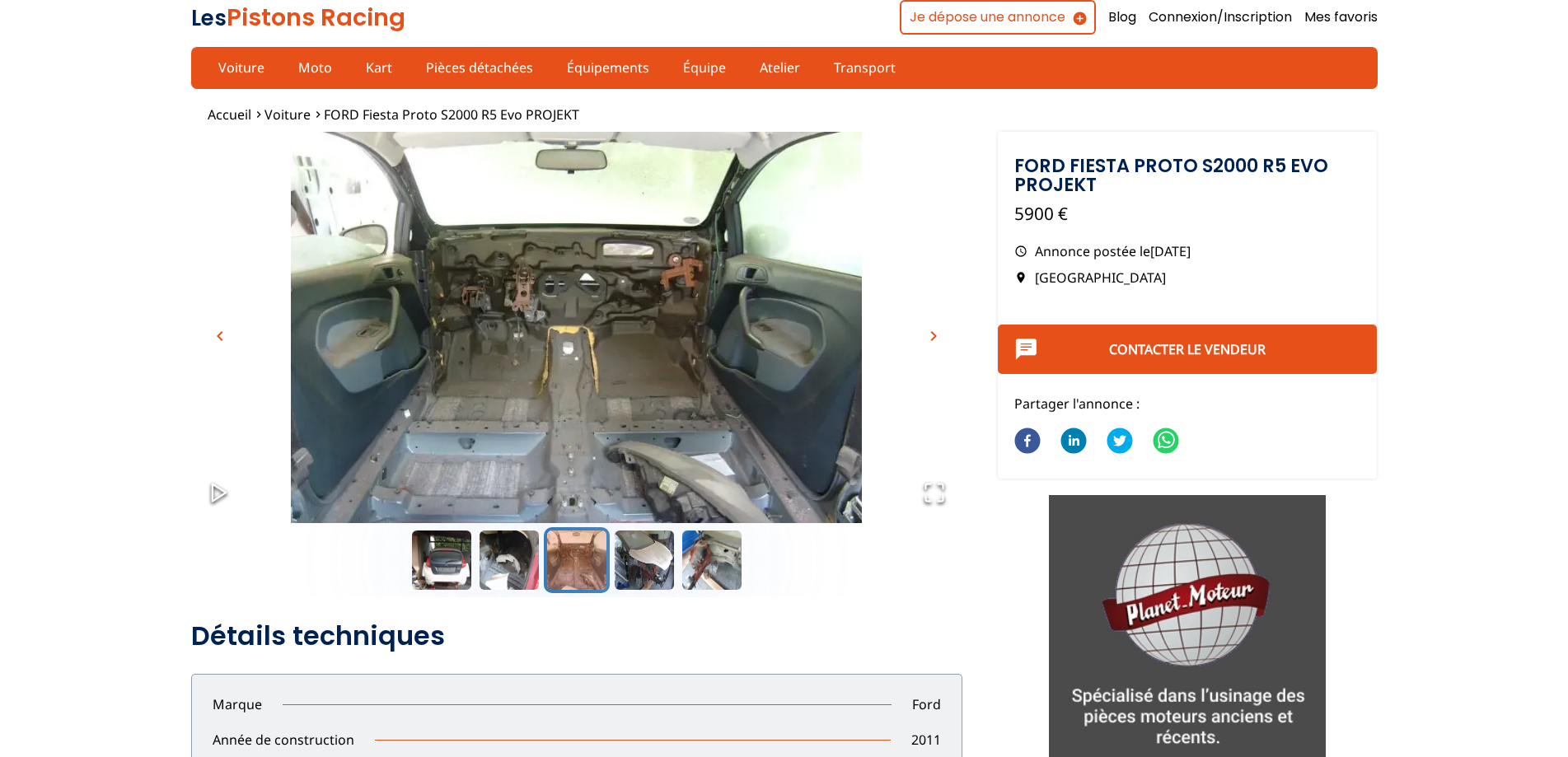
click at [937, 332] on span "chevron_right" at bounding box center [932, 336] width 19 height 19
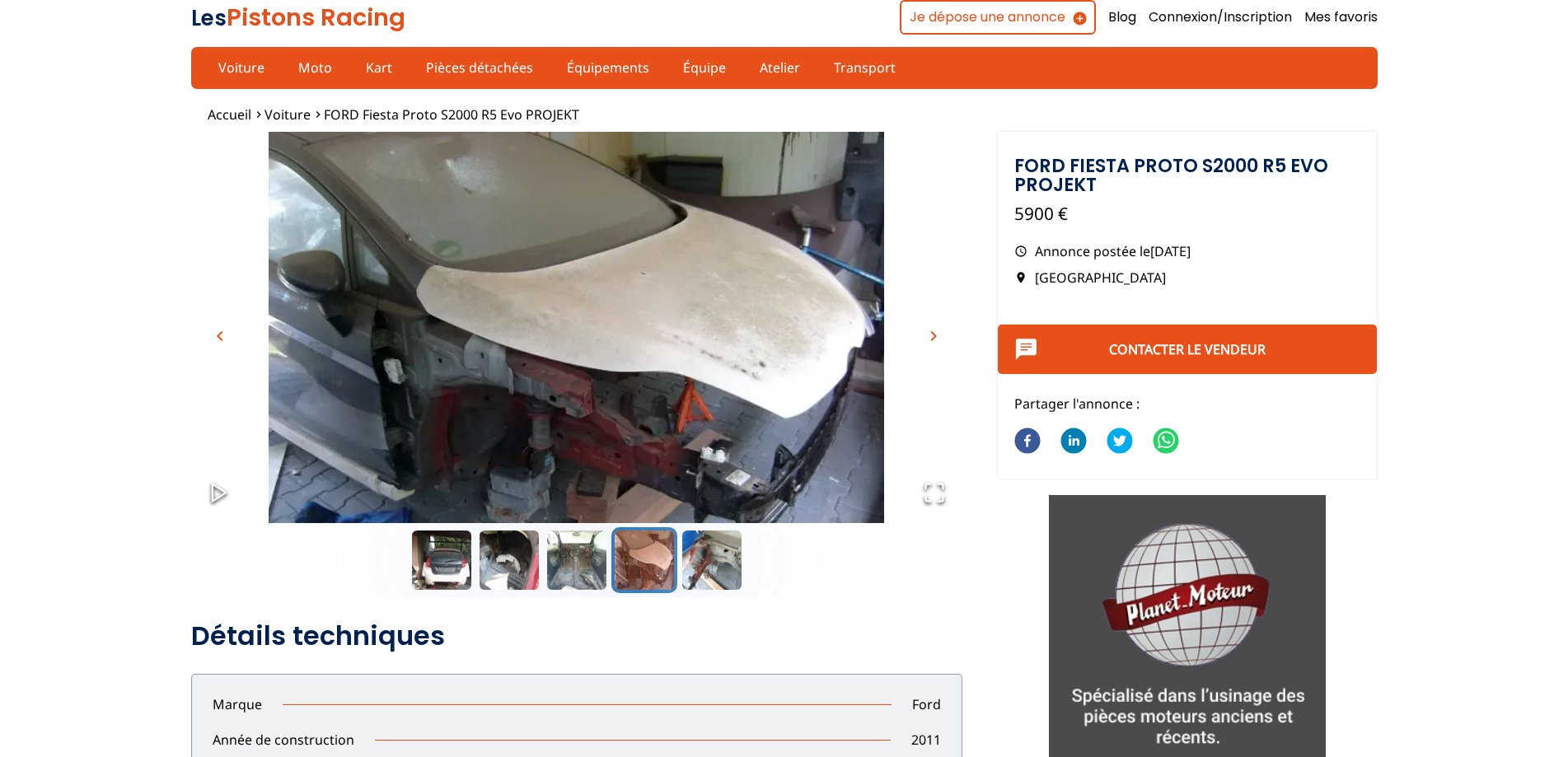
click at [937, 332] on span "chevron_right" at bounding box center [932, 336] width 19 height 19
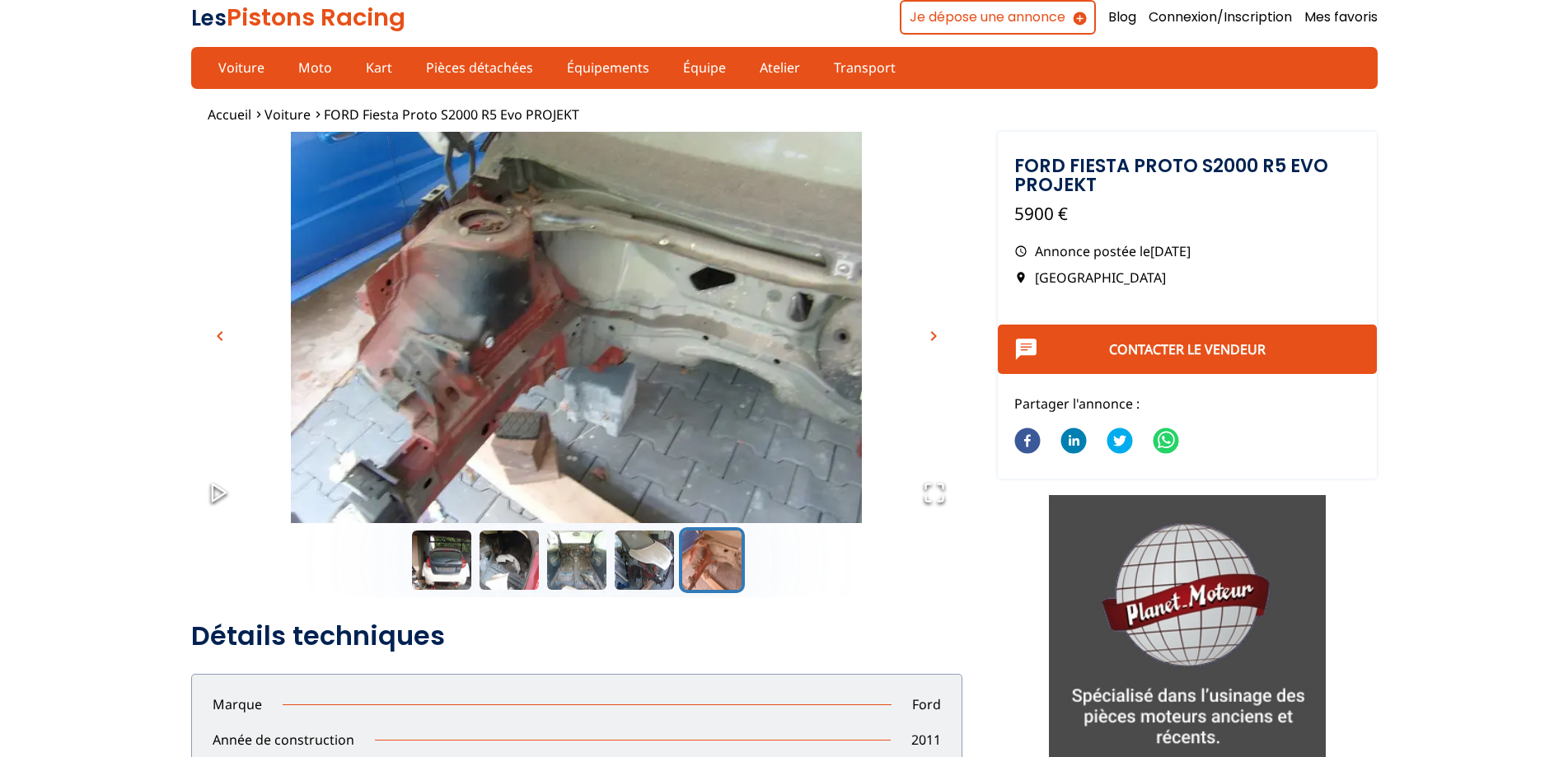
click at [937, 332] on span "chevron_right" at bounding box center [932, 336] width 19 height 19
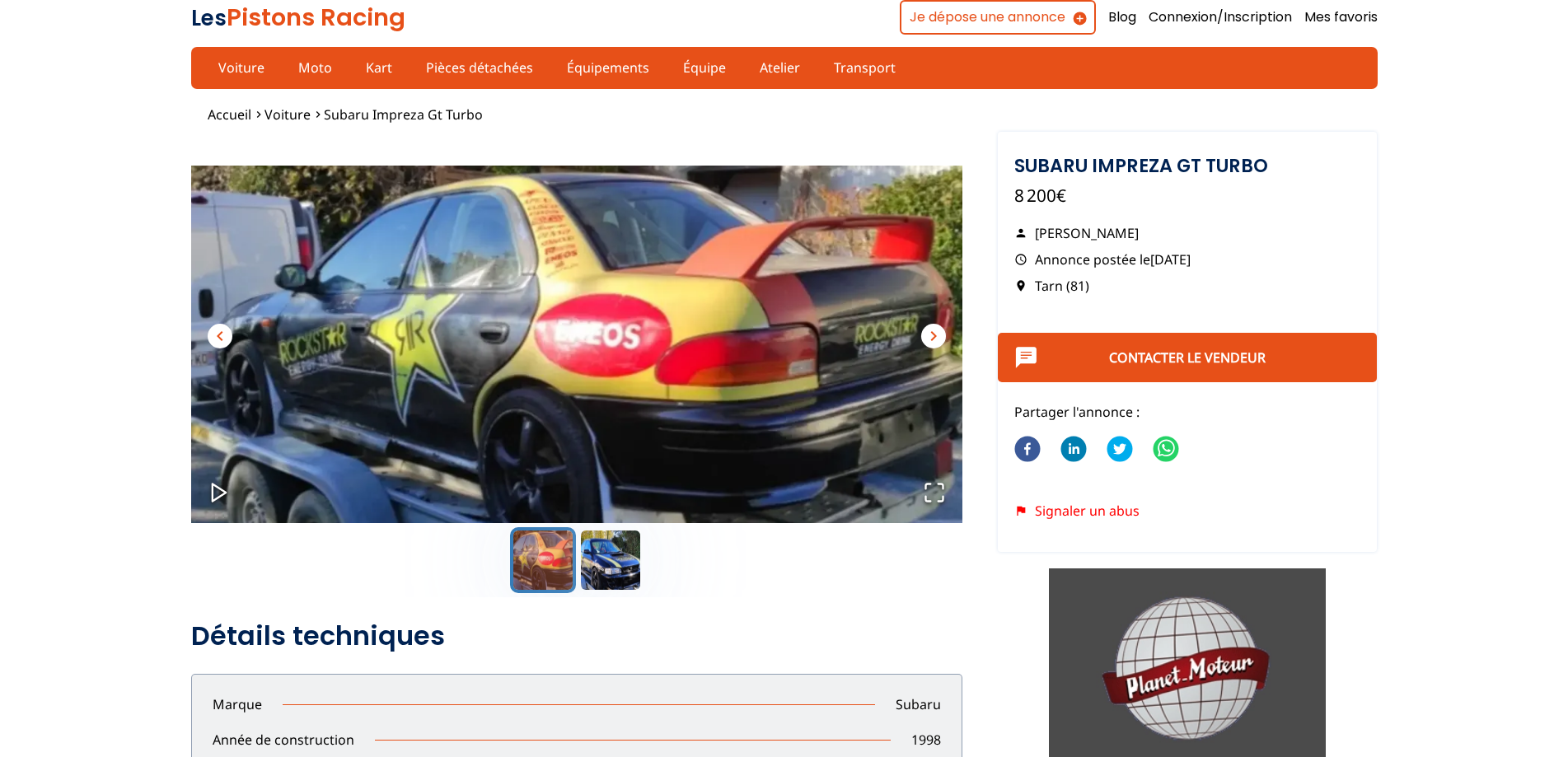
click at [924, 336] on span "chevron_right" at bounding box center [932, 336] width 19 height 19
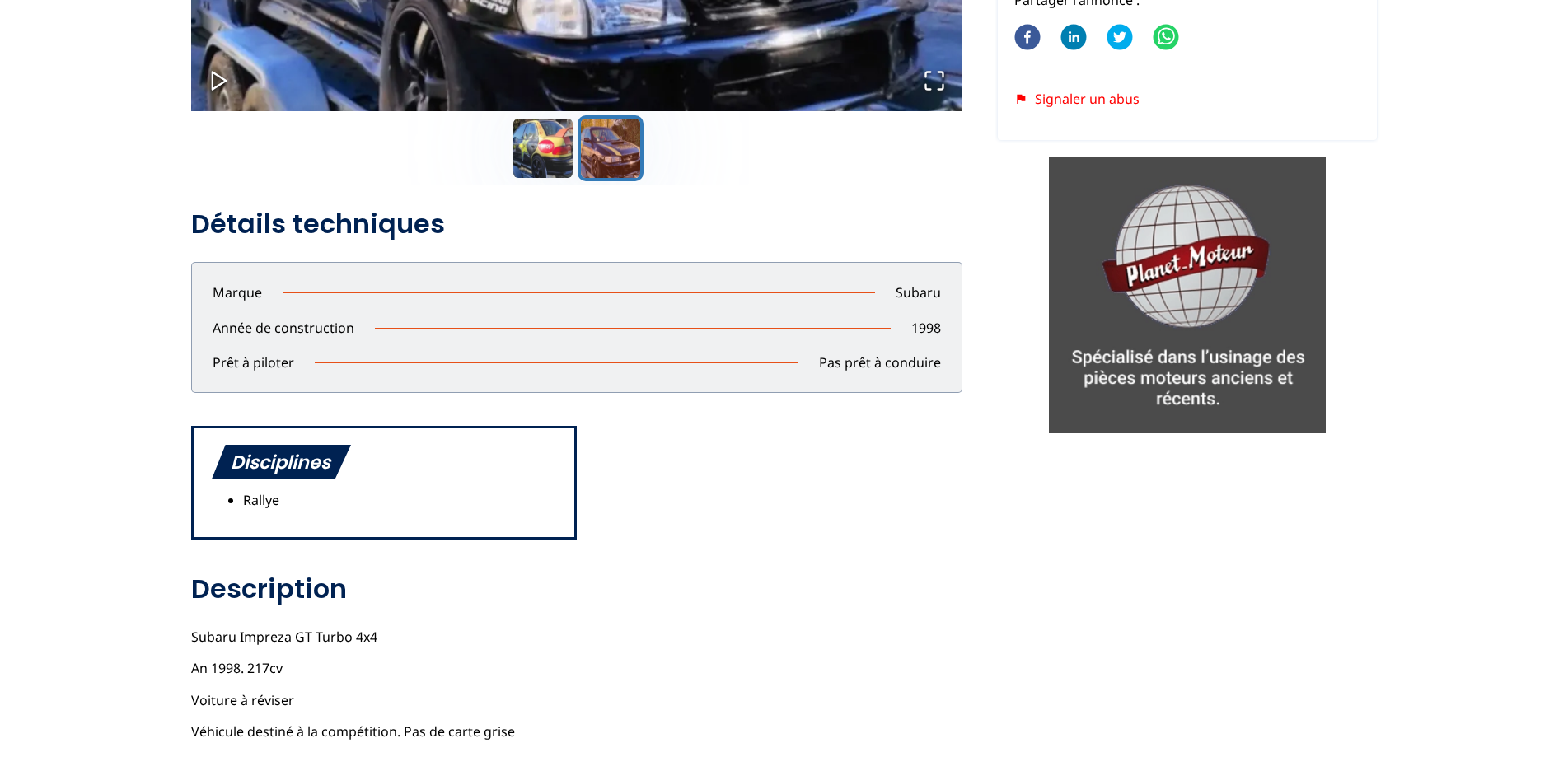
scroll to position [659, 0]
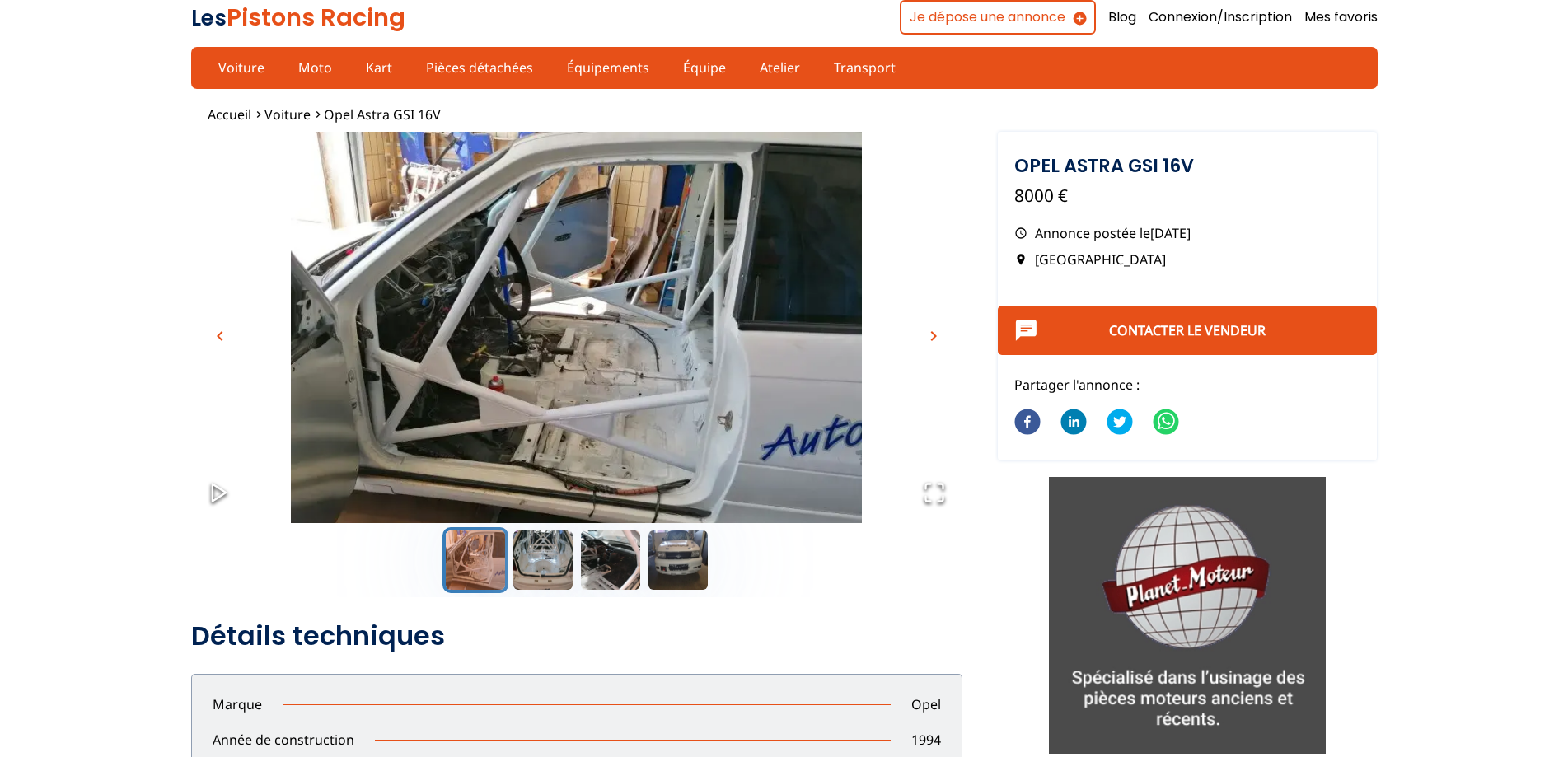
click at [933, 339] on span "chevron_right" at bounding box center [932, 336] width 19 height 19
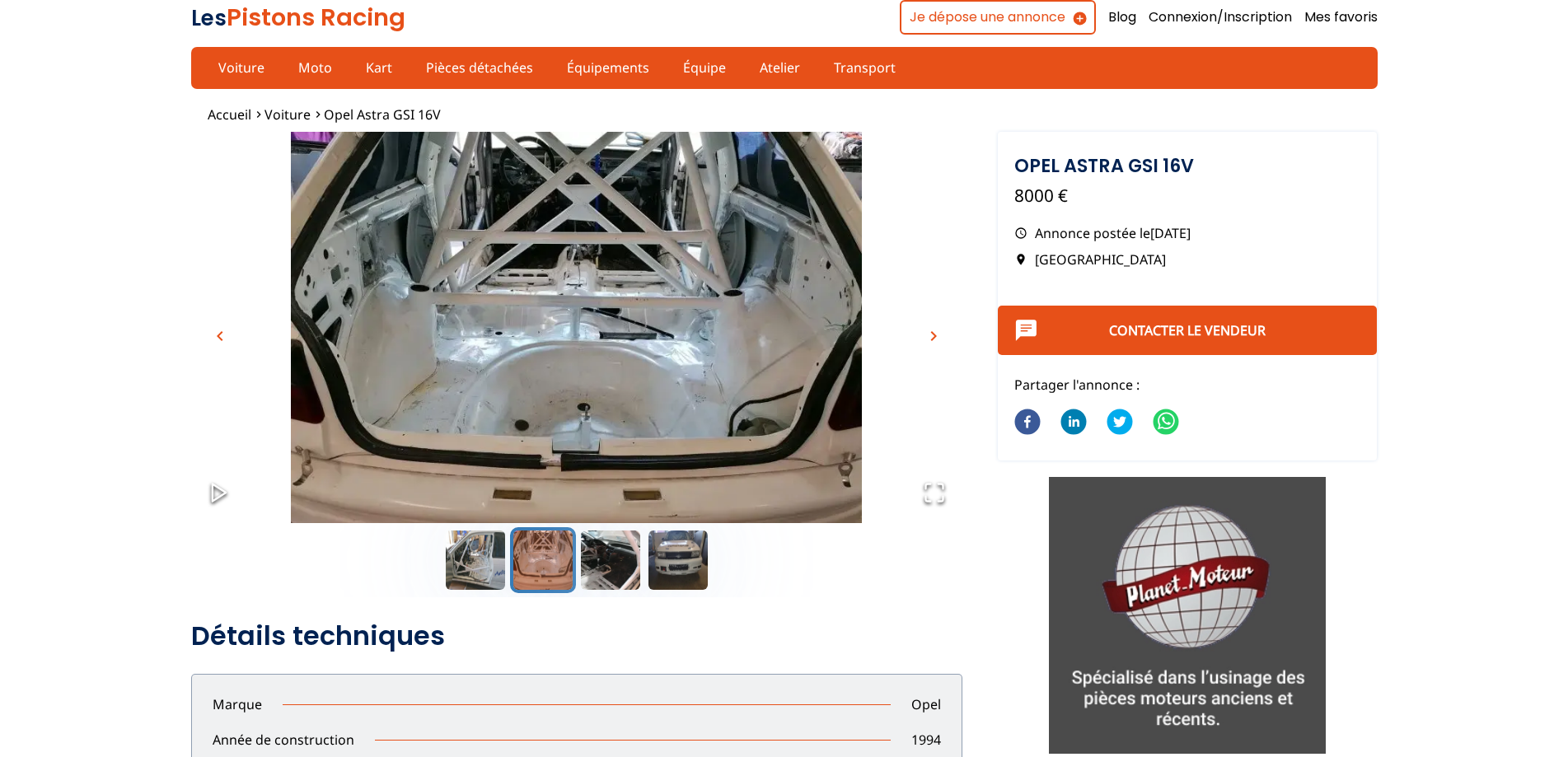
click at [933, 339] on span "chevron_right" at bounding box center [932, 336] width 19 height 19
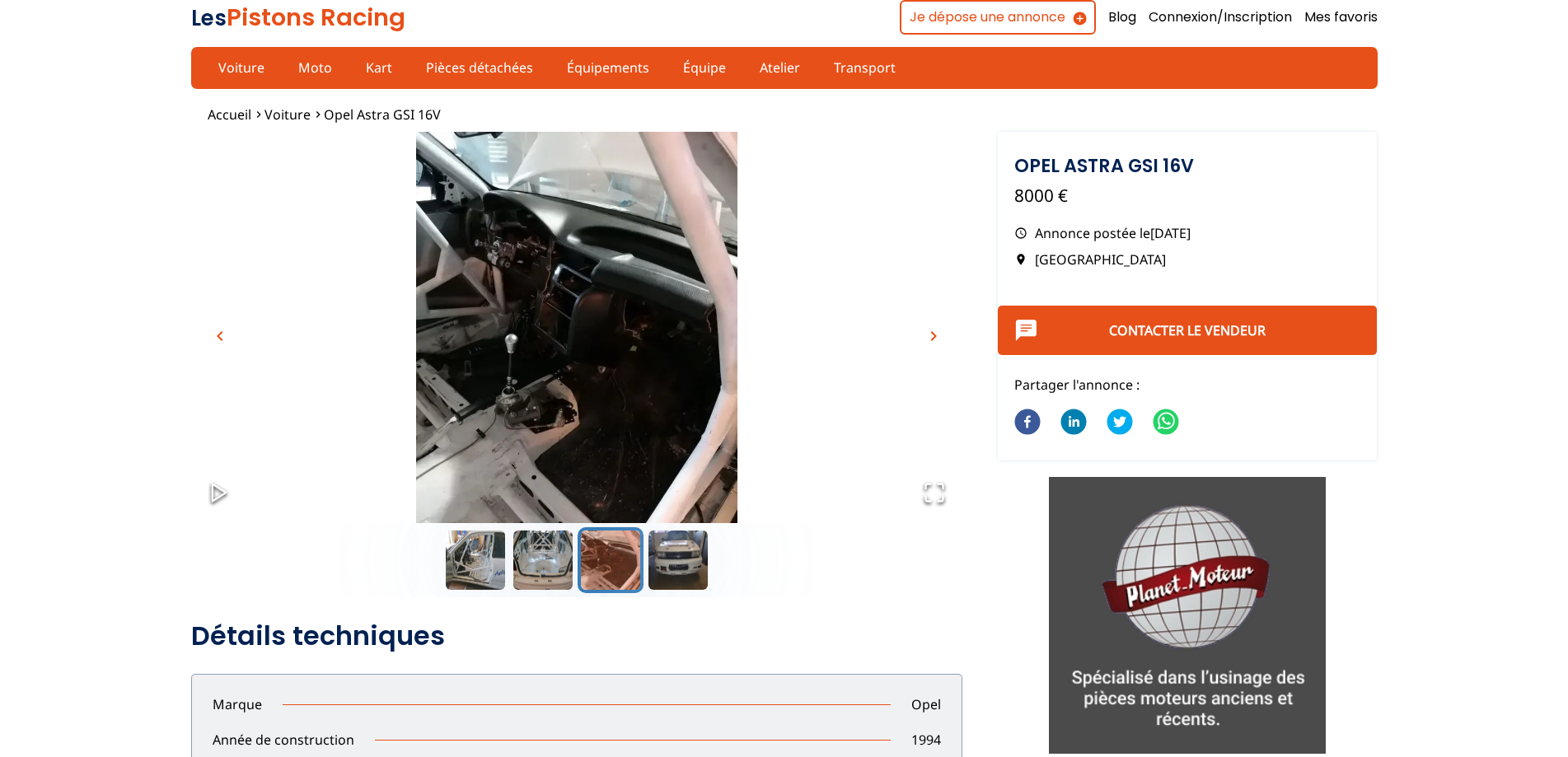
click at [933, 339] on span "chevron_right" at bounding box center [932, 336] width 19 height 19
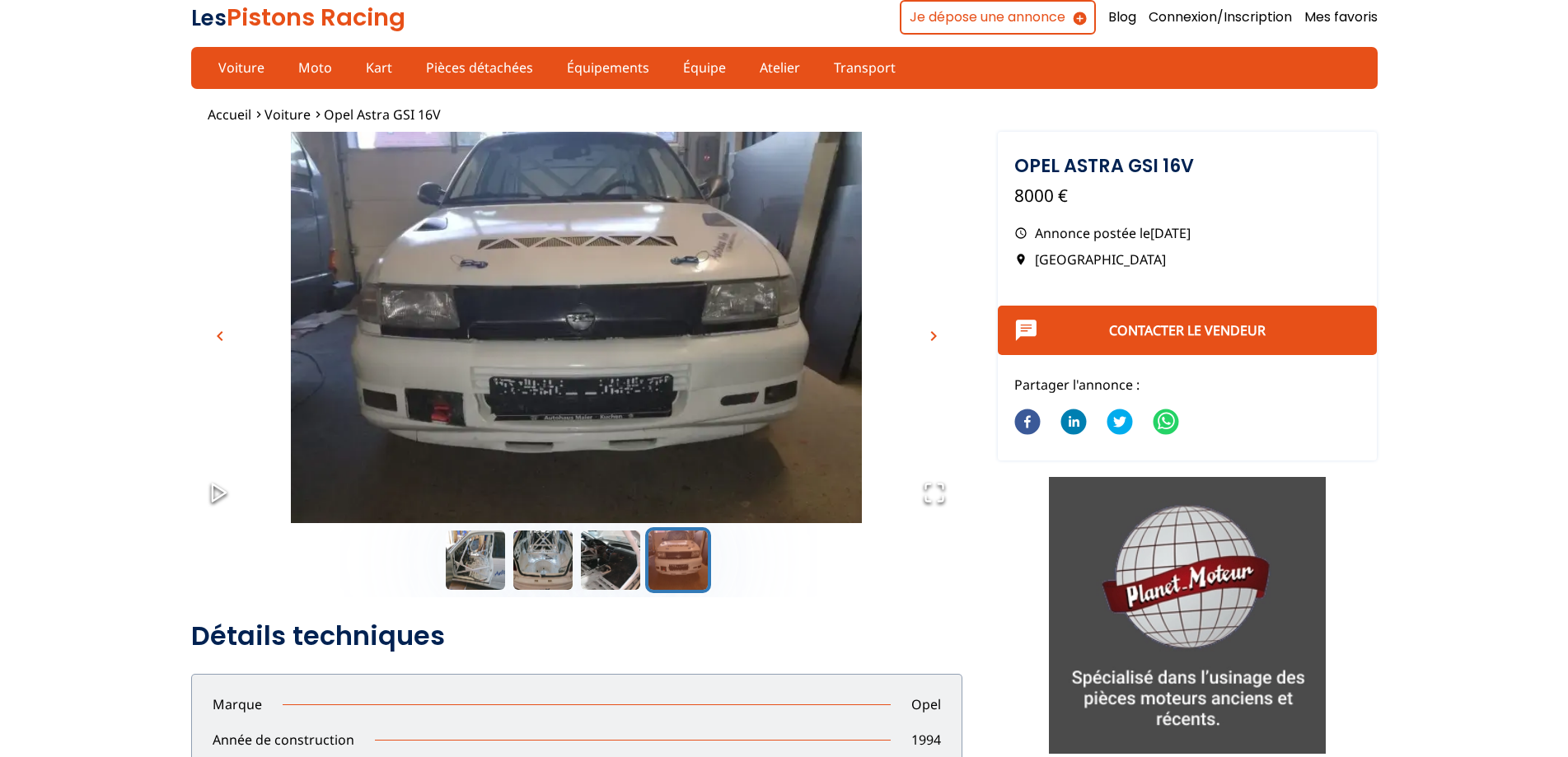
click at [933, 339] on span "chevron_right" at bounding box center [932, 336] width 19 height 19
